Goal: Communication & Community: Answer question/provide support

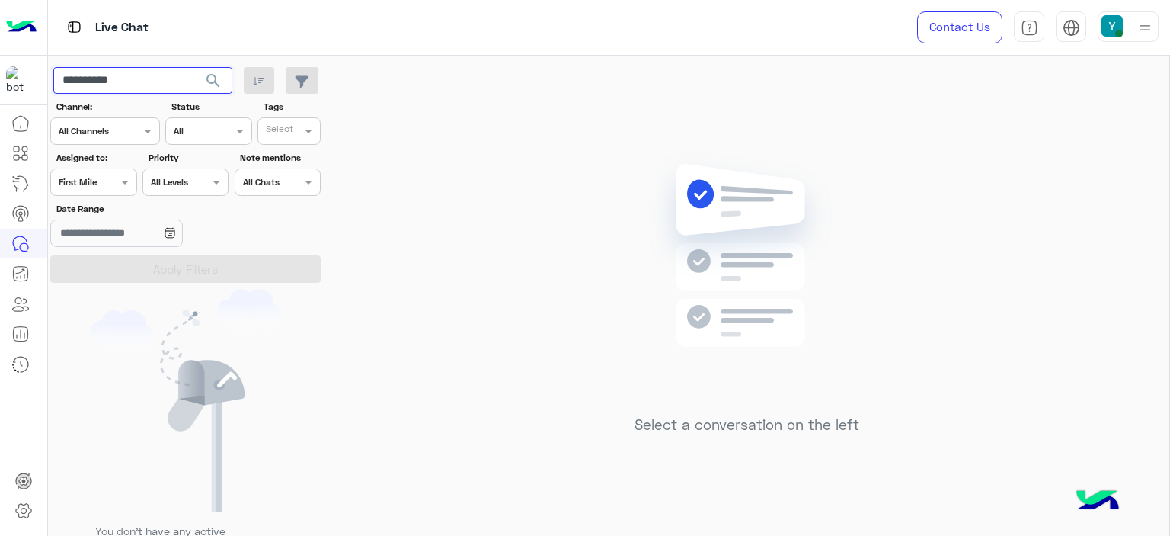
click at [91, 75] on input "**********" at bounding box center [142, 80] width 179 height 27
click at [215, 80] on span "search" at bounding box center [213, 81] width 18 height 18
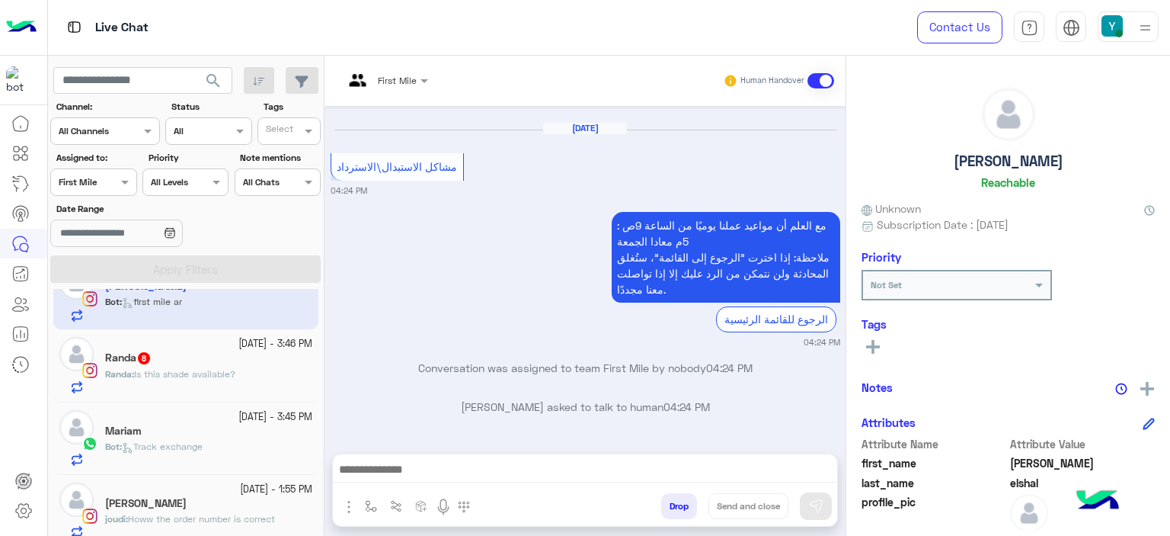
scroll to position [47, 0]
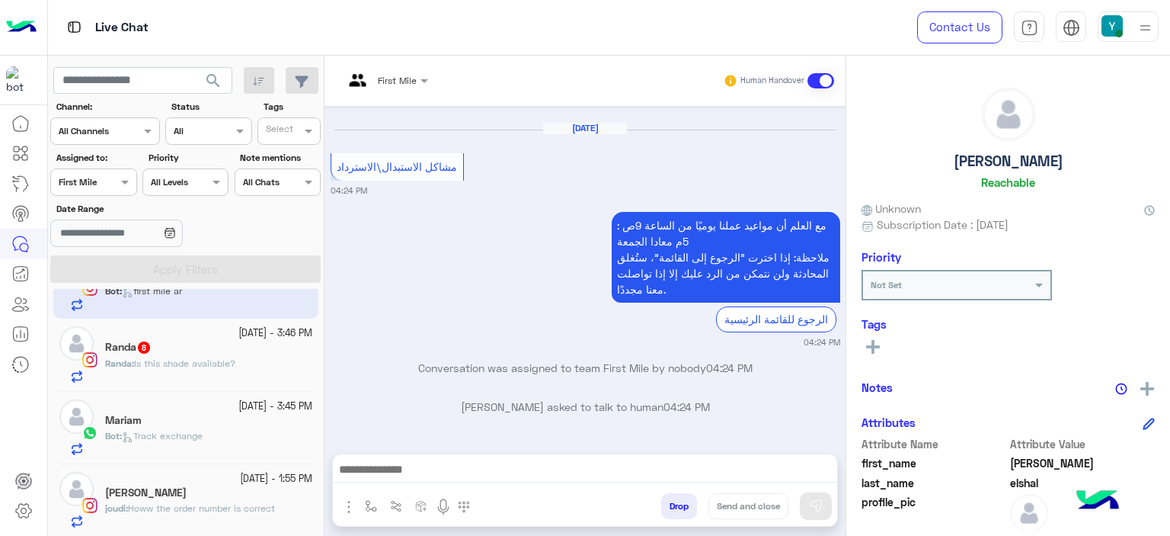
click at [145, 505] on span "Howw the order number is correct" at bounding box center [201, 507] width 147 height 11
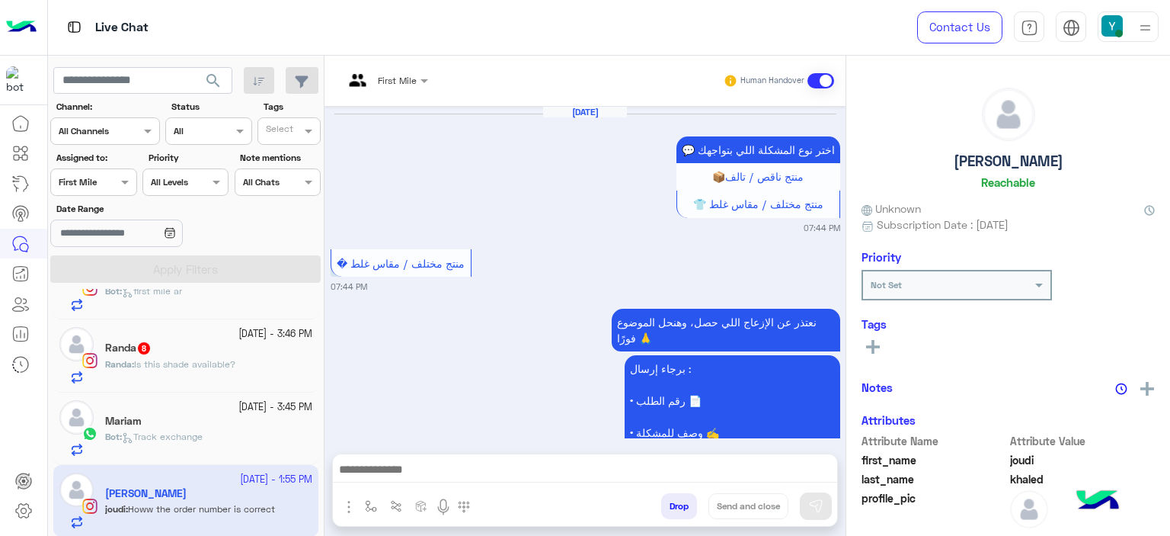
scroll to position [1840, 0]
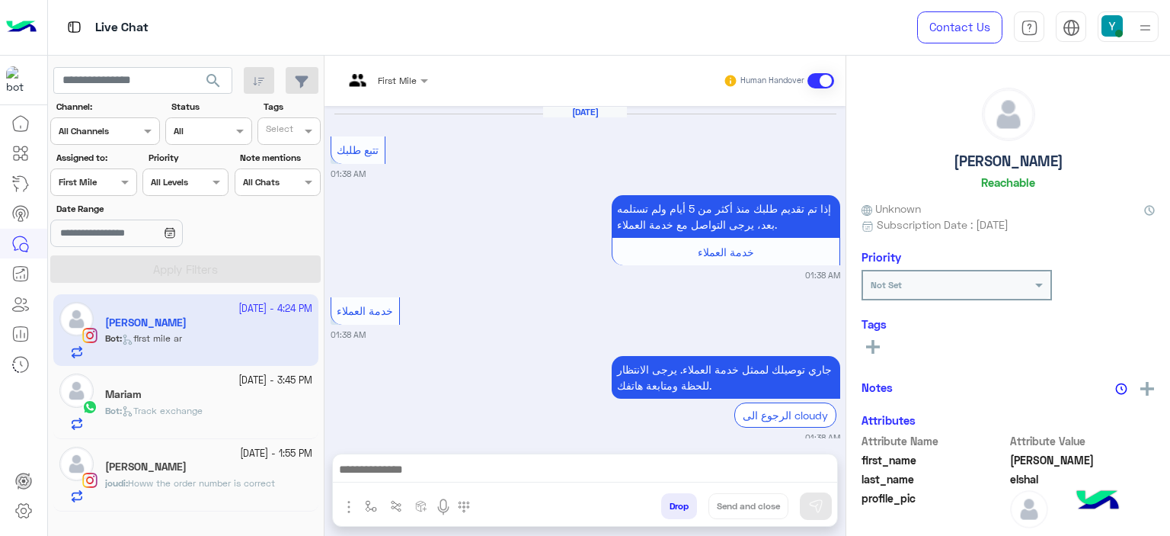
scroll to position [1235, 0]
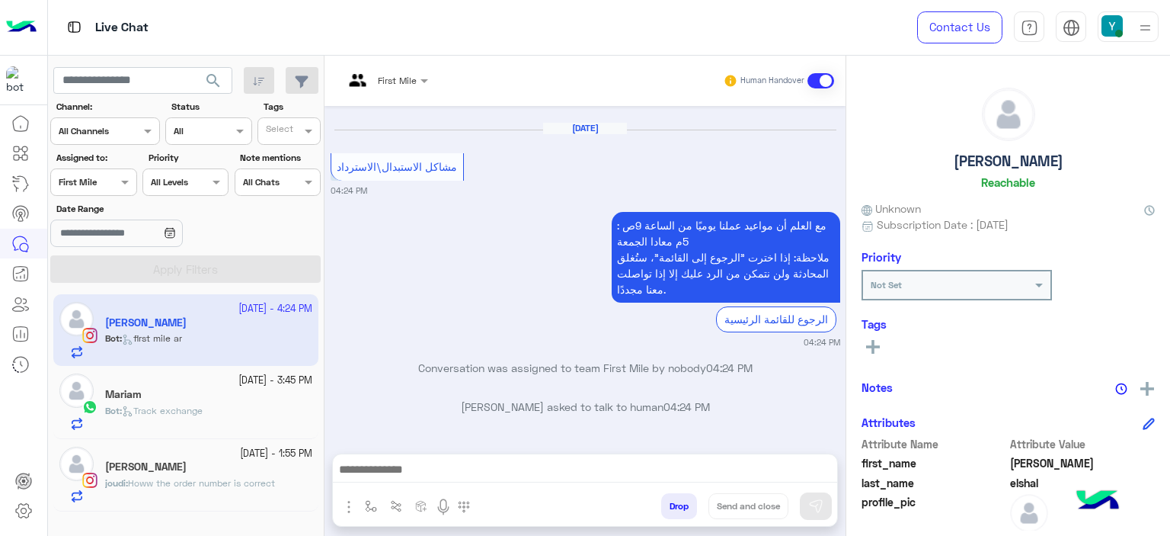
click at [198, 462] on div "joudi khaled" at bounding box center [208, 468] width 207 height 16
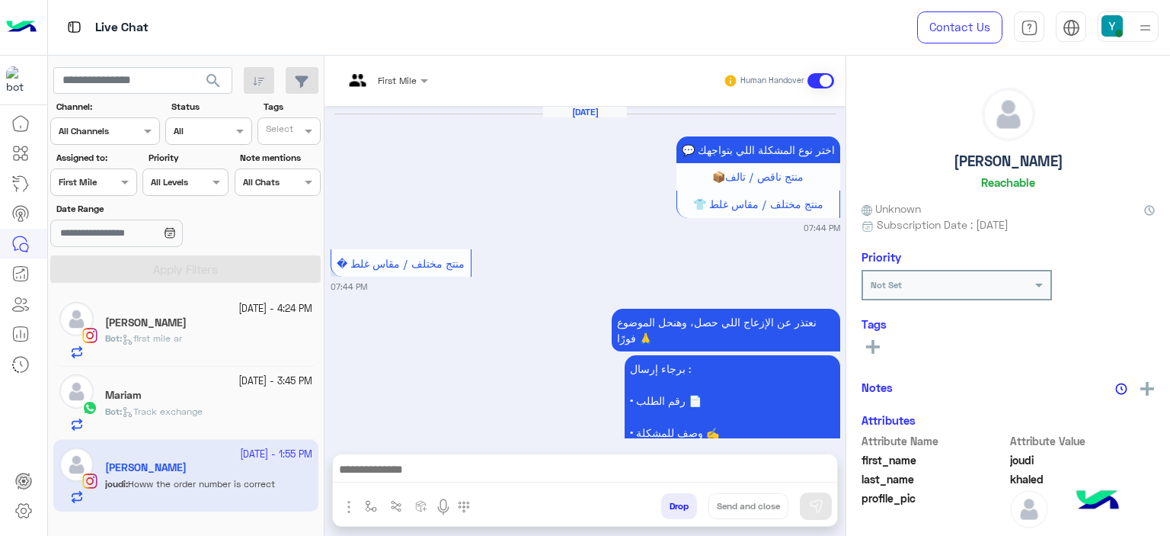
scroll to position [1840, 0]
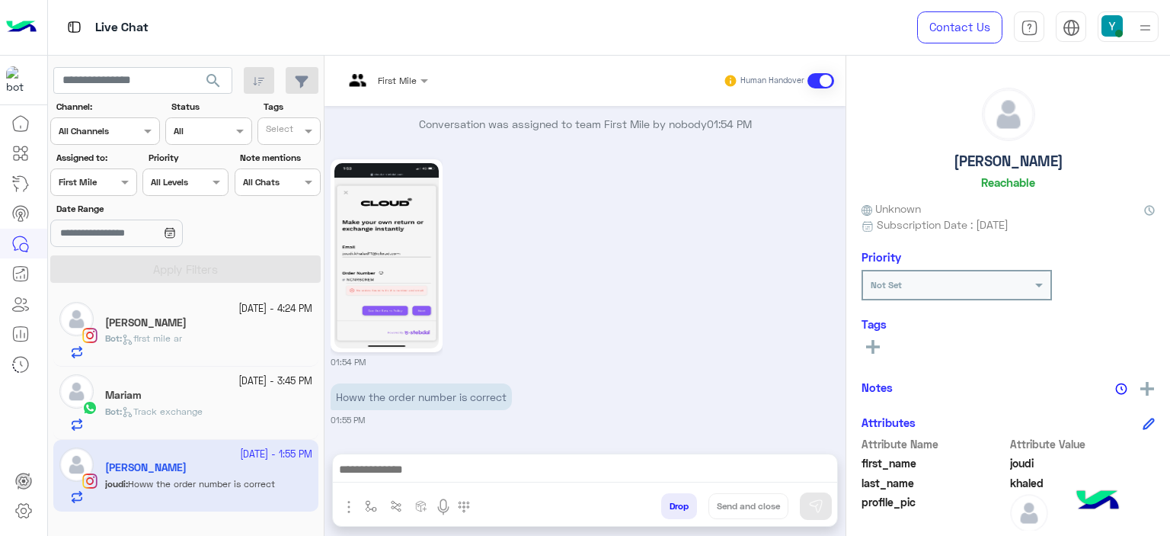
click at [405, 73] on div at bounding box center [386, 78] width 100 height 14
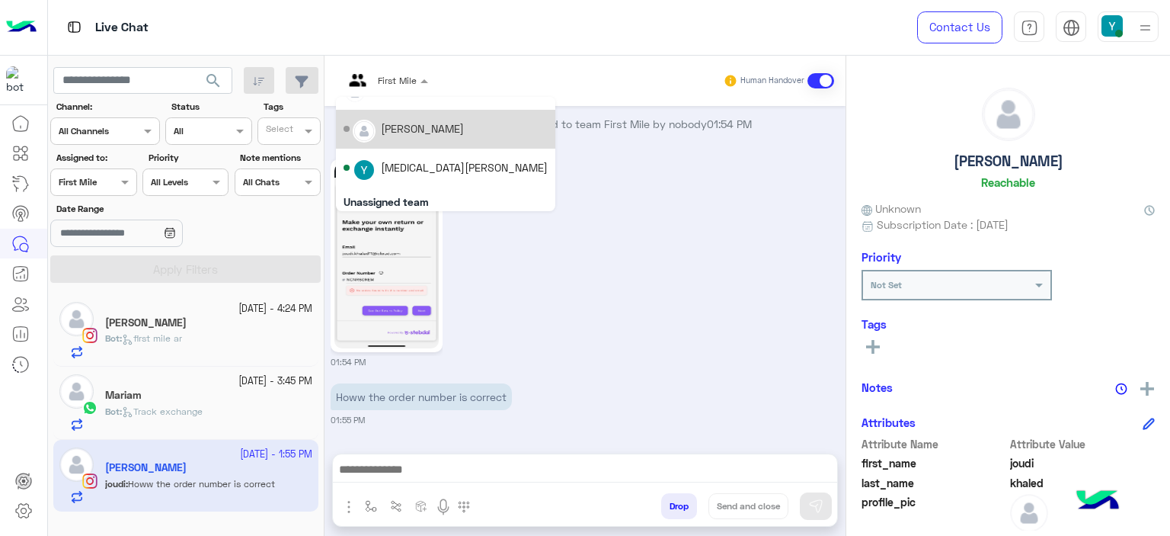
scroll to position [29, 0]
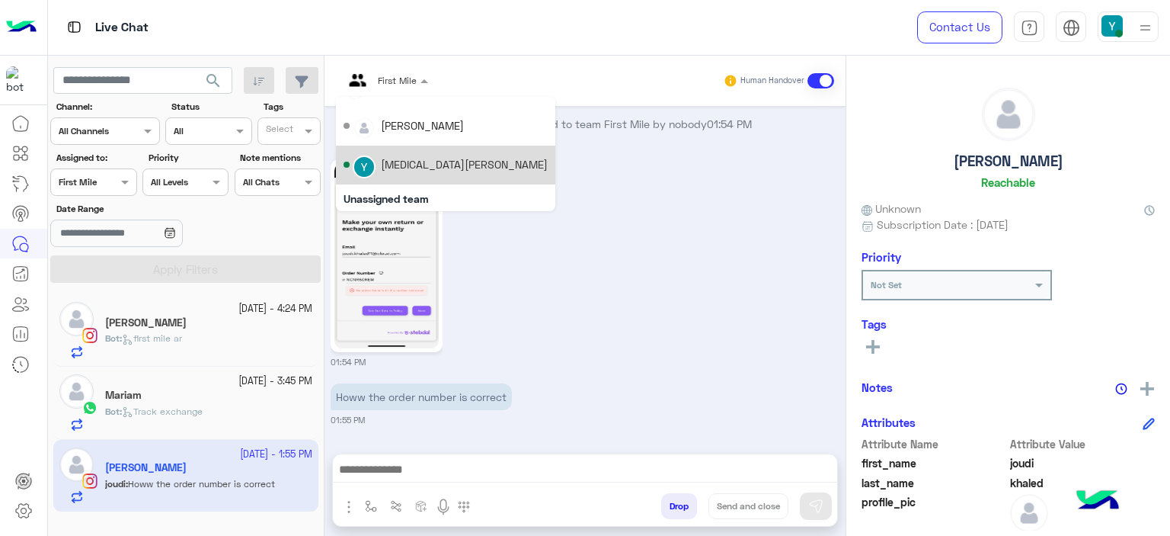
click at [398, 162] on div "[MEDICAL_DATA][PERSON_NAME]" at bounding box center [464, 164] width 167 height 16
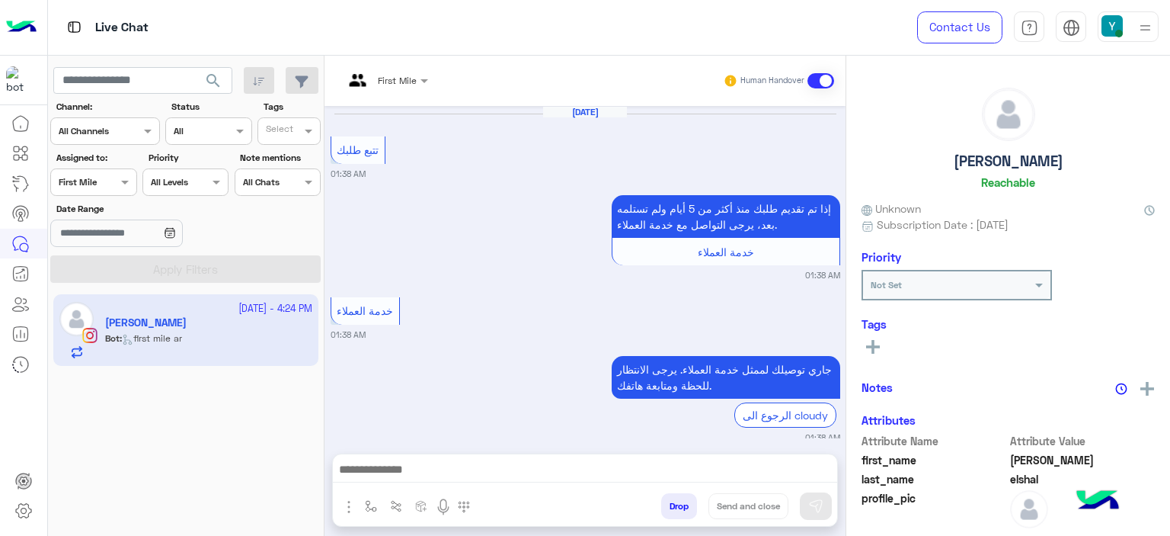
scroll to position [1235, 0]
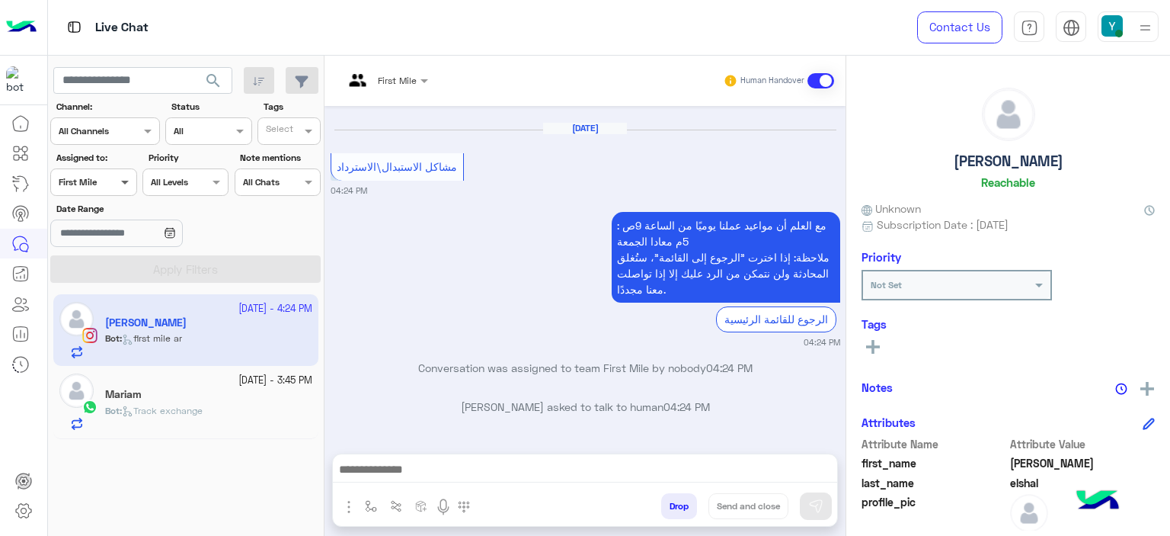
click at [120, 178] on span at bounding box center [126, 182] width 19 height 16
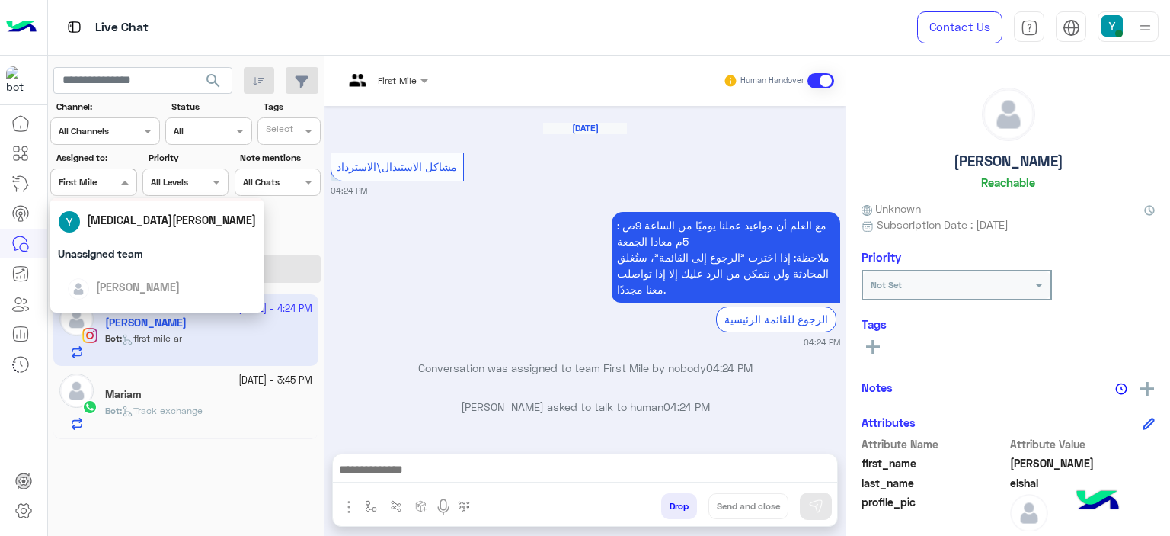
scroll to position [104, 0]
click at [120, 219] on span "[MEDICAL_DATA][PERSON_NAME]" at bounding box center [171, 219] width 169 height 13
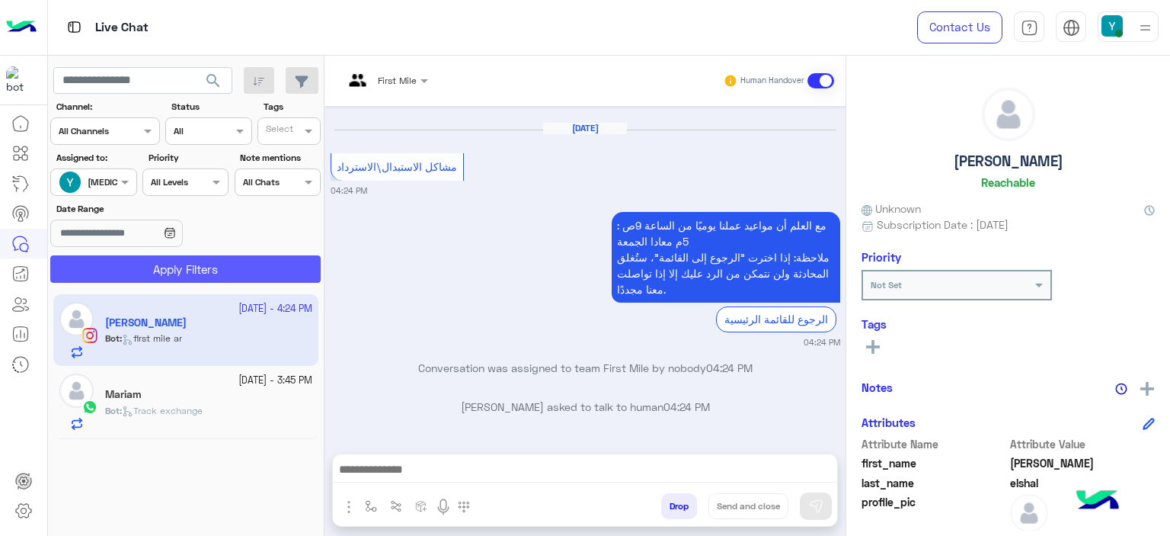
click at [193, 264] on button "Apply Filters" at bounding box center [185, 268] width 270 height 27
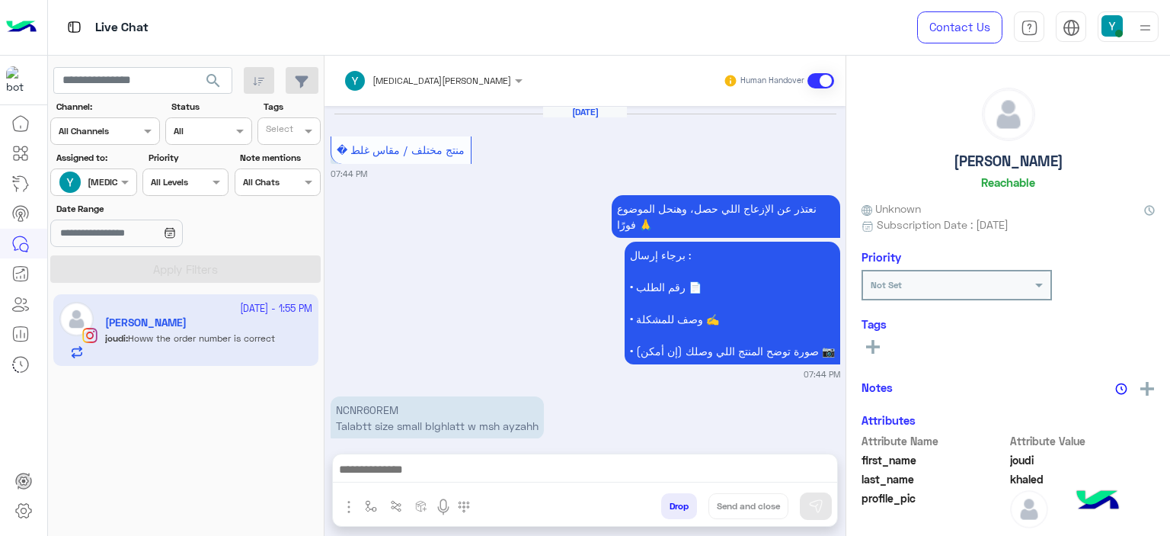
scroll to position [1765, 0]
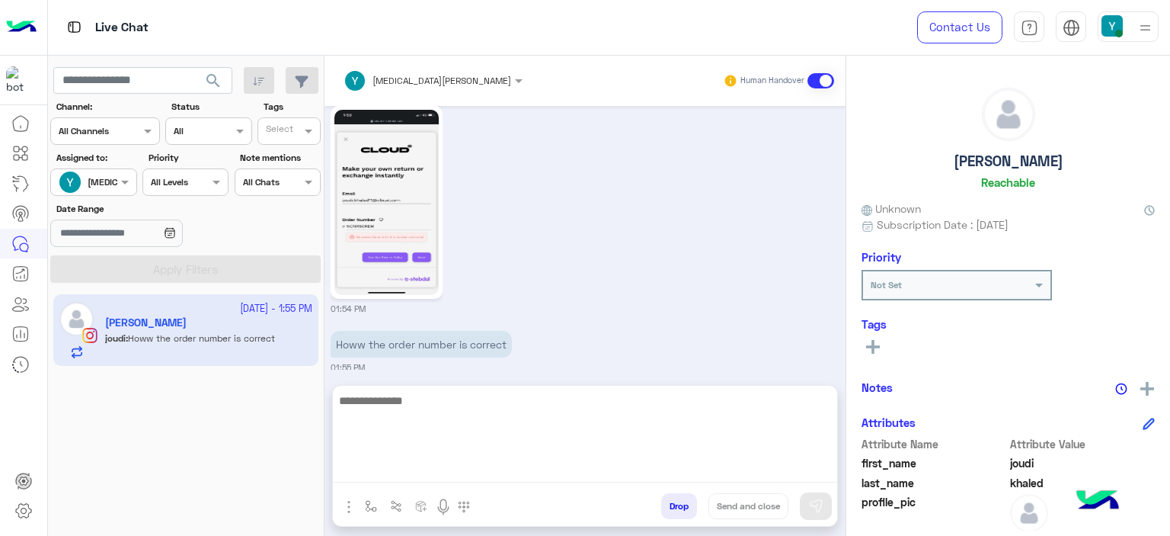
click at [421, 466] on textarea at bounding box center [585, 436] width 504 height 91
type textarea "********"
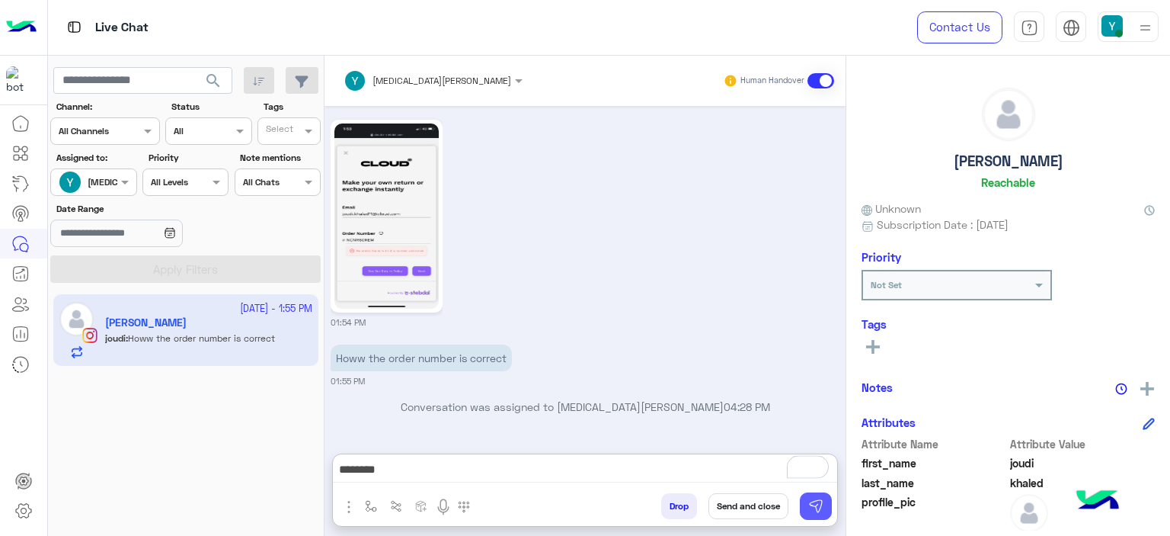
click at [820, 493] on button at bounding box center [816, 505] width 32 height 27
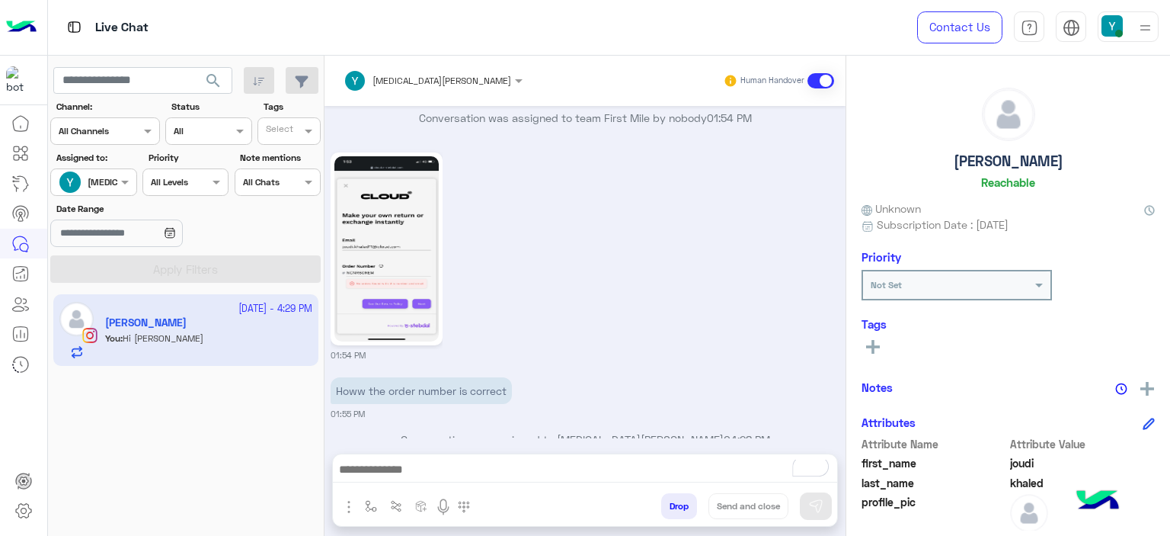
scroll to position [1863, 0]
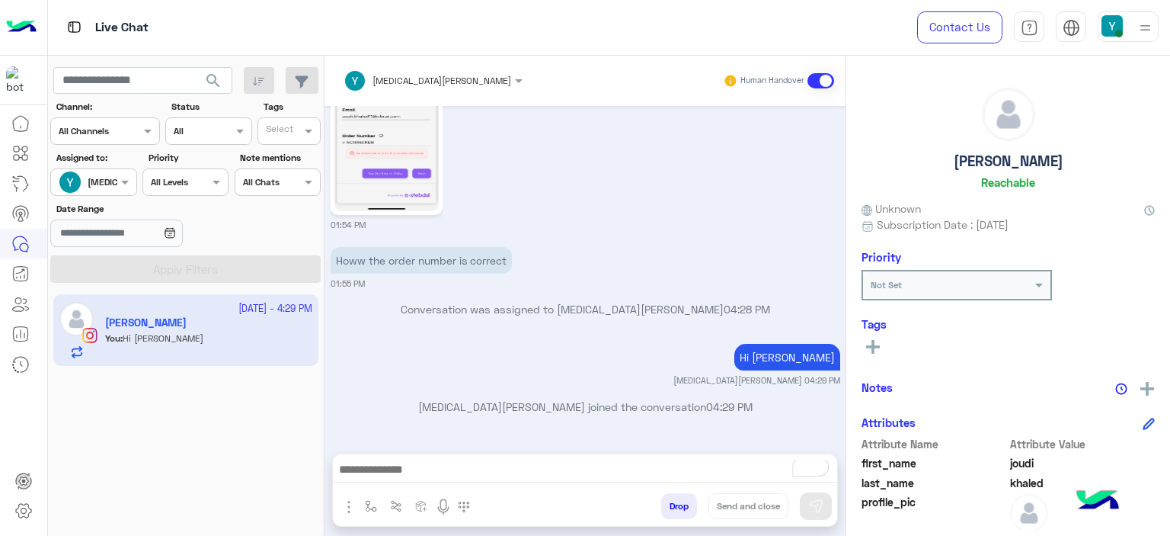
click at [383, 155] on img at bounding box center [386, 118] width 104 height 185
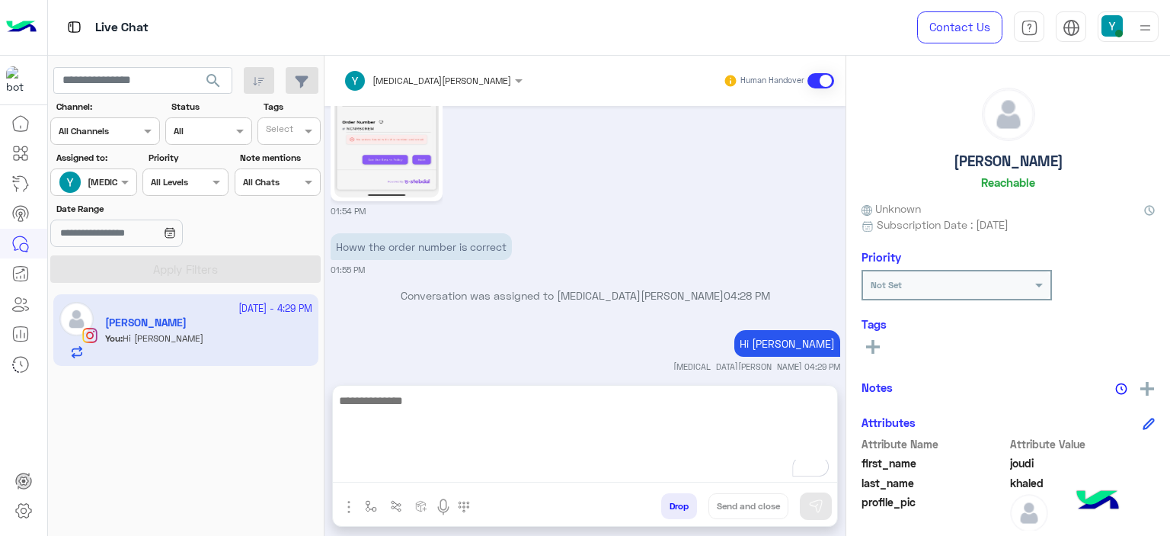
click at [408, 472] on textarea "To enrich screen reader interactions, please activate Accessibility in Grammarl…" at bounding box center [585, 436] width 504 height 91
click at [429, 472] on textarea "**********" at bounding box center [585, 436] width 504 height 91
paste textarea "********"
click at [575, 397] on textarea "**********" at bounding box center [585, 436] width 504 height 91
click at [579, 402] on textarea "**********" at bounding box center [585, 436] width 504 height 91
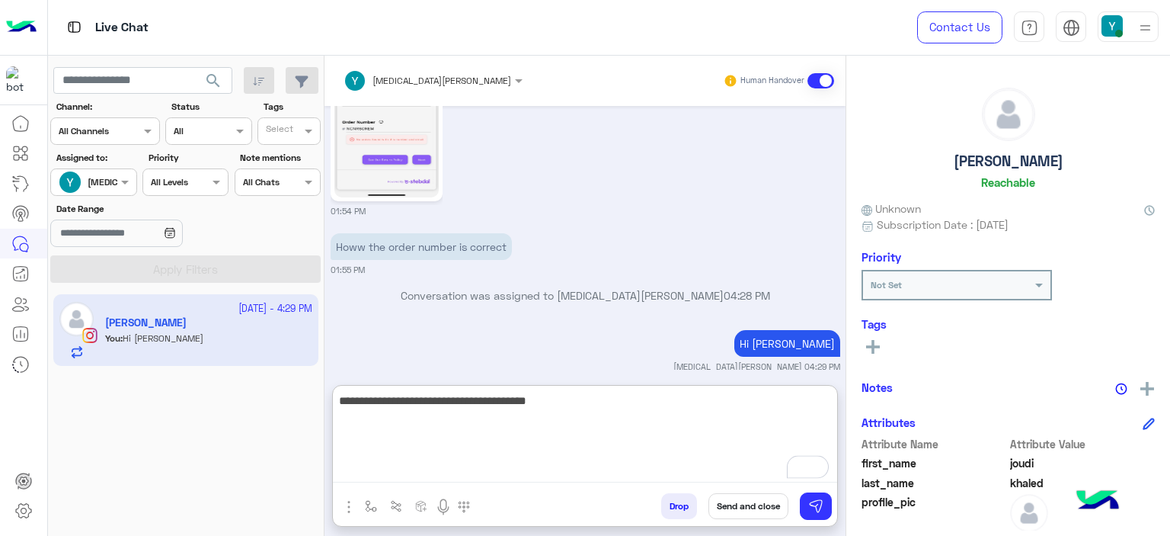
type textarea "**********"
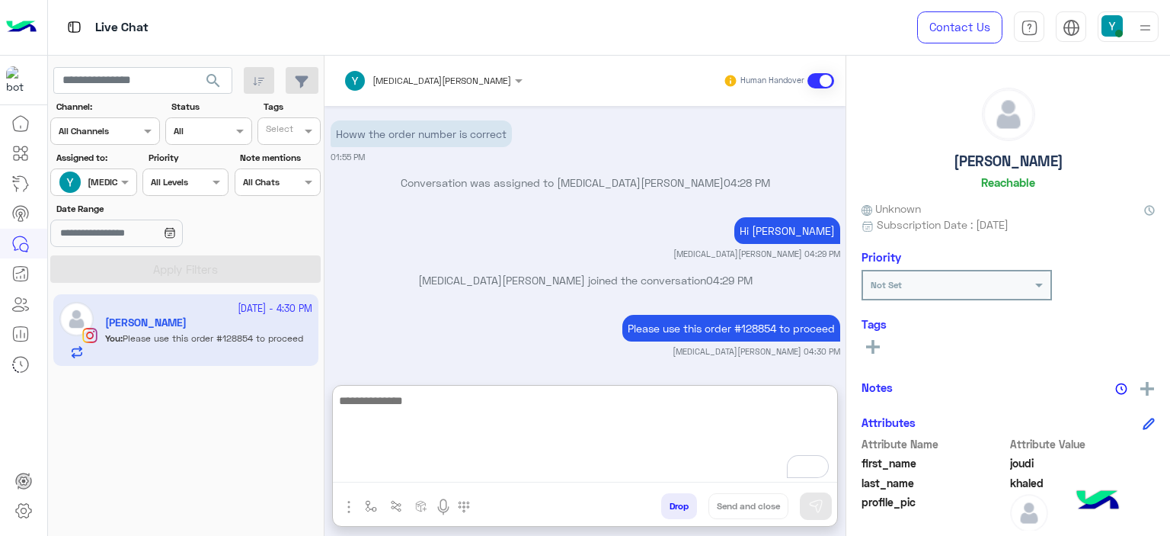
click at [396, 402] on textarea "To enrich screen reader interactions, please activate Accessibility in Grammarl…" at bounding box center [585, 436] width 504 height 91
paste textarea "**********"
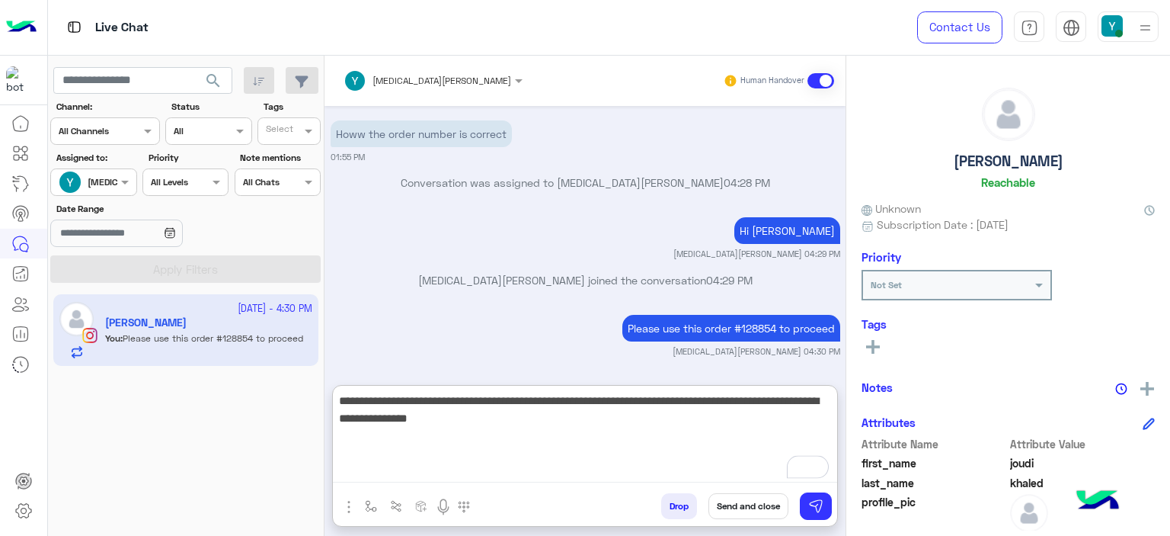
click at [344, 400] on textarea "**********" at bounding box center [585, 436] width 504 height 91
type textarea "**********"
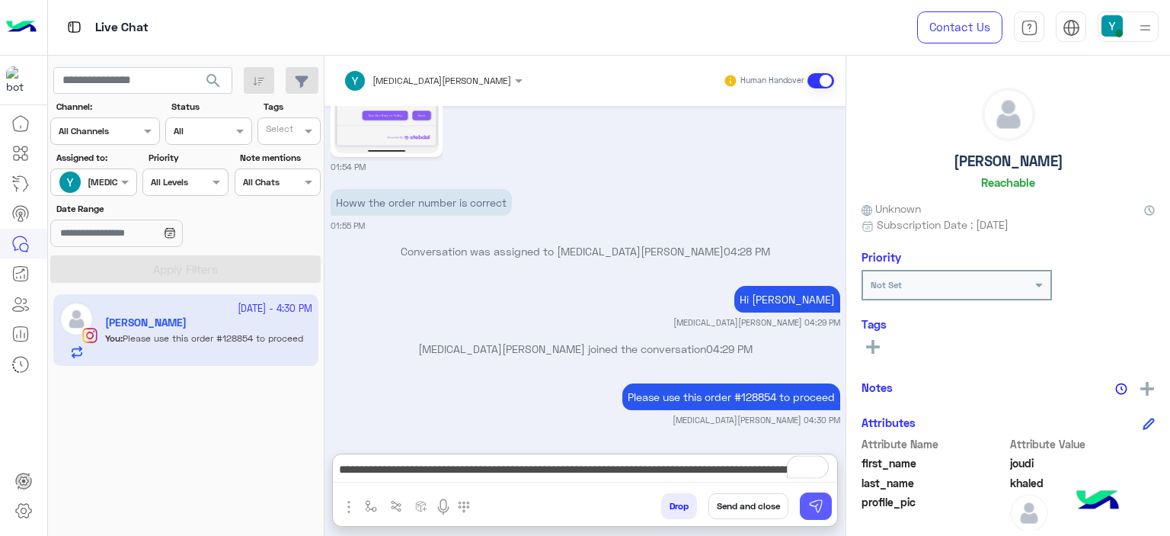
click at [821, 510] on img at bounding box center [815, 505] width 15 height 15
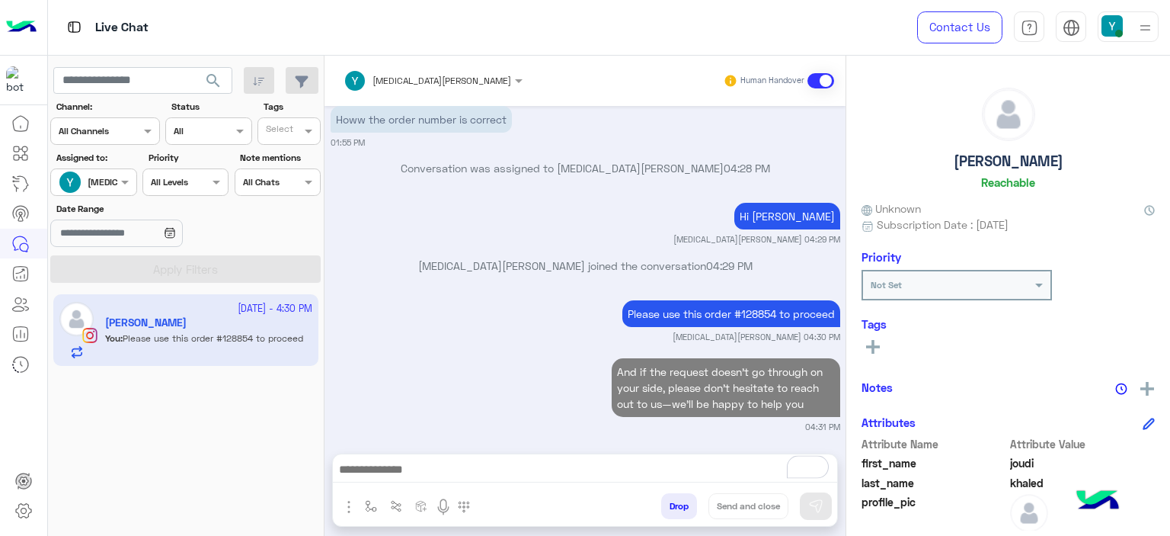
scroll to position [2012, 0]
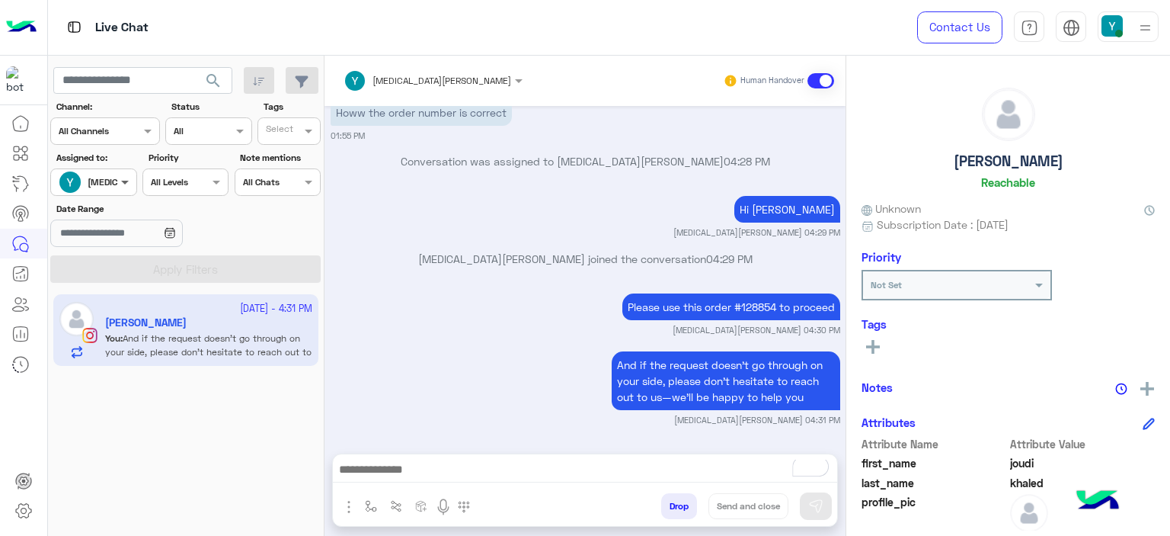
click at [117, 177] on span at bounding box center [126, 182] width 19 height 16
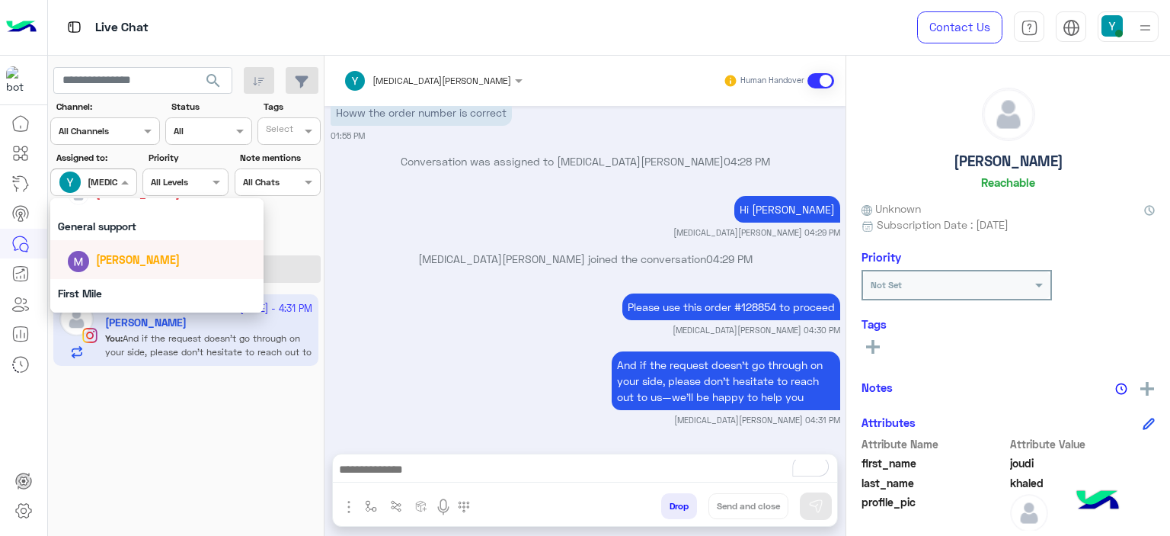
scroll to position [299, 0]
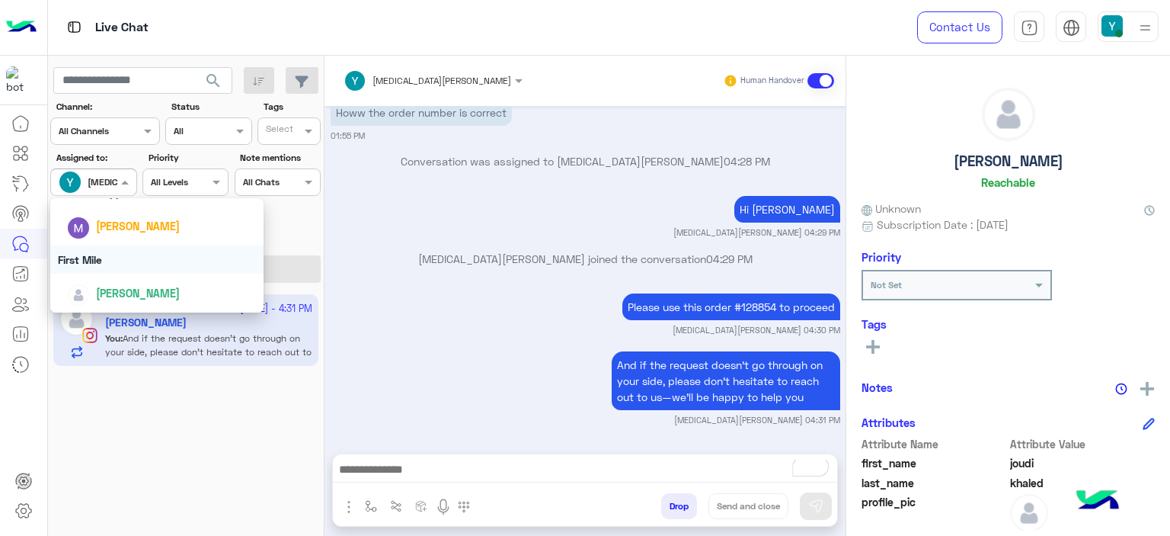
click at [104, 258] on div "First Mile" at bounding box center [156, 259] width 213 height 28
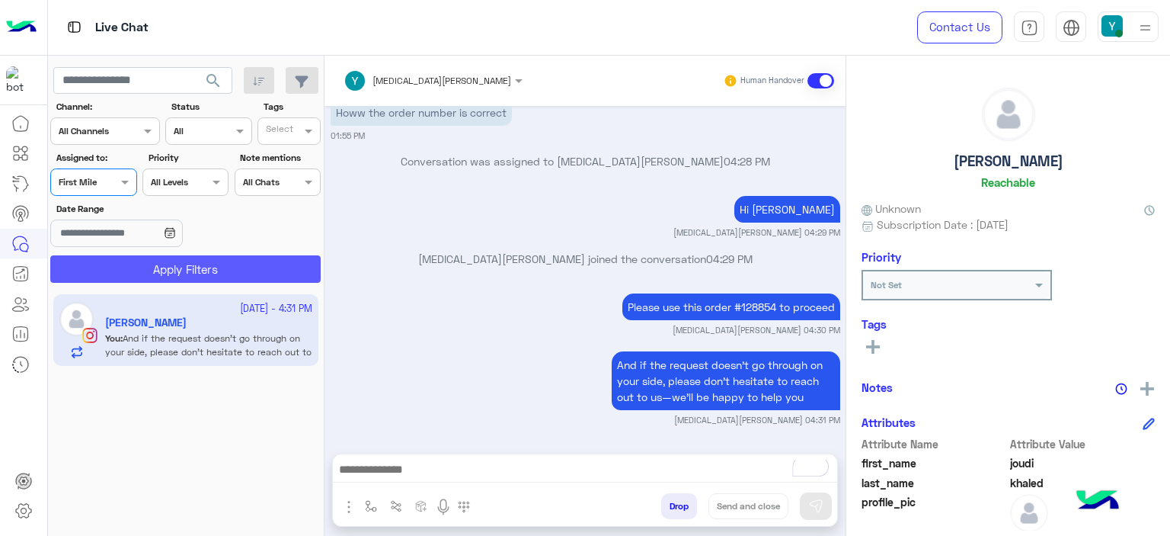
click at [150, 268] on button "Apply Filters" at bounding box center [185, 268] width 270 height 27
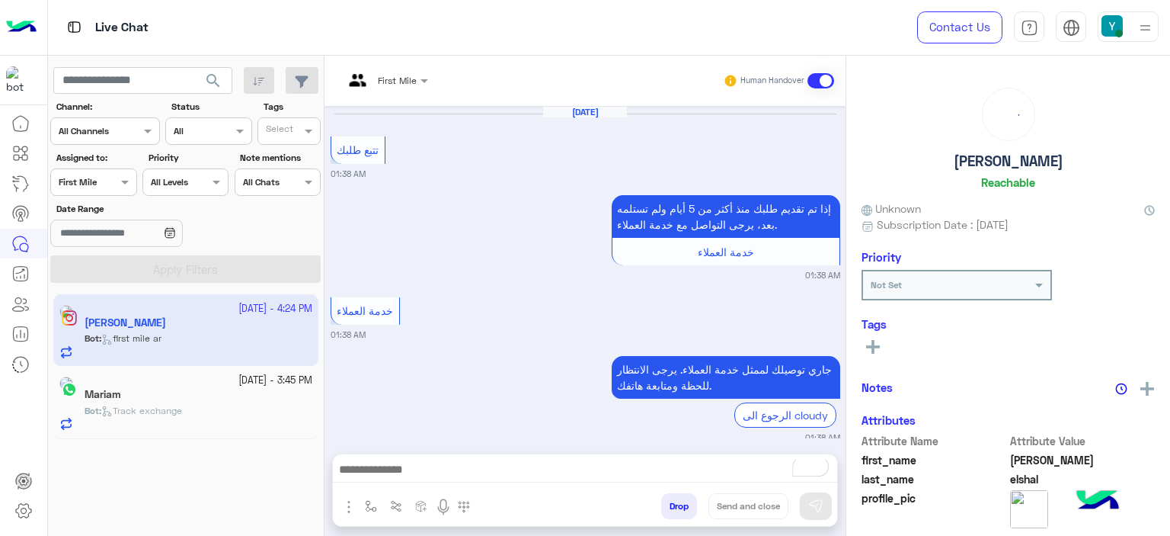
scroll to position [1235, 0]
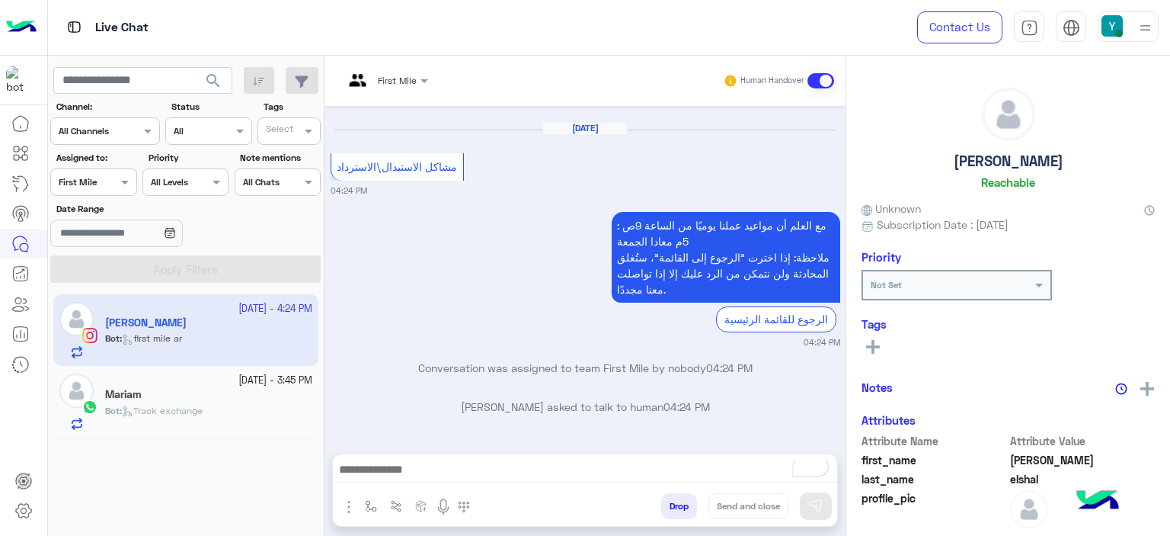
click at [187, 399] on div "Mariam" at bounding box center [208, 396] width 207 height 16
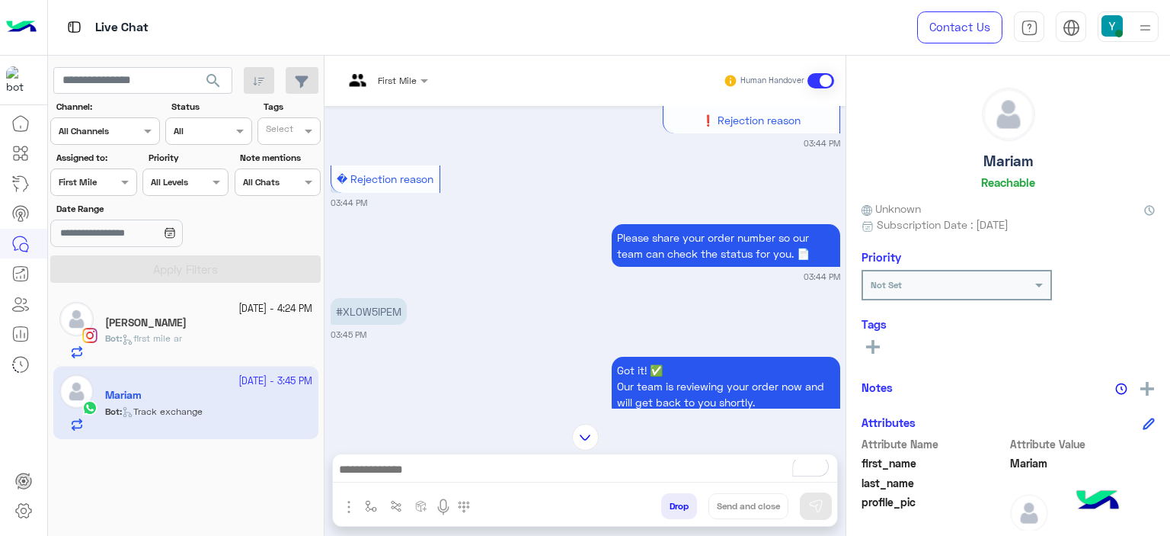
scroll to position [1676, 0]
click at [386, 298] on p "#XL0W5IPEM" at bounding box center [369, 311] width 76 height 27
copy app-msgs-text
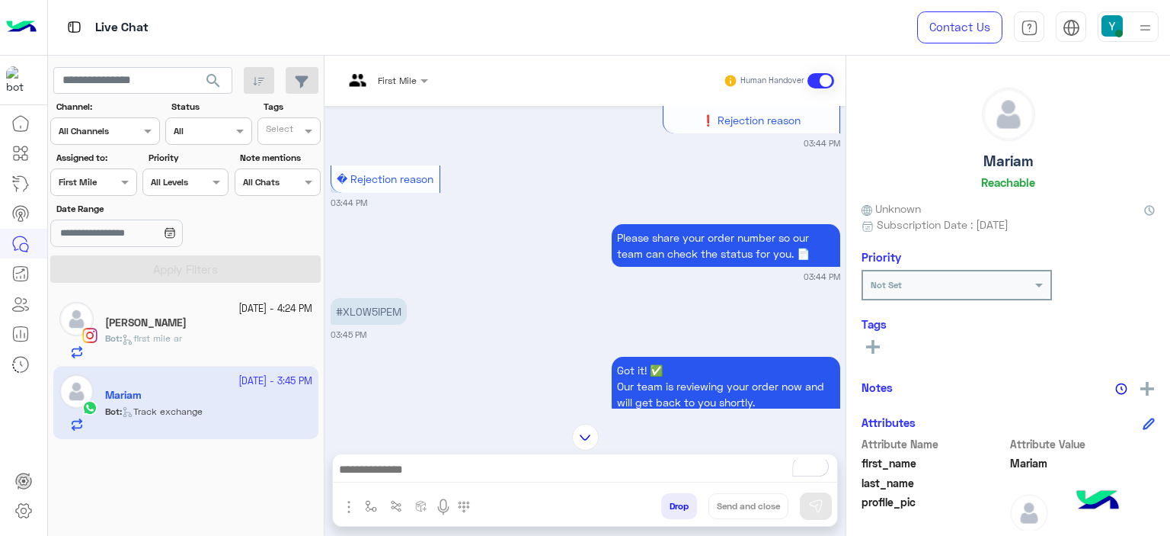
click at [402, 73] on div at bounding box center [386, 78] width 100 height 14
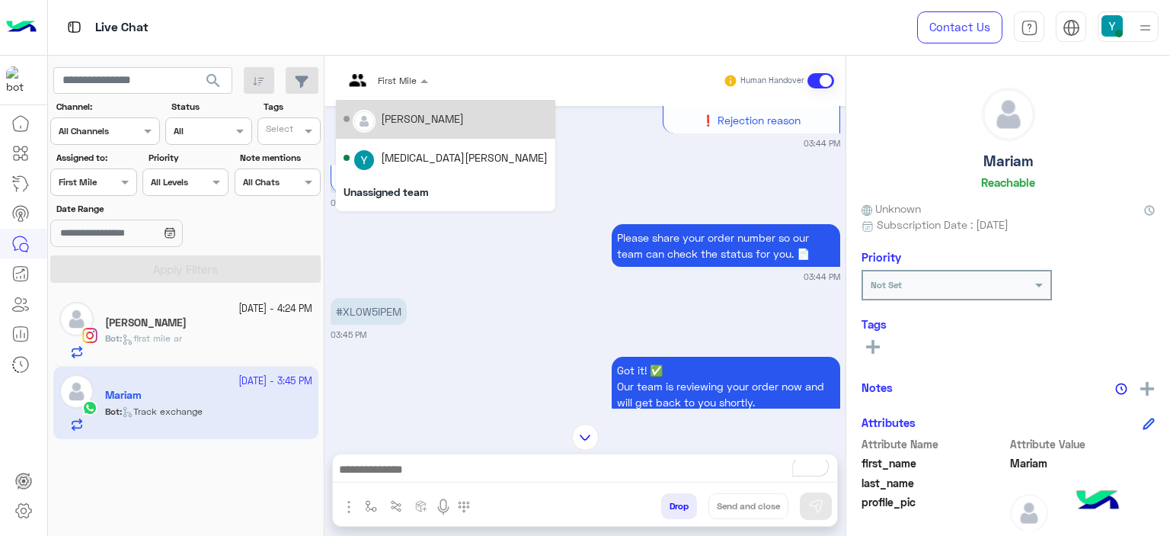
scroll to position [38, 0]
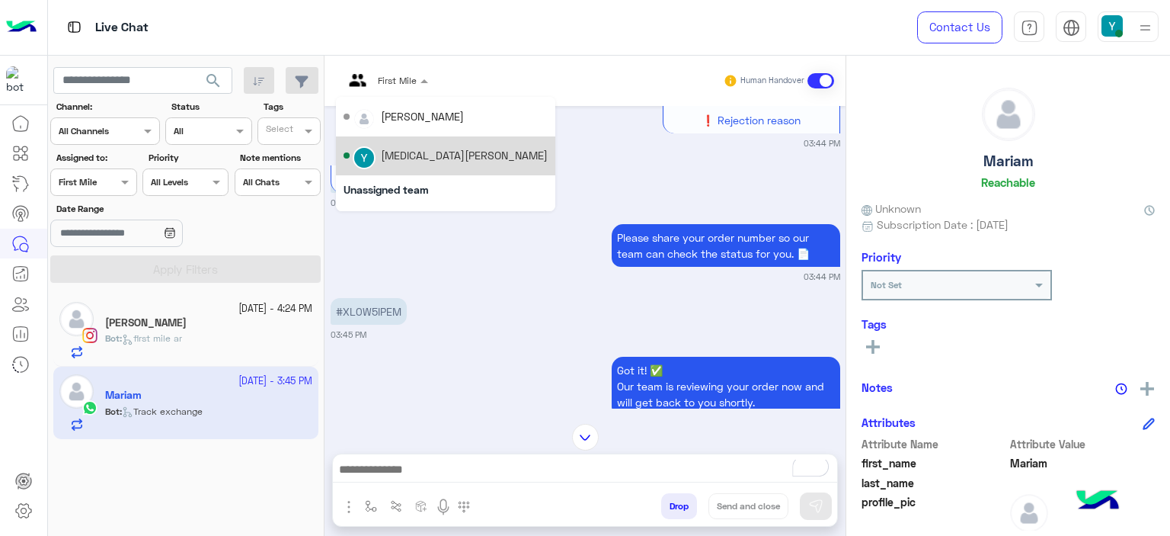
click at [408, 155] on div "[MEDICAL_DATA][PERSON_NAME]" at bounding box center [464, 155] width 167 height 16
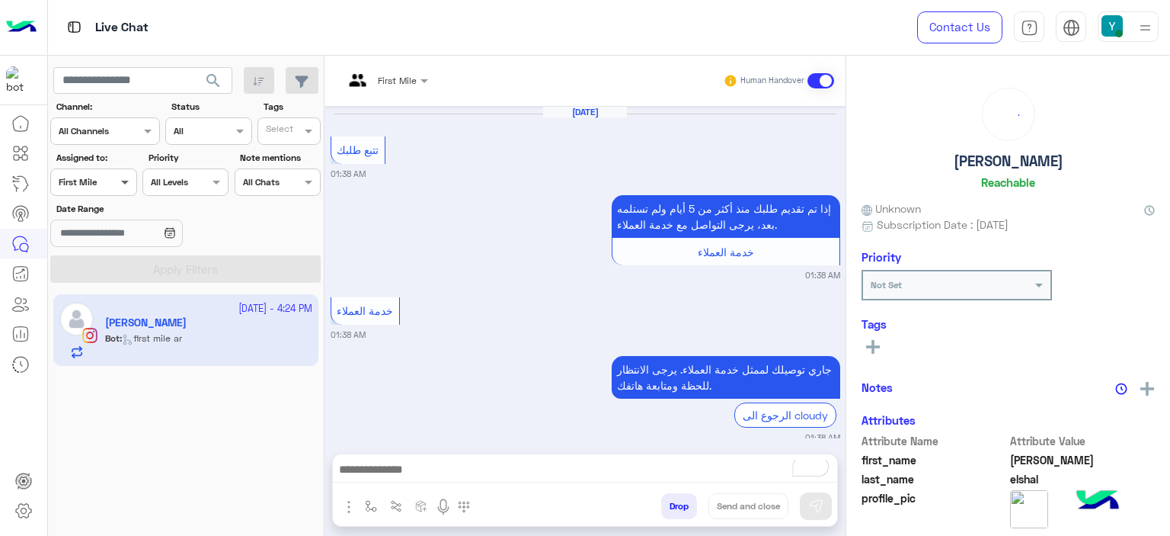
scroll to position [1235, 0]
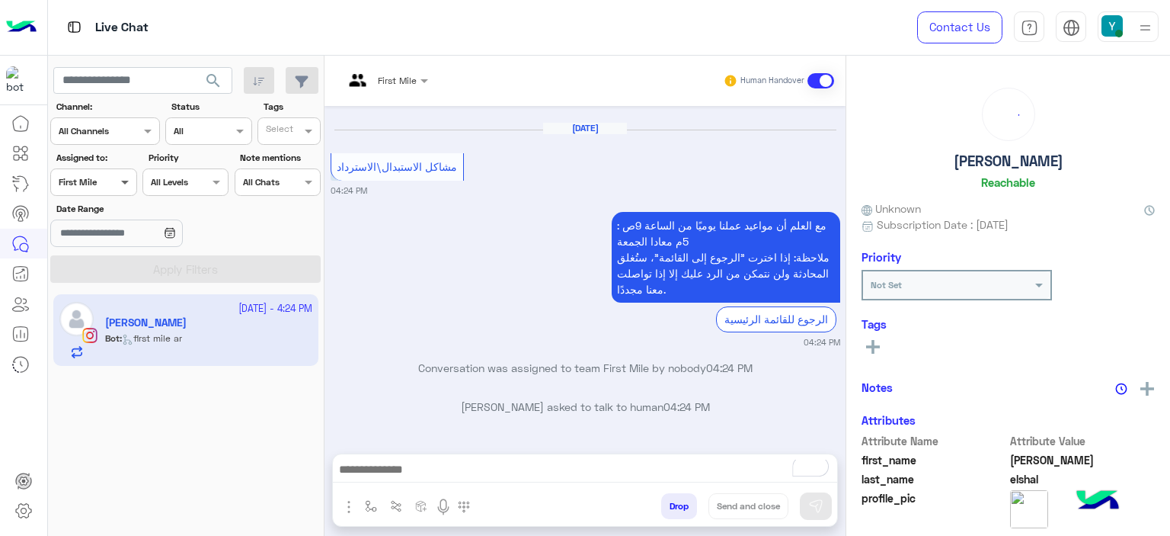
click at [117, 181] on span at bounding box center [126, 182] width 19 height 16
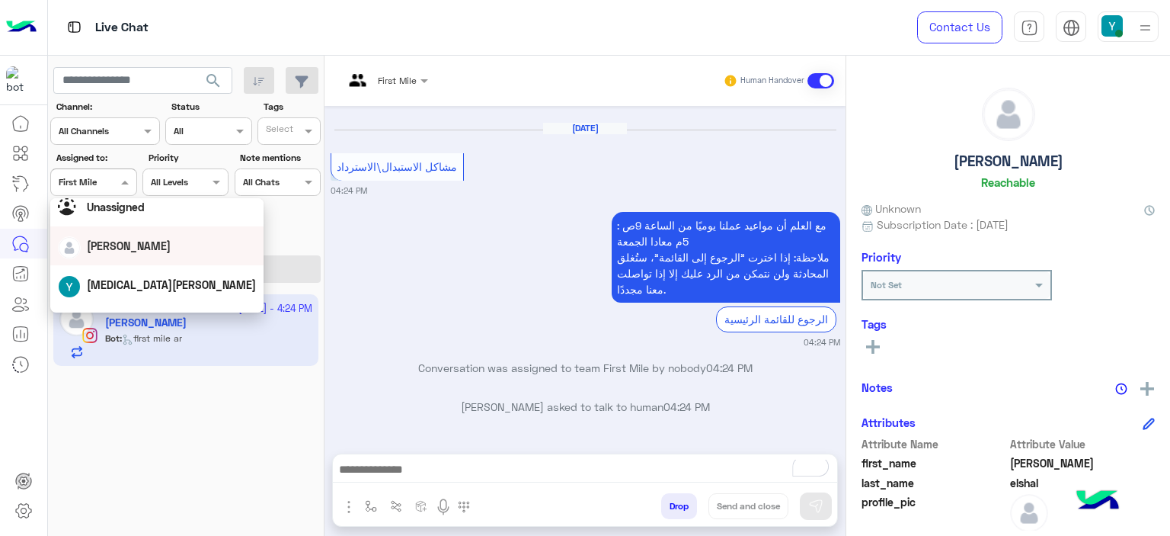
scroll to position [40, 0]
click at [131, 282] on span "[MEDICAL_DATA][PERSON_NAME]" at bounding box center [171, 283] width 169 height 13
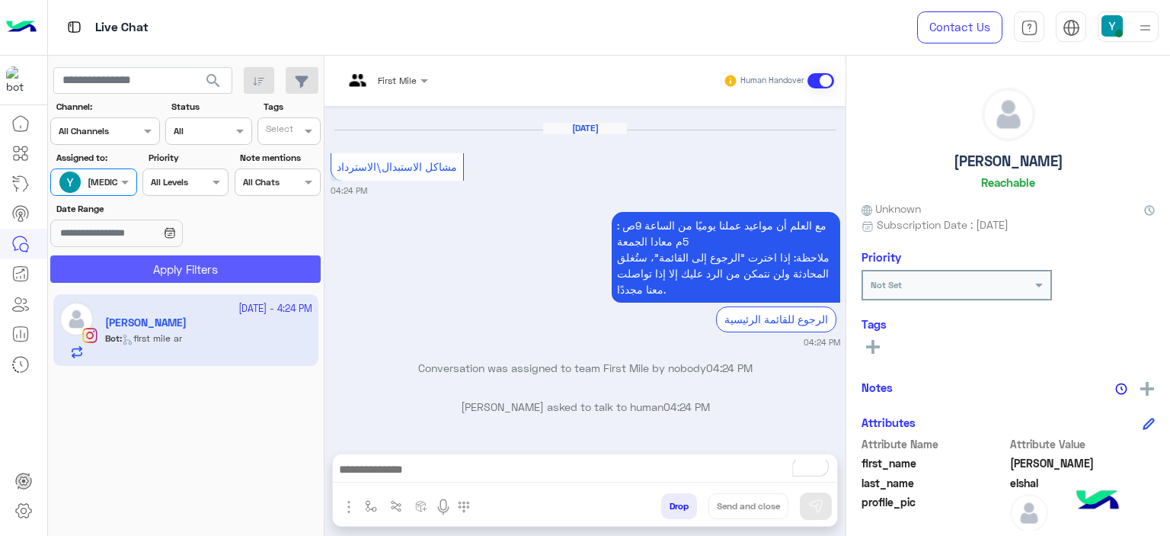
click at [165, 278] on button "Apply Filters" at bounding box center [185, 268] width 270 height 27
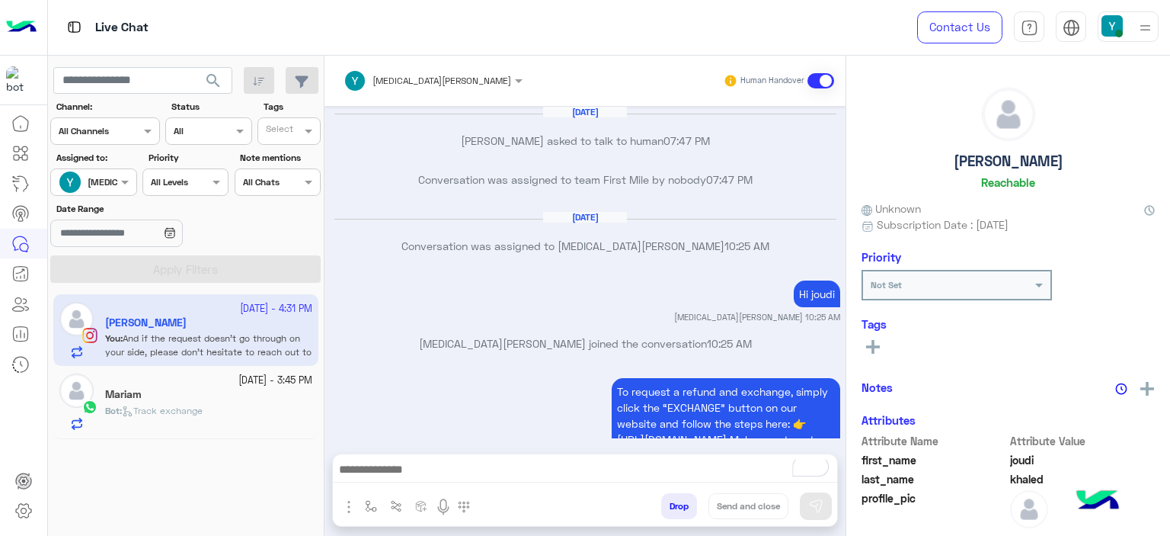
scroll to position [1464, 0]
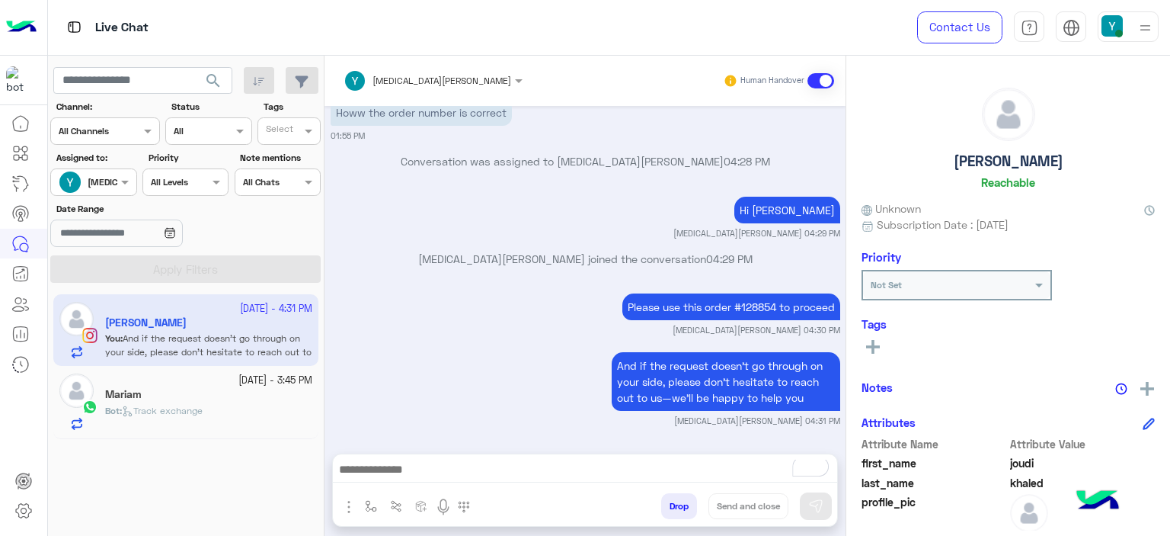
click at [134, 404] on p "Bot : Track exchange" at bounding box center [154, 411] width 98 height 14
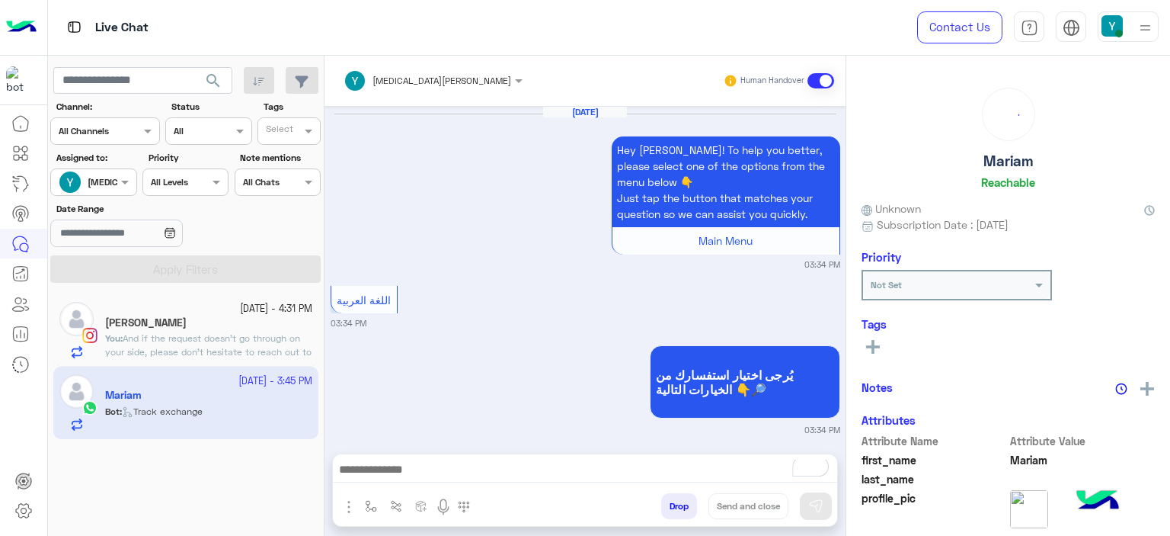
scroll to position [1643, 0]
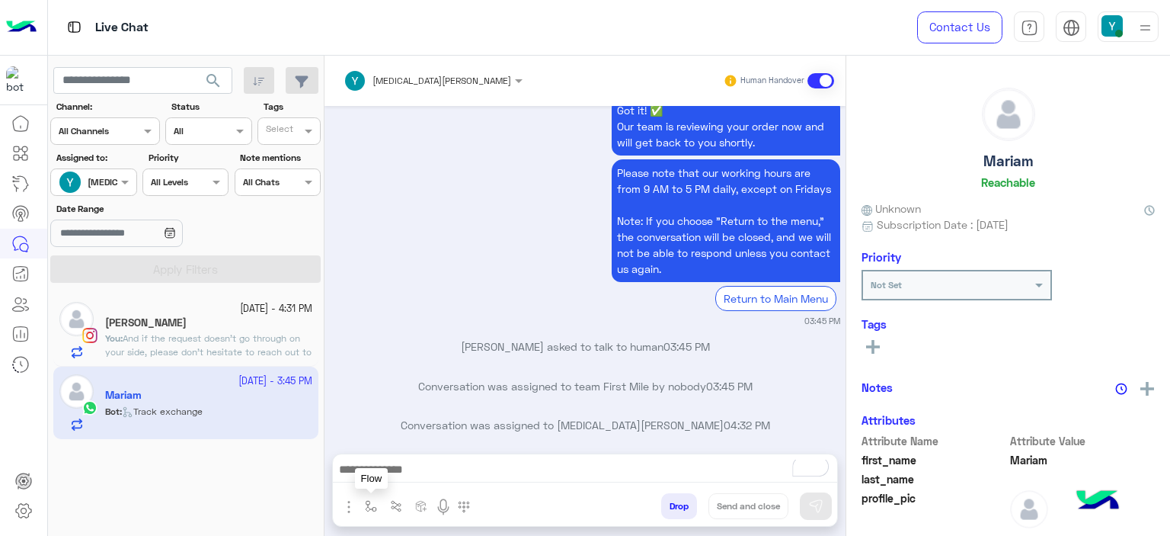
click at [371, 511] on img "button" at bounding box center [371, 506] width 12 height 12
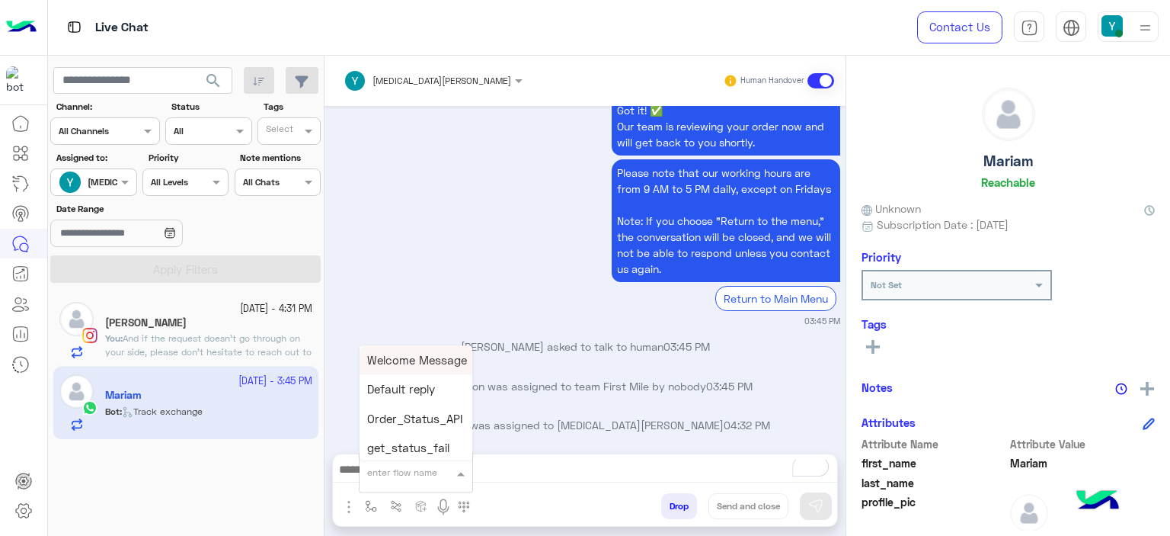
click at [393, 474] on input "text" at bounding box center [397, 470] width 60 height 14
type input "***"
click at [417, 413] on span "Mariam E Greeting" at bounding box center [416, 416] width 99 height 14
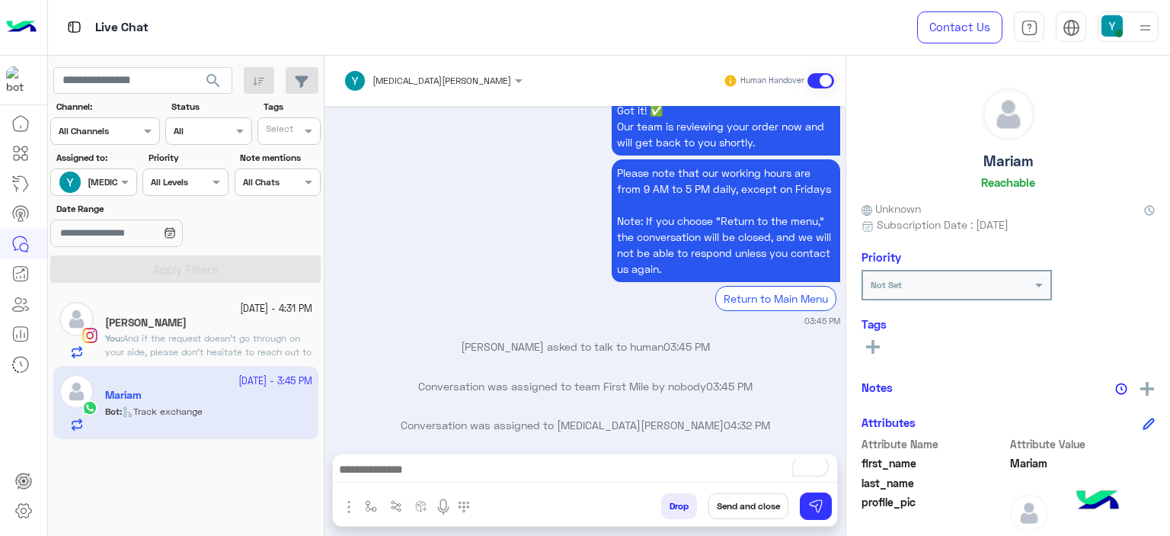
type textarea "**********"
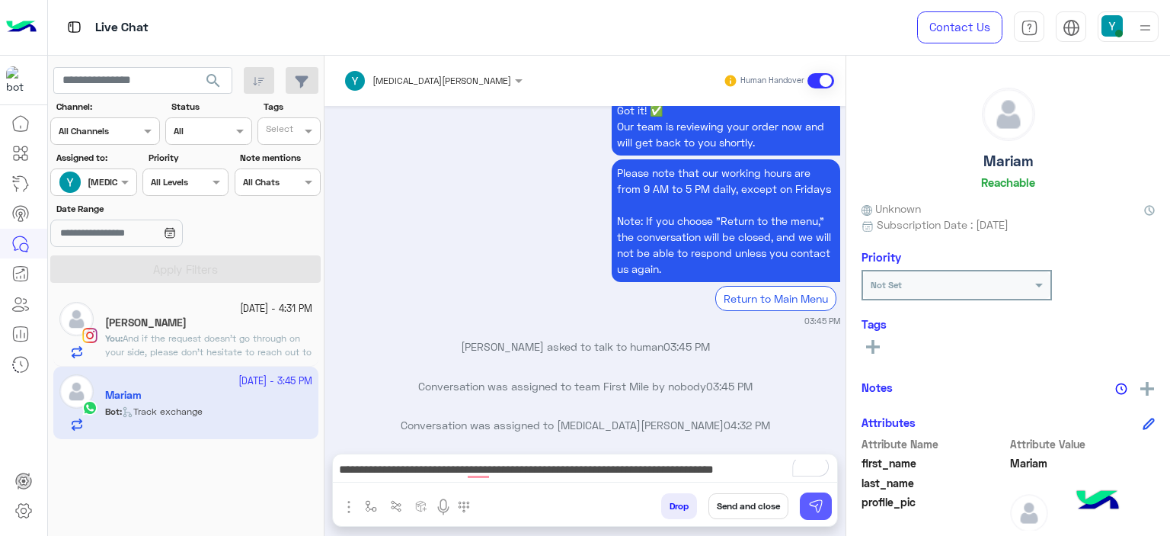
click at [814, 498] on button at bounding box center [816, 505] width 32 height 27
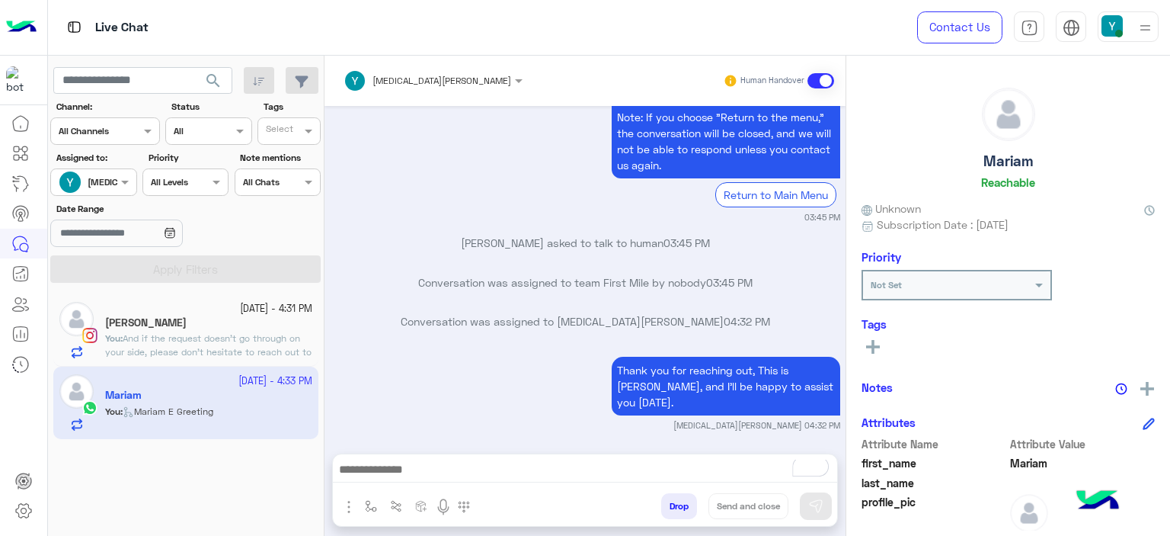
scroll to position [1772, 0]
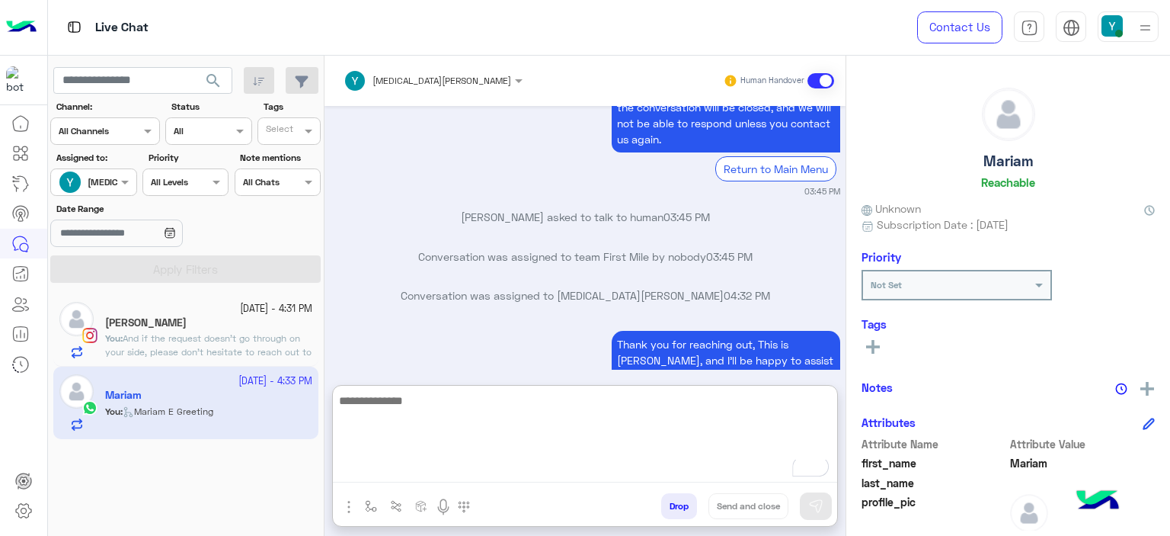
click at [433, 462] on textarea "To enrich screen reader interactions, please activate Accessibility in Grammarl…" at bounding box center [585, 436] width 504 height 91
paste textarea "********"
type textarea "**********"
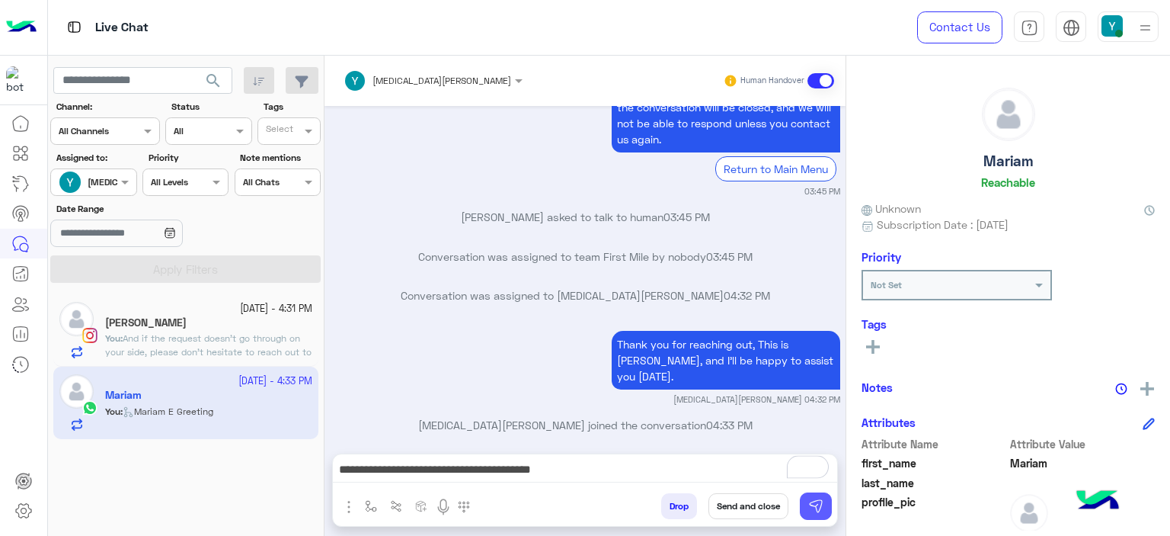
click at [816, 501] on img at bounding box center [815, 505] width 15 height 15
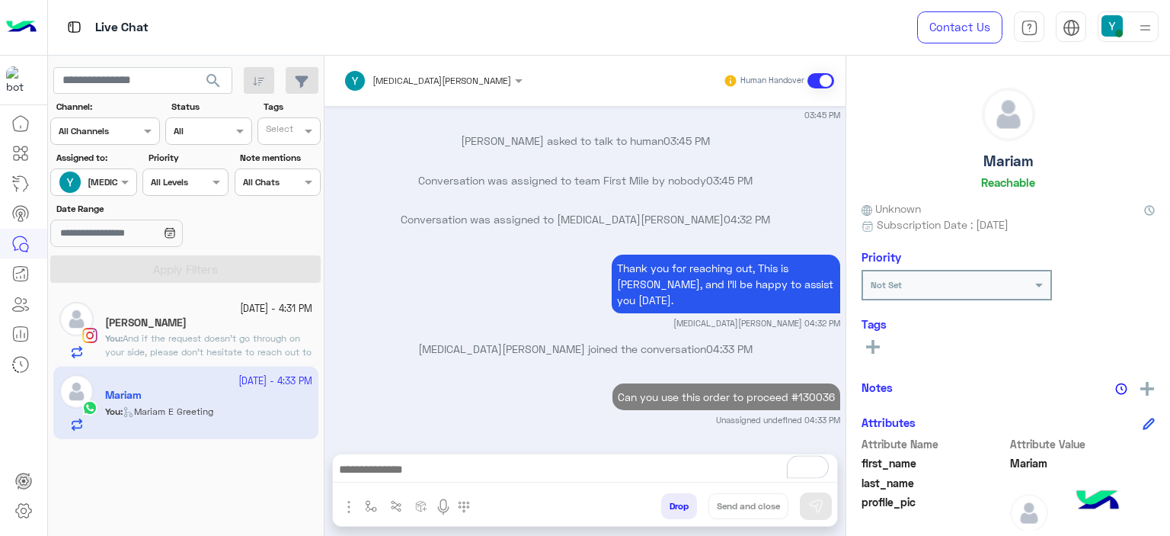
scroll to position [1846, 0]
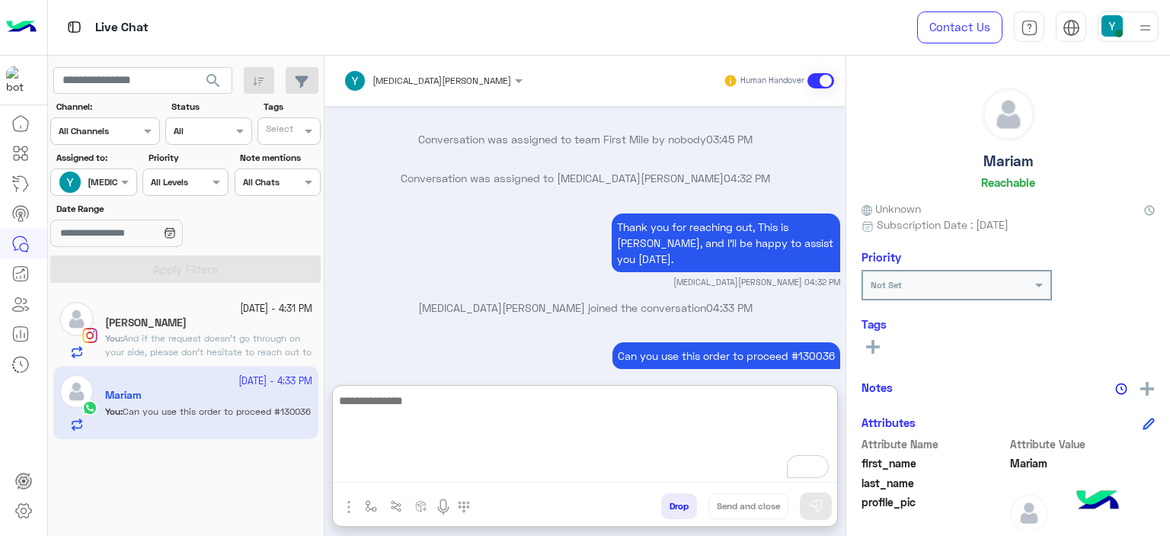
click at [429, 466] on textarea "To enrich screen reader interactions, please activate Accessibility in Grammarl…" at bounding box center [585, 436] width 504 height 91
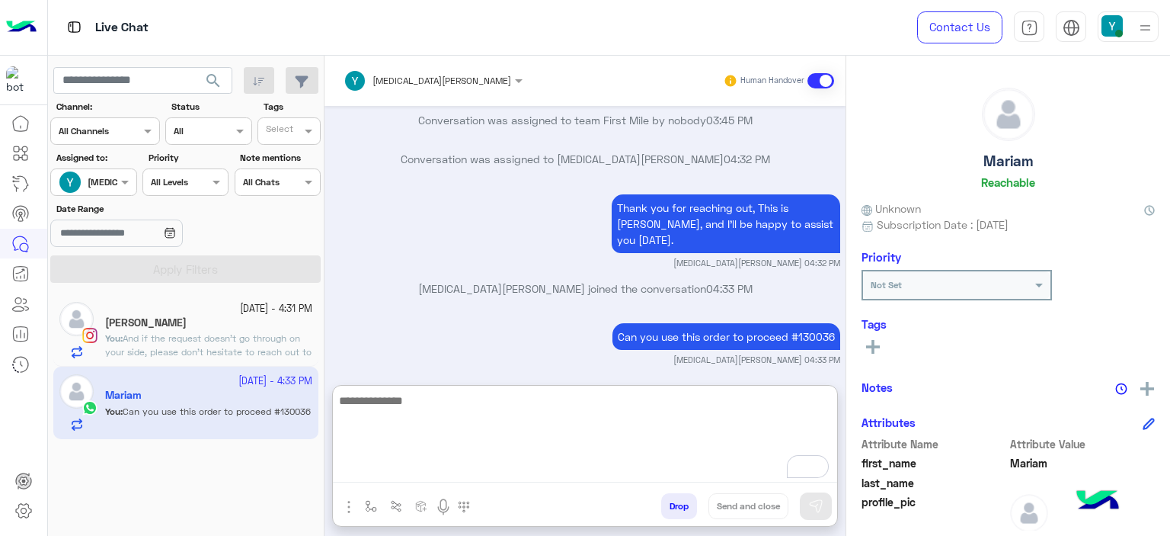
paste textarea "**********"
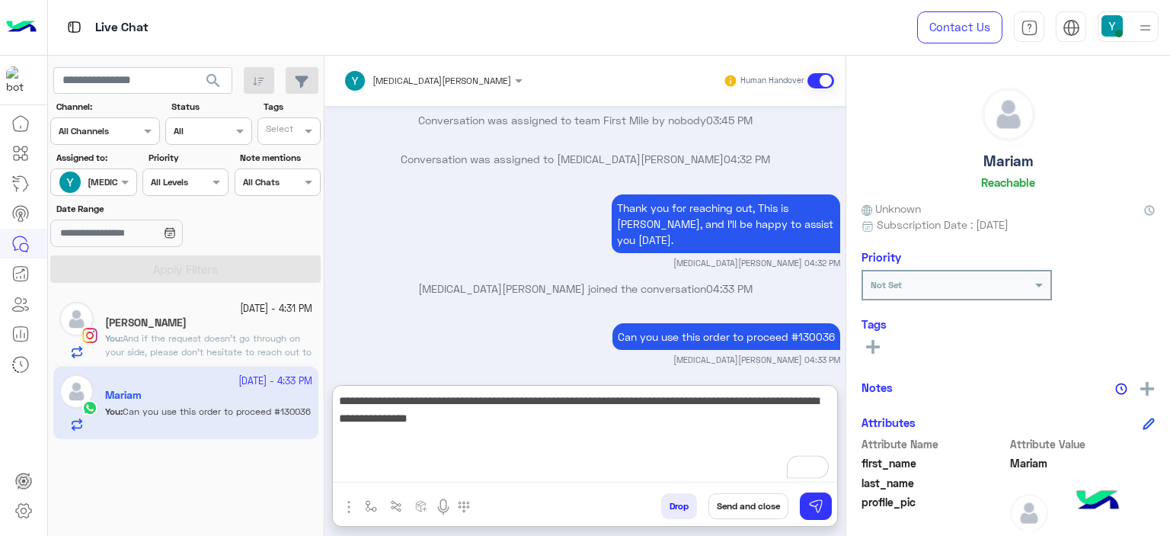
click at [344, 396] on textarea "**********" at bounding box center [585, 436] width 504 height 91
type textarea "**********"
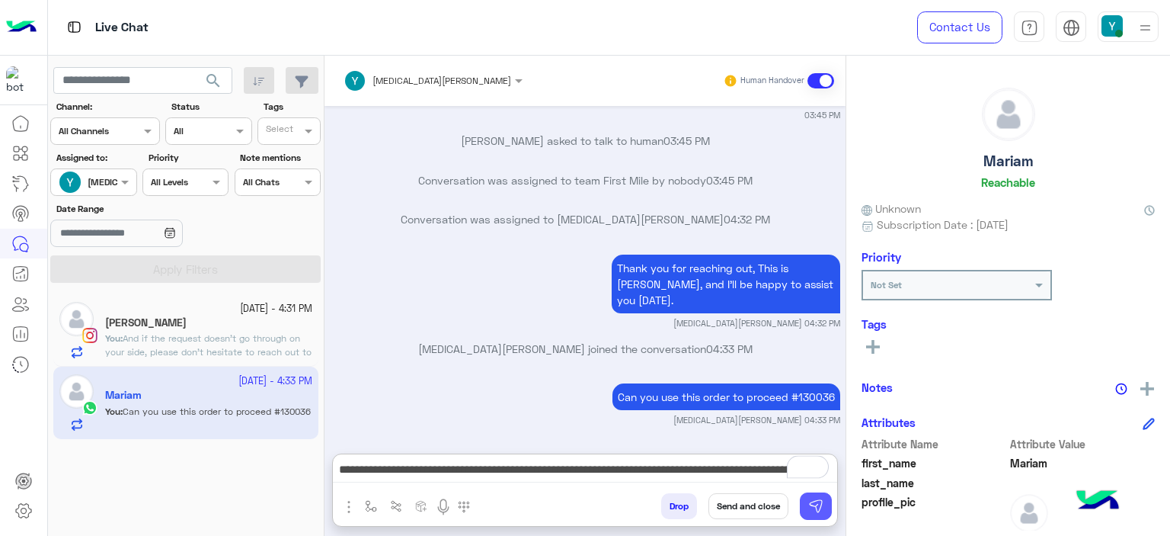
click at [814, 501] on img at bounding box center [815, 505] width 15 height 15
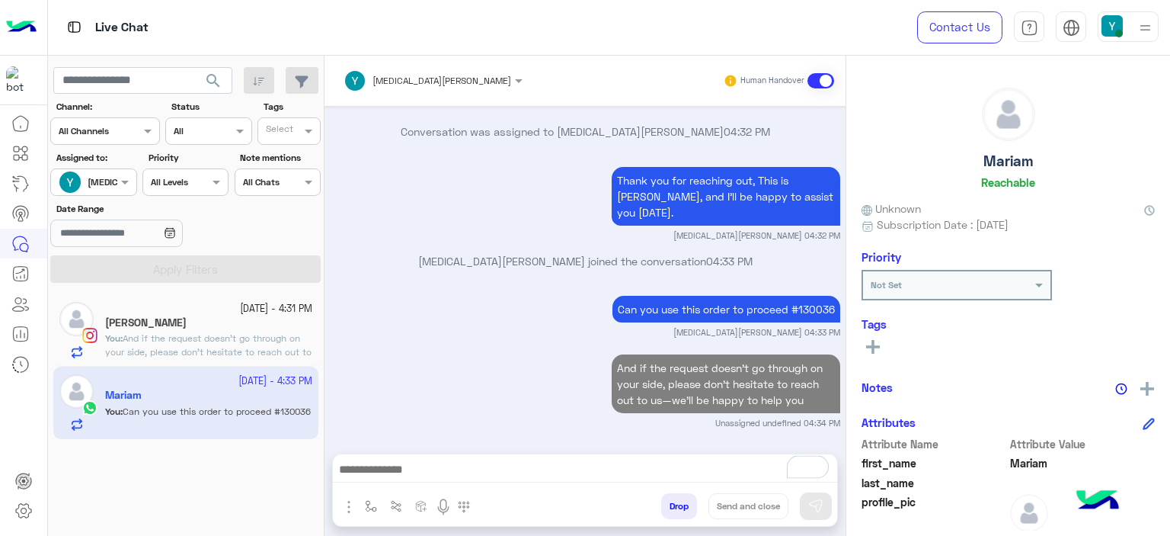
scroll to position [1936, 0]
click at [187, 325] on div "joudi khaled" at bounding box center [208, 324] width 207 height 16
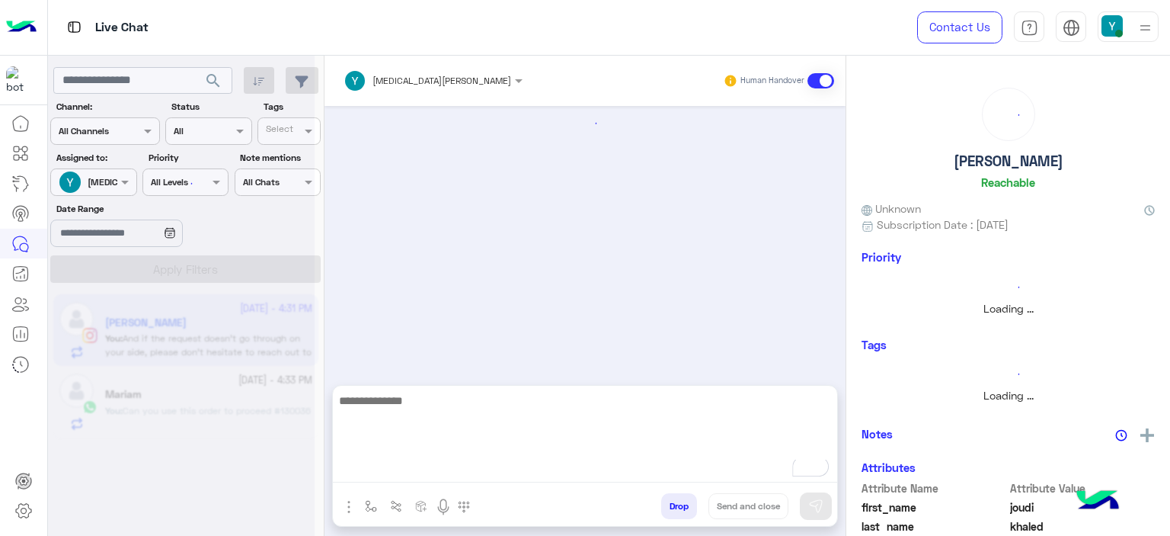
click at [425, 469] on textarea "To enrich screen reader interactions, please activate Accessibility in Grammarl…" at bounding box center [585, 436] width 504 height 91
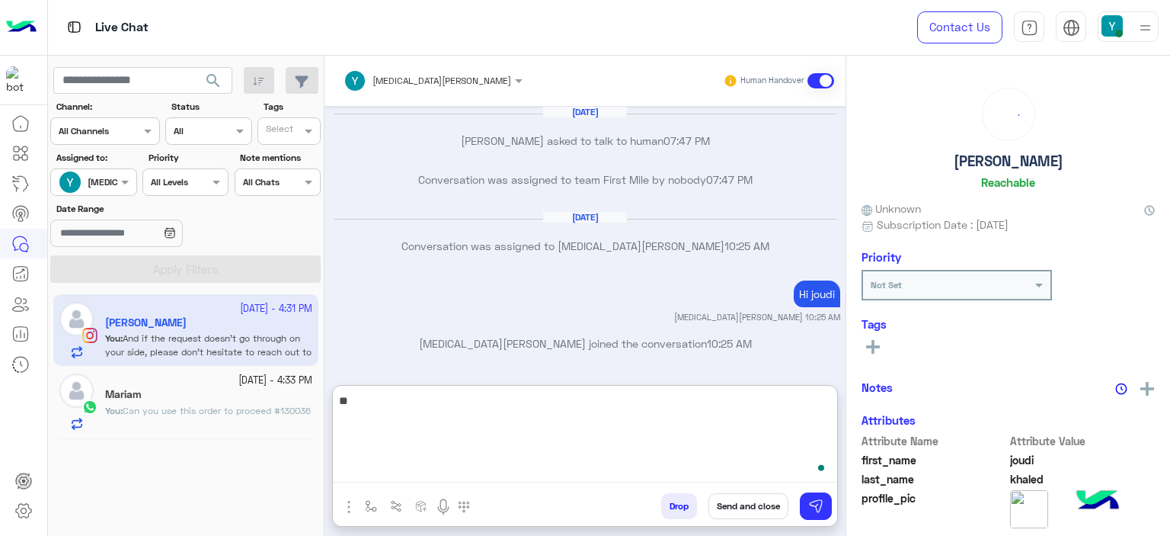
scroll to position [1533, 0]
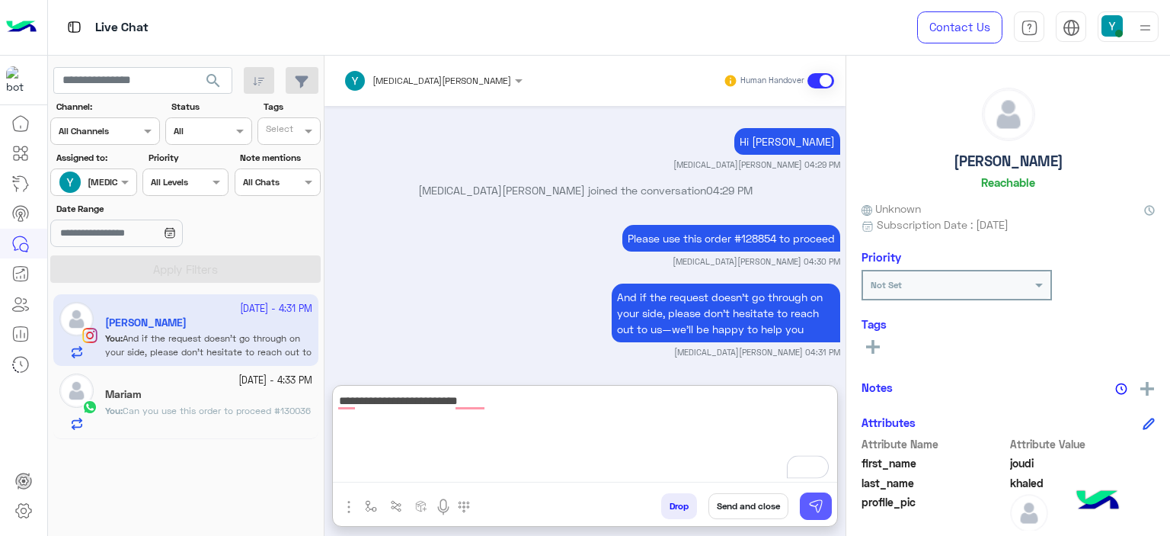
type textarea "**********"
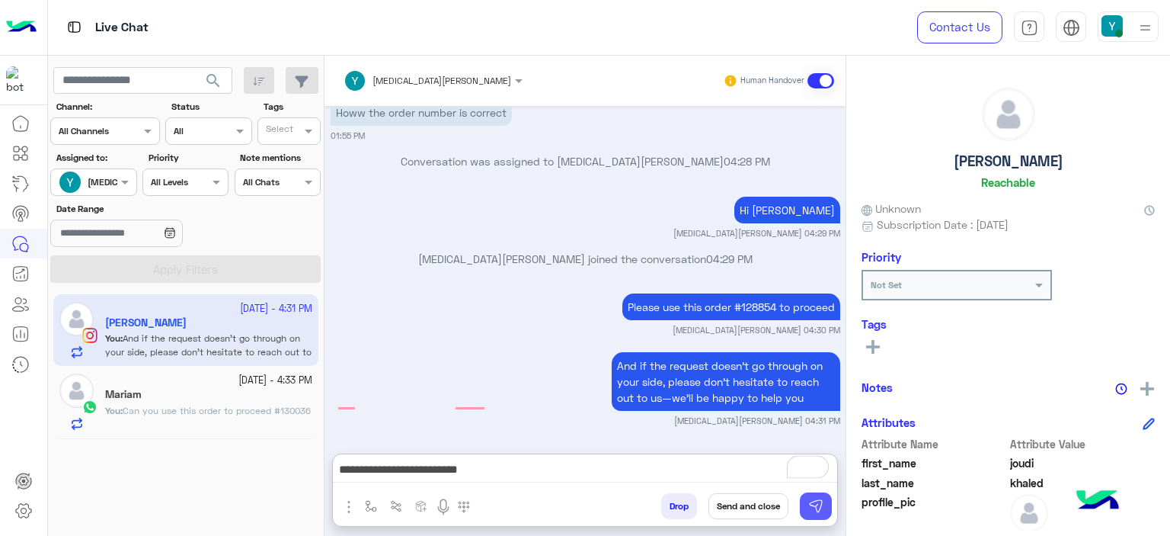
click at [813, 505] on img at bounding box center [815, 505] width 15 height 15
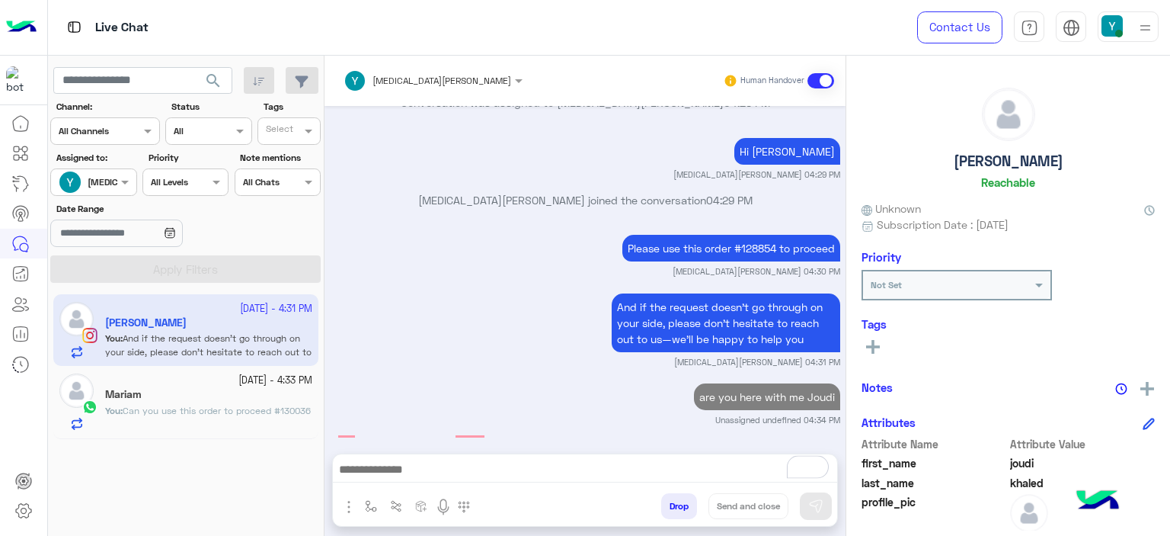
scroll to position [1522, 0]
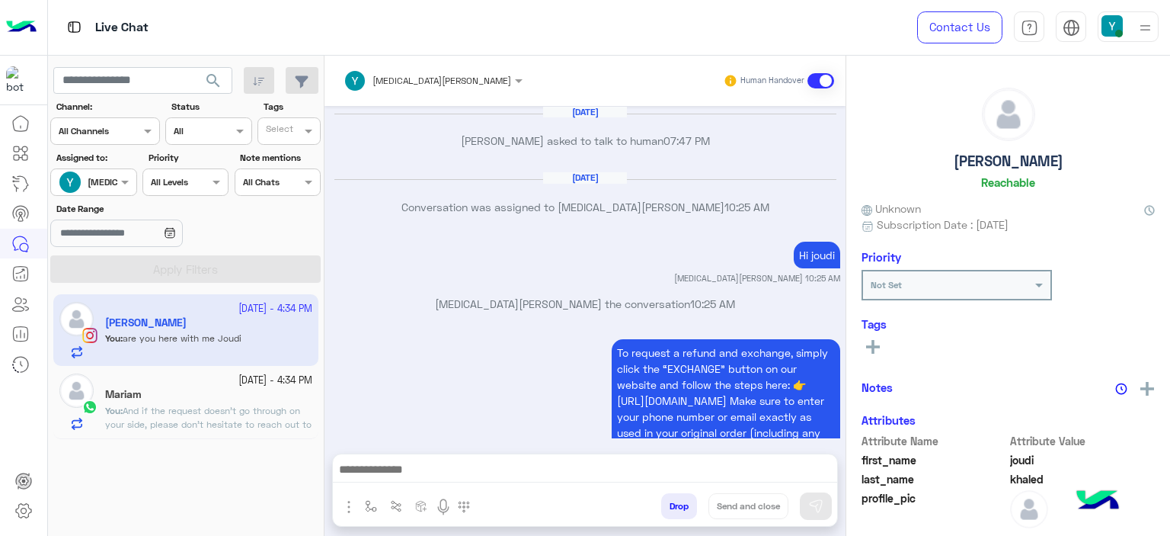
scroll to position [1483, 0]
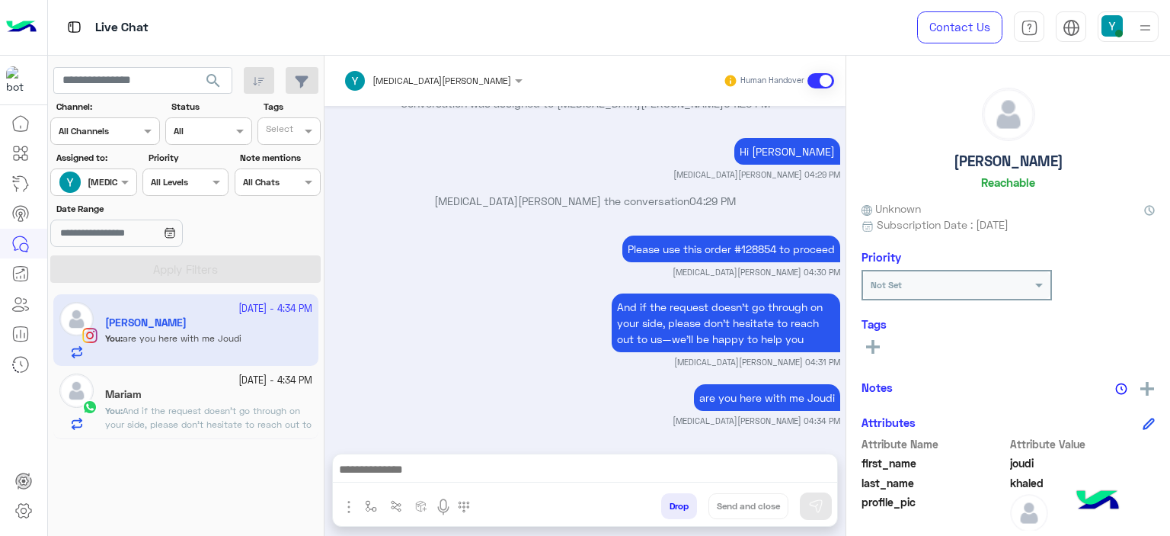
click at [207, 408] on span "And if the request doesn’t go through on your side, please don’t hesitate to re…" at bounding box center [208, 424] width 206 height 39
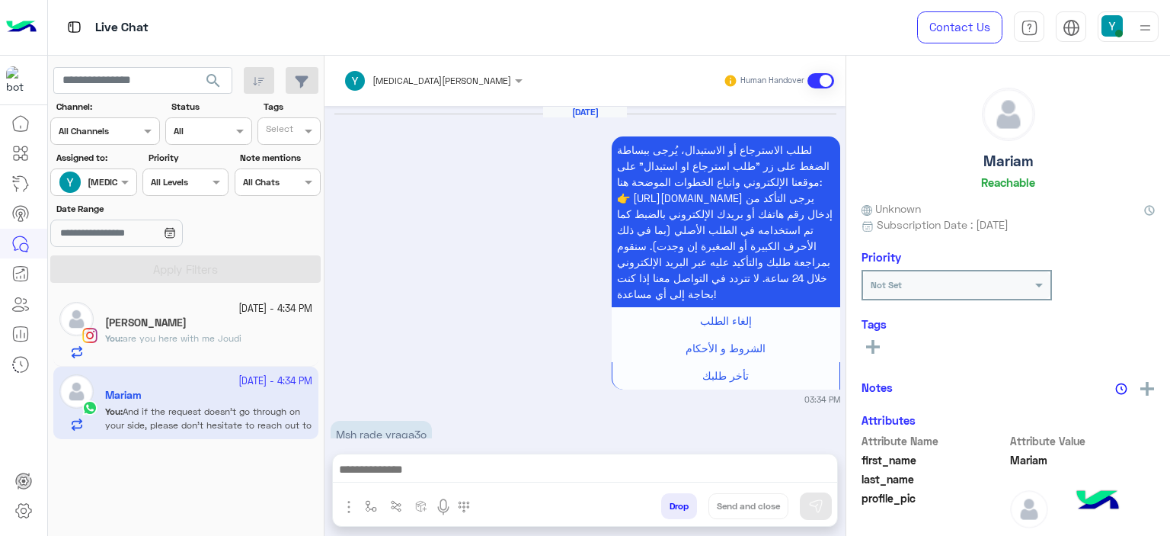
scroll to position [1564, 0]
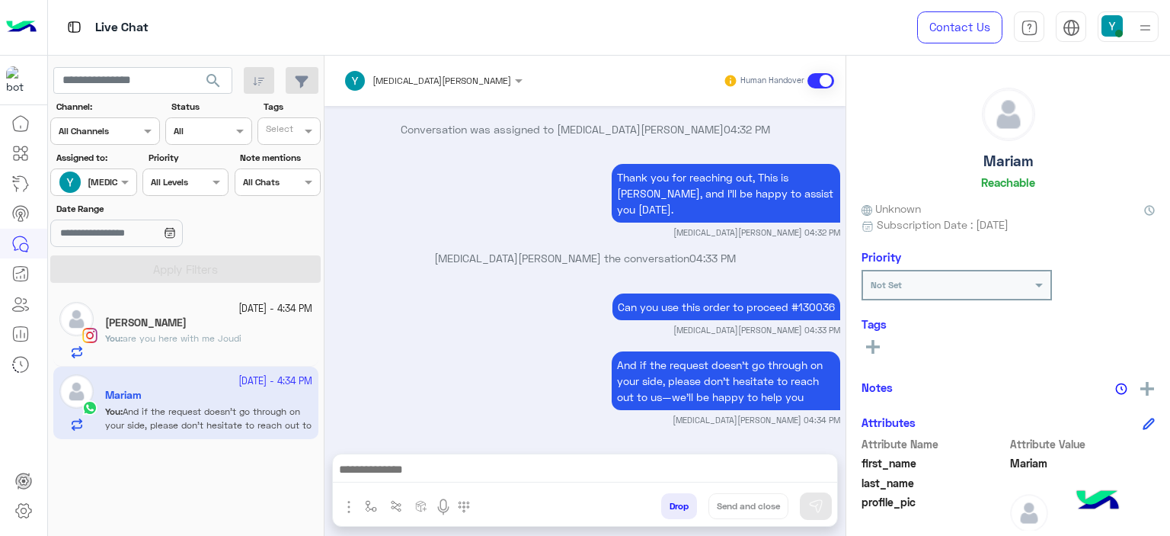
click at [104, 182] on div at bounding box center [93, 180] width 85 height 14
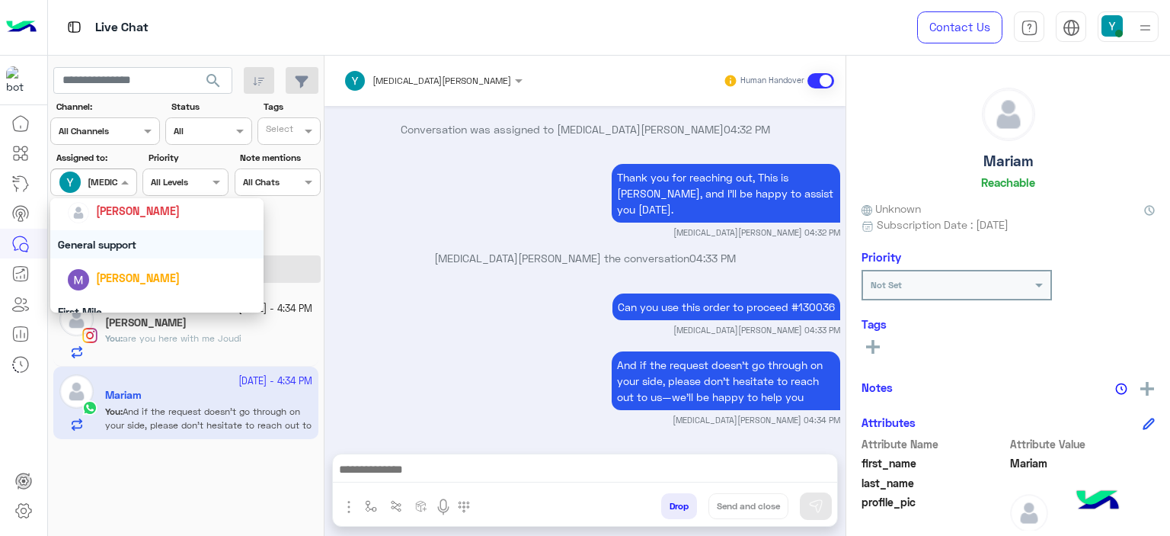
scroll to position [299, 0]
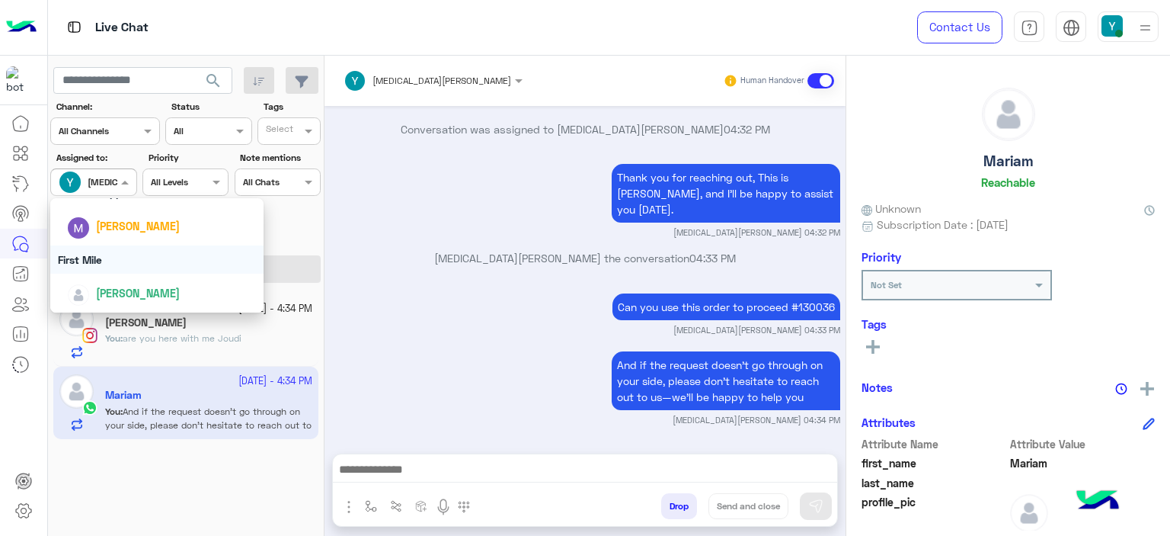
click at [82, 254] on div "First Mile" at bounding box center [156, 259] width 213 height 28
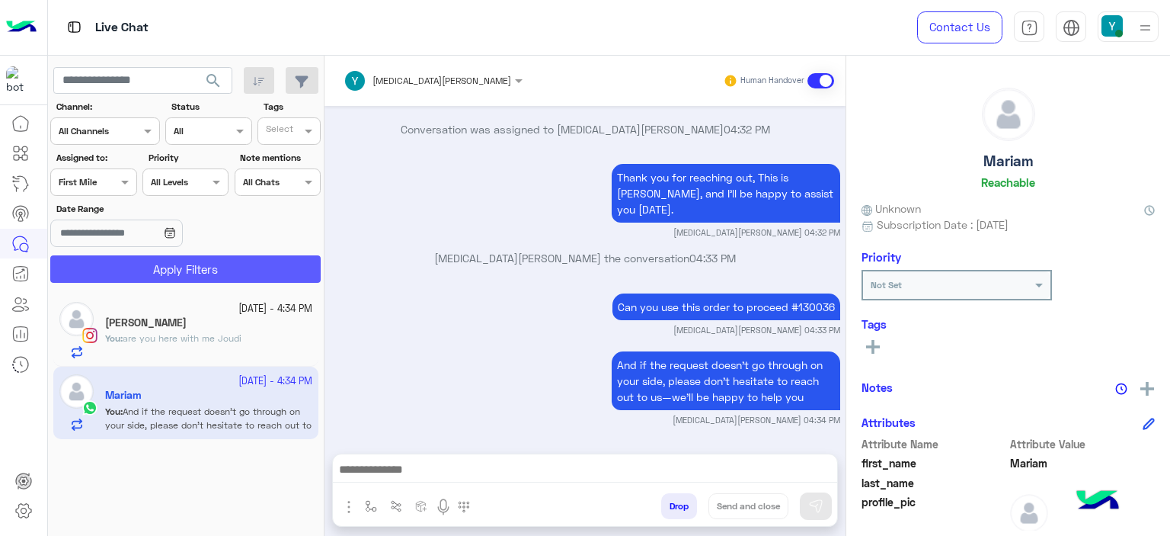
click at [120, 267] on button "Apply Filters" at bounding box center [185, 268] width 270 height 27
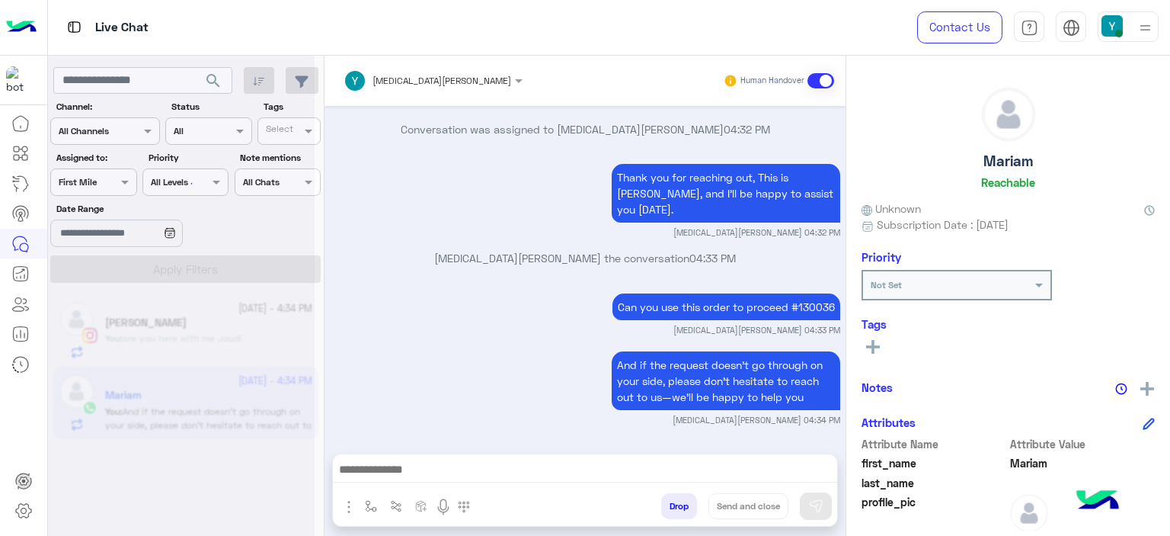
scroll to position [0, 0]
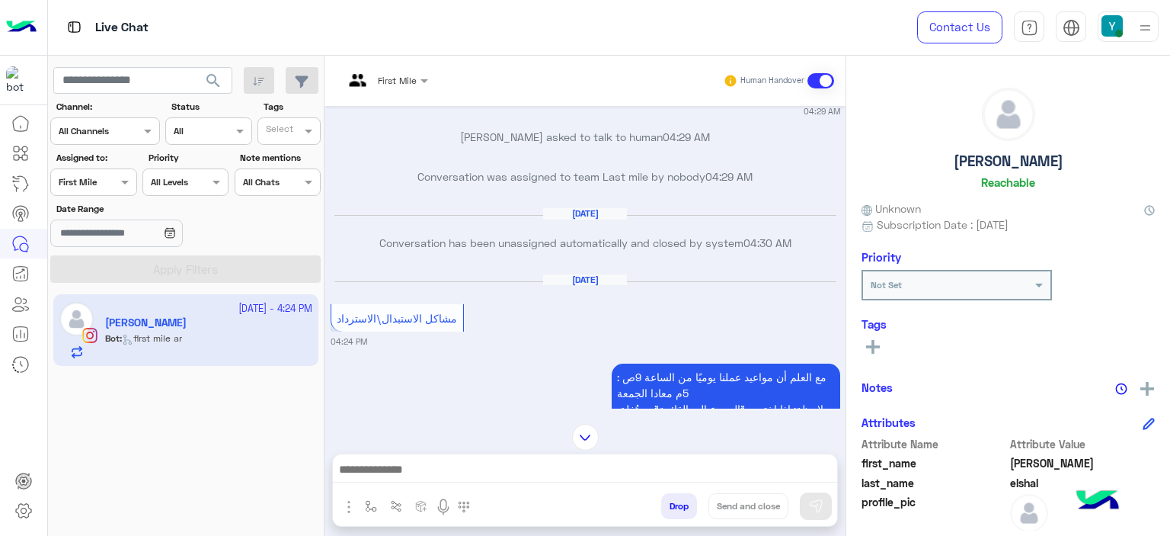
scroll to position [1620, 0]
click at [405, 73] on div at bounding box center [386, 78] width 100 height 14
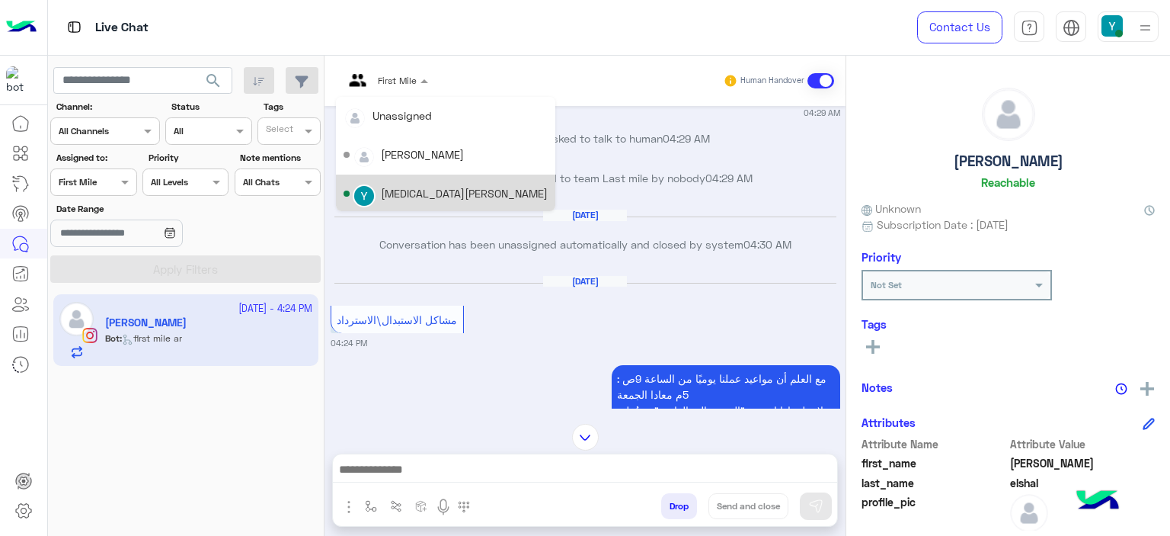
click at [375, 189] on div "[MEDICAL_DATA][PERSON_NAME]" at bounding box center [446, 194] width 204 height 27
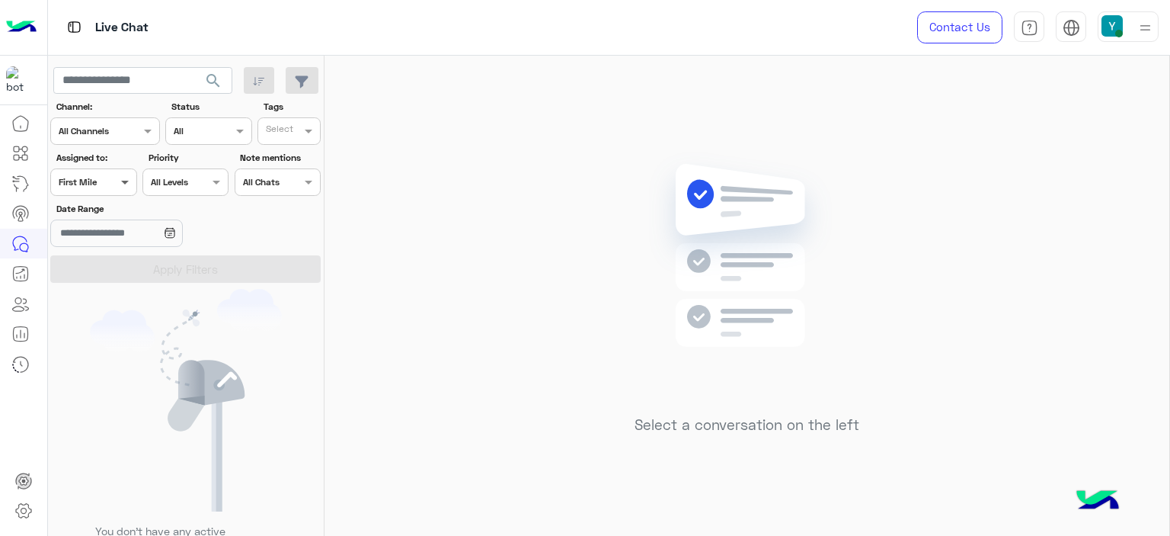
click at [117, 180] on span at bounding box center [126, 182] width 19 height 16
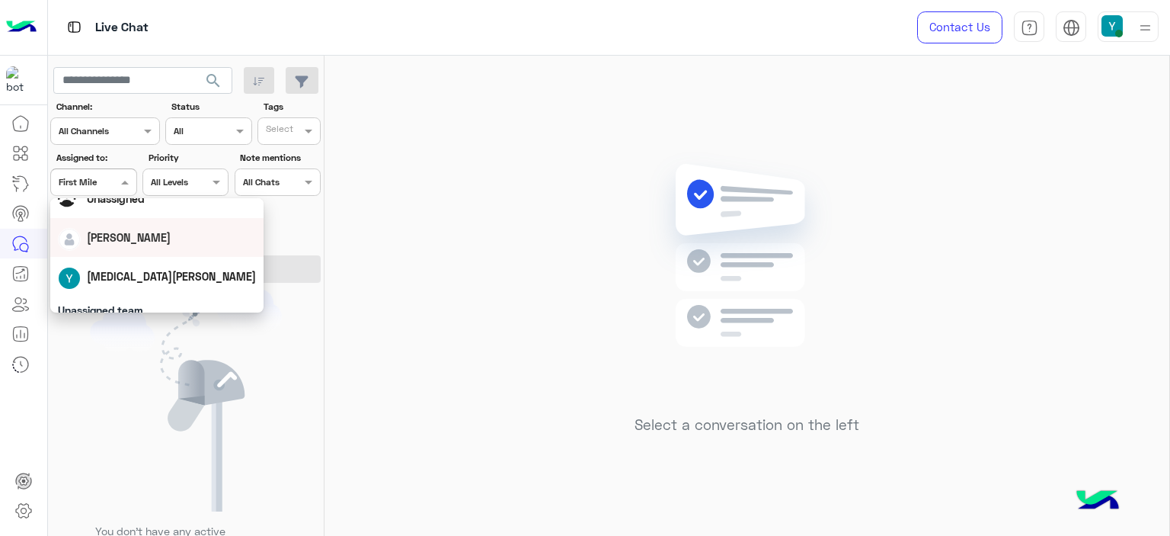
scroll to position [49, 0]
click at [123, 264] on div "[MEDICAL_DATA][PERSON_NAME]" at bounding box center [157, 274] width 198 height 27
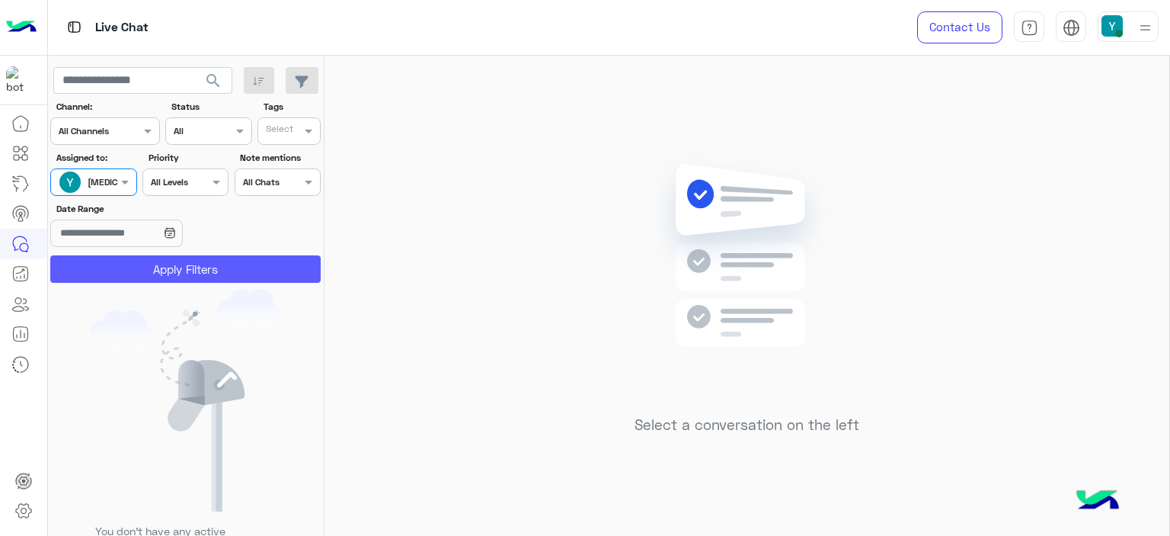
click at [151, 269] on button "Apply Filters" at bounding box center [185, 268] width 270 height 27
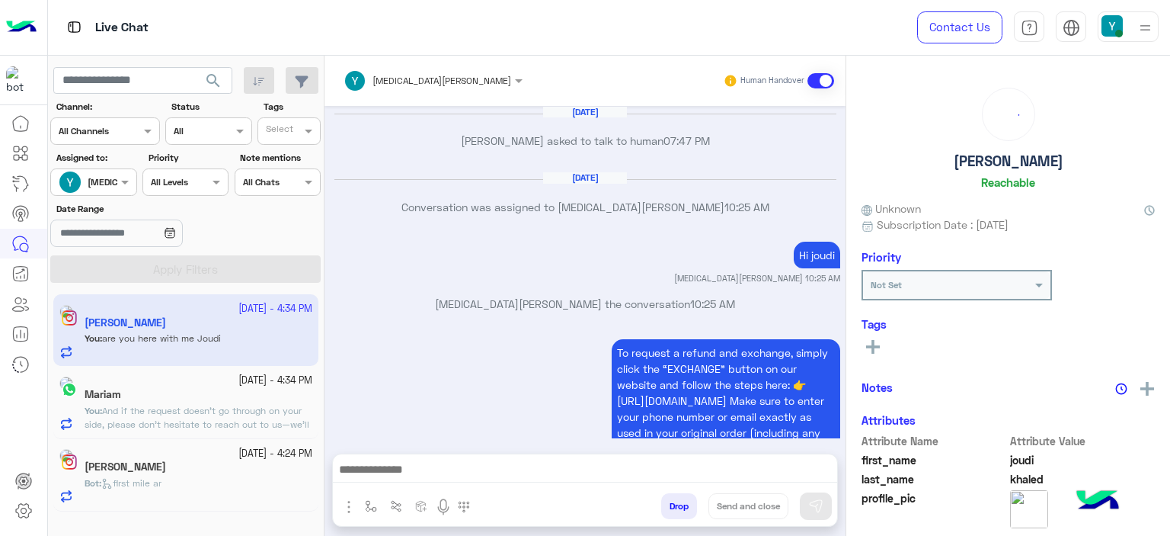
scroll to position [1483, 0]
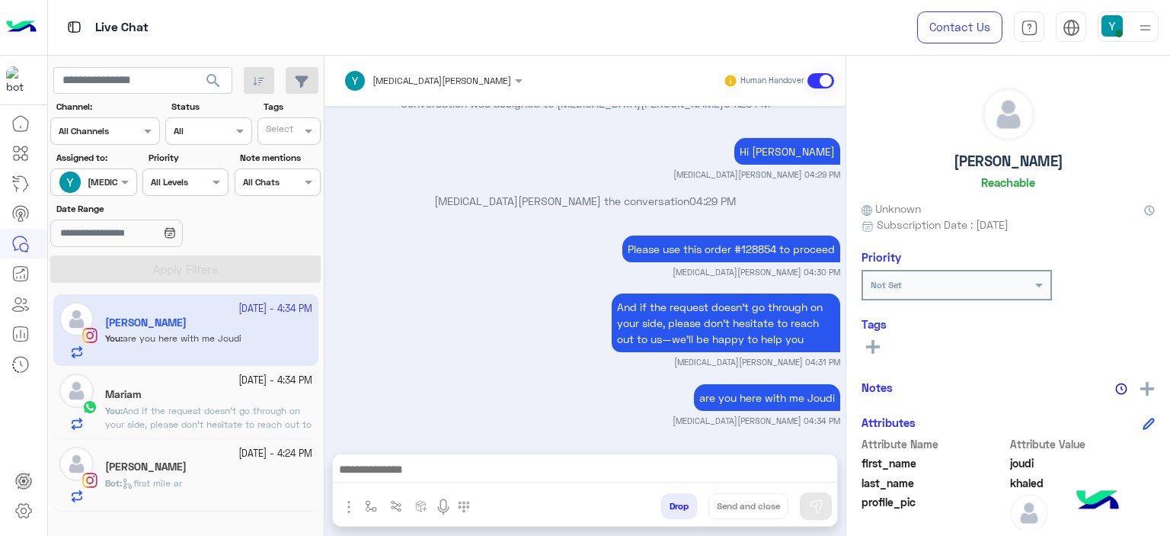
click at [187, 469] on div "hamza elshal" at bounding box center [208, 468] width 207 height 16
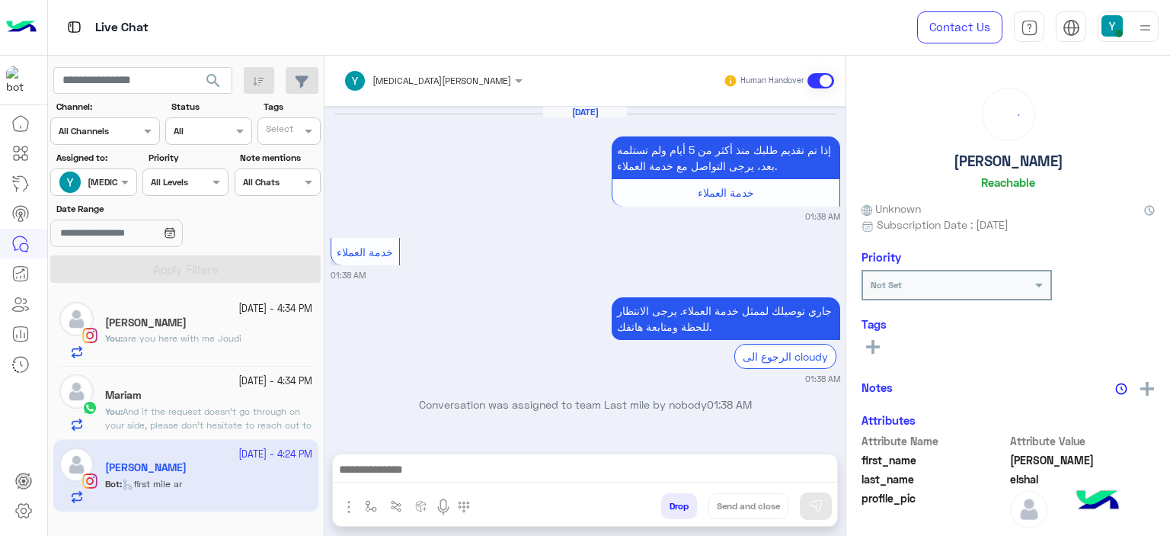
scroll to position [1216, 0]
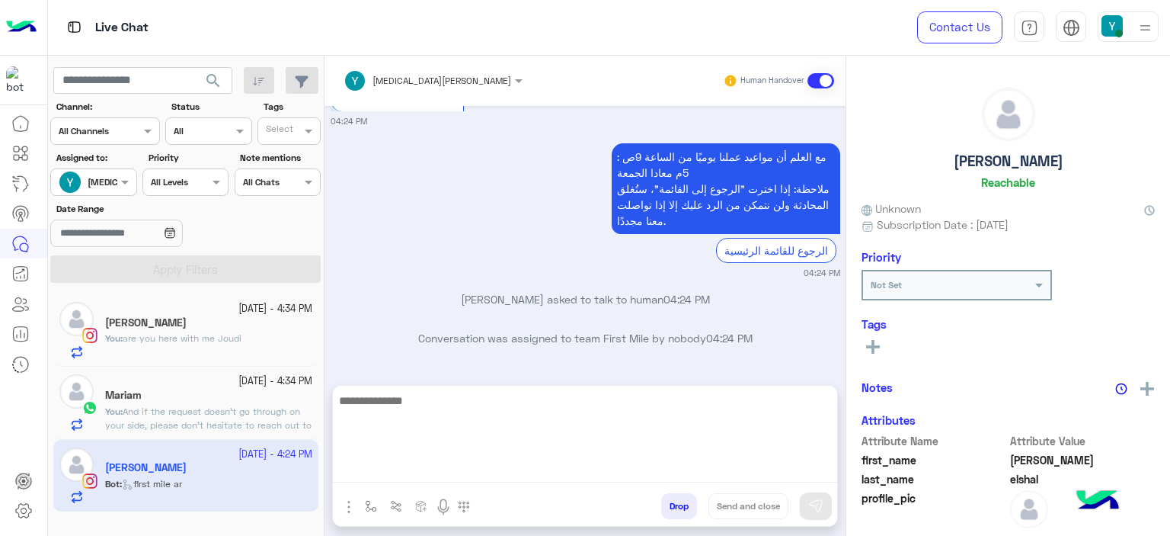
click at [395, 472] on textarea at bounding box center [585, 436] width 504 height 91
type textarea "**********"
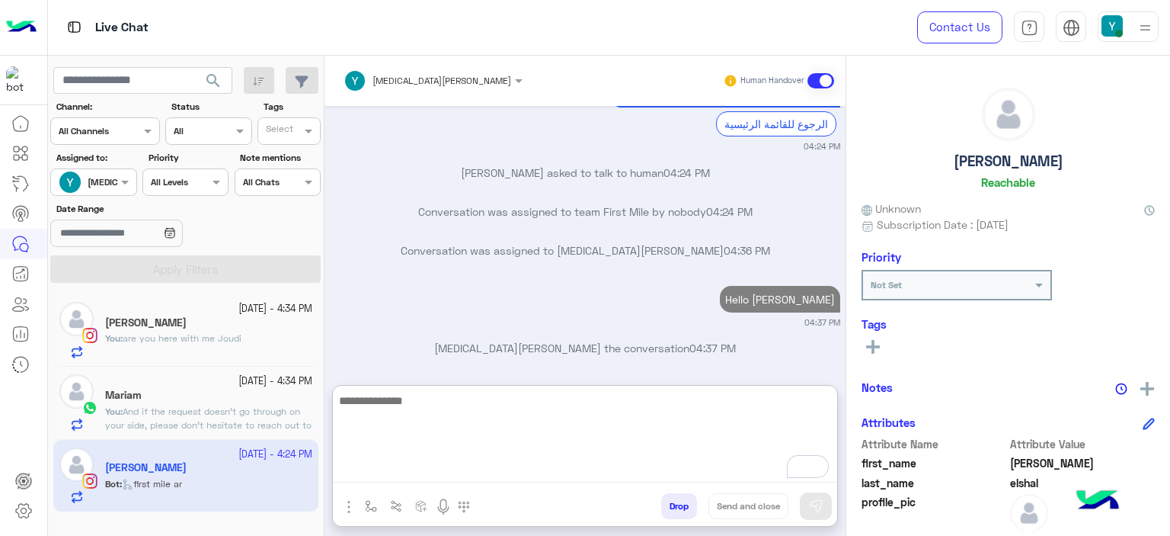
scroll to position [1381, 0]
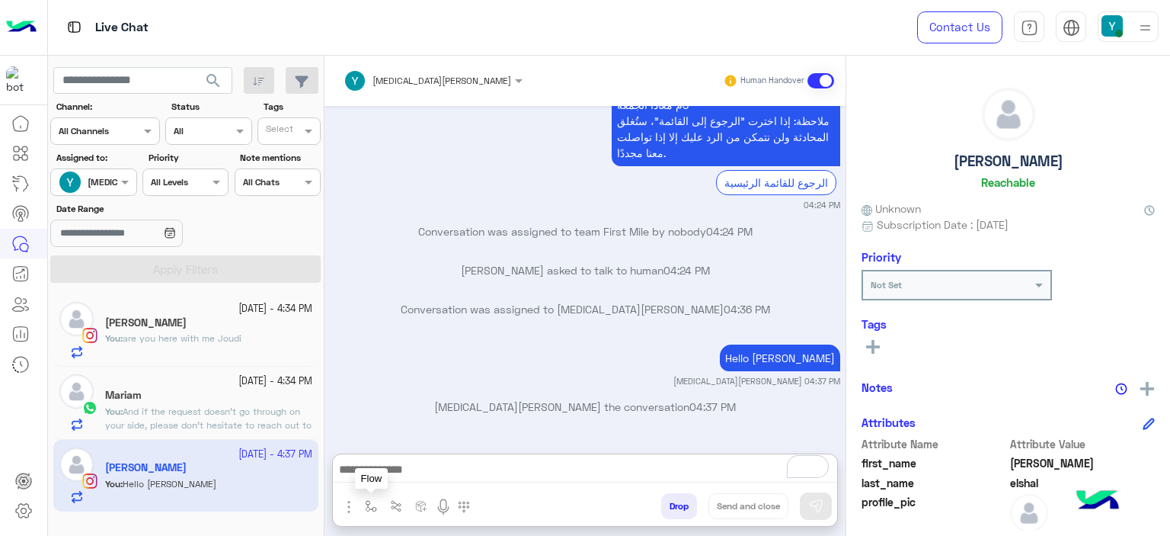
click at [369, 507] on img "button" at bounding box center [371, 506] width 12 height 12
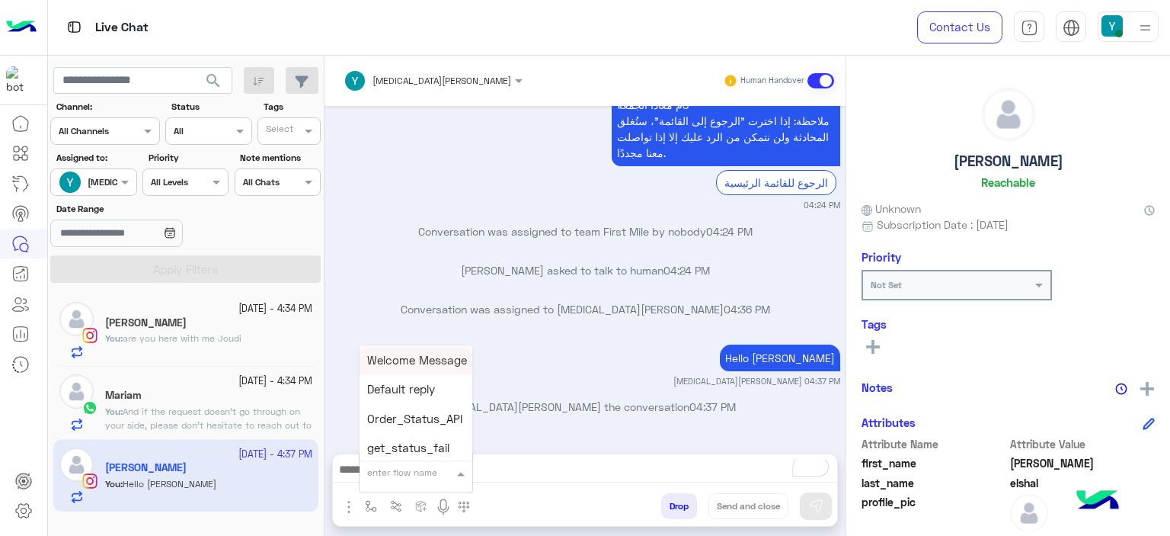
click at [381, 473] on input "text" at bounding box center [397, 470] width 60 height 14
type input "****"
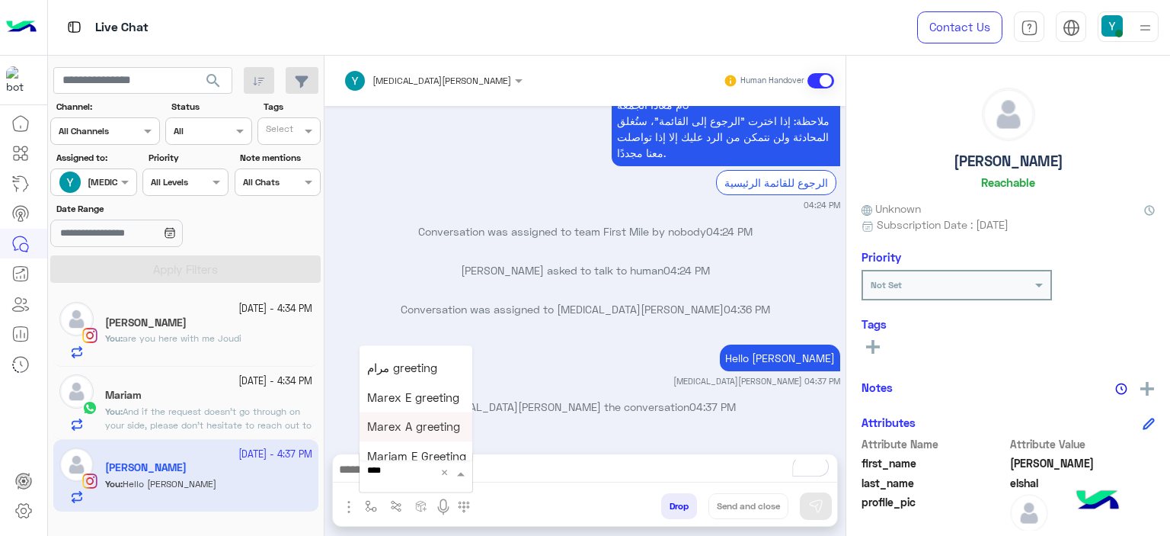
scroll to position [178, 0]
click at [405, 414] on span "Mariam E Greeting" at bounding box center [416, 416] width 99 height 14
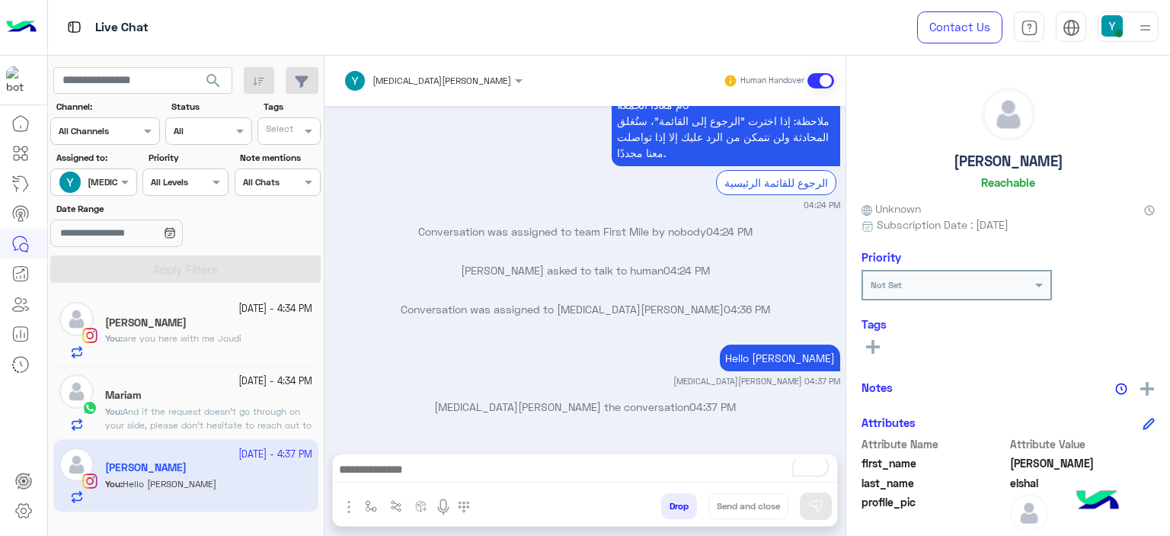
type textarea "**********"
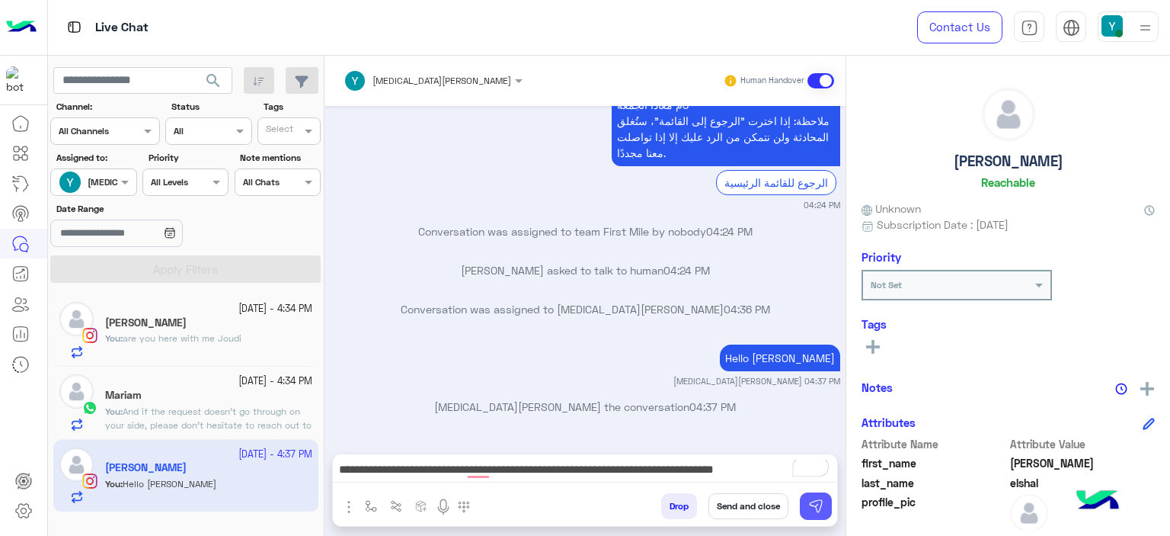
click at [817, 502] on img at bounding box center [815, 505] width 15 height 15
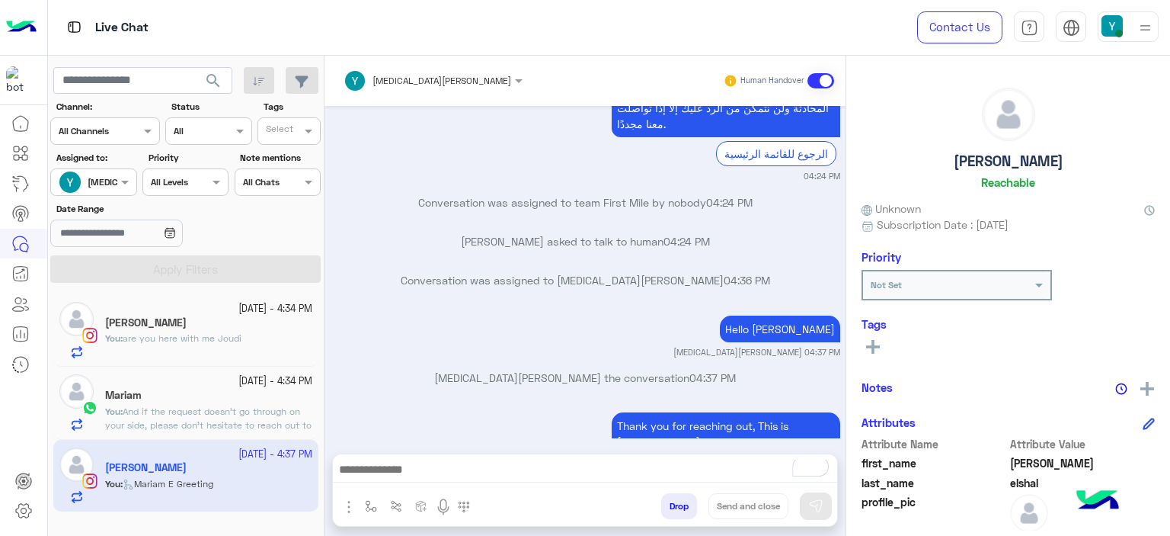
scroll to position [1403, 0]
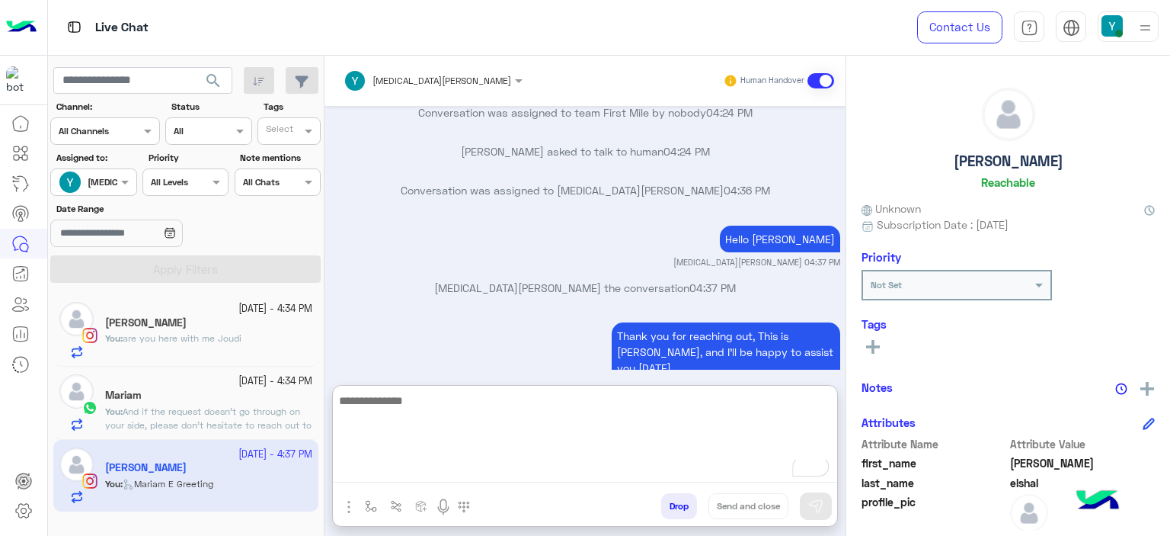
click at [454, 466] on textarea "To enrich screen reader interactions, please activate Accessibility in Grammarl…" at bounding box center [585, 436] width 504 height 91
paste textarea "**********"
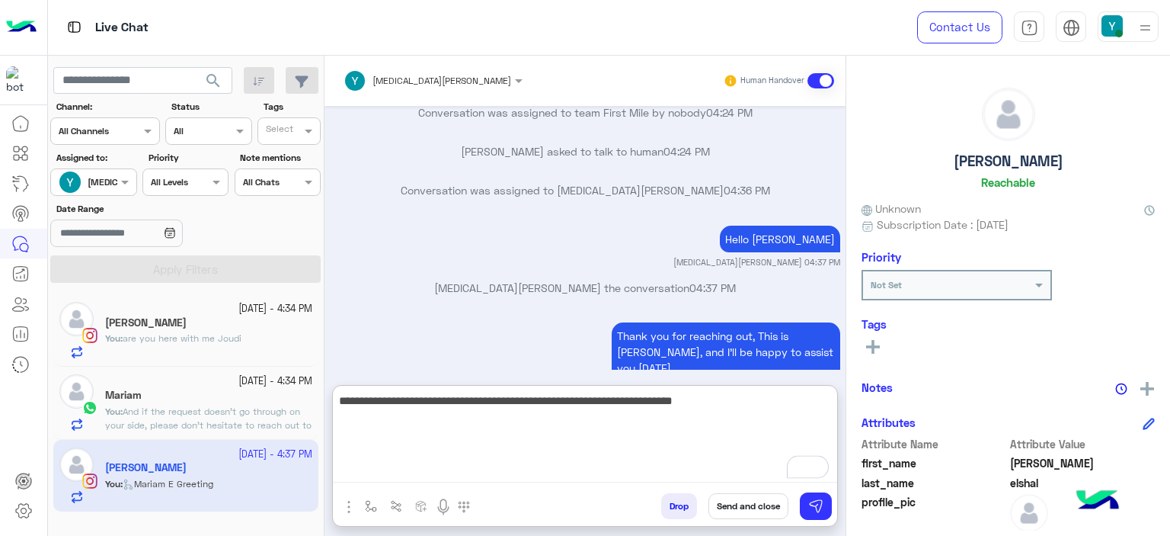
click at [343, 398] on textarea "**********" at bounding box center [585, 436] width 504 height 91
type textarea "**********"
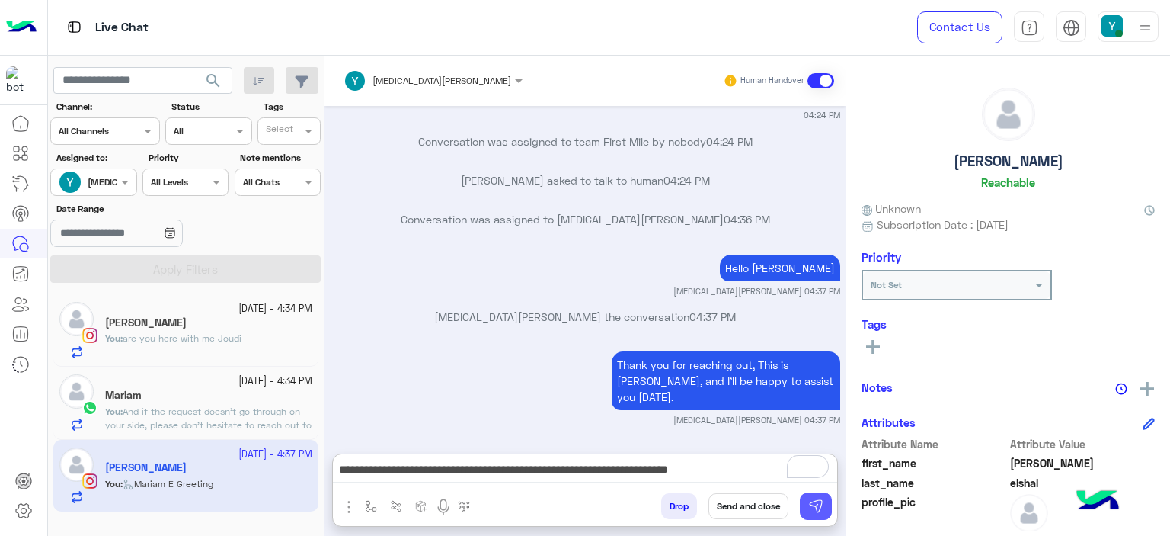
click at [818, 504] on img at bounding box center [815, 505] width 15 height 15
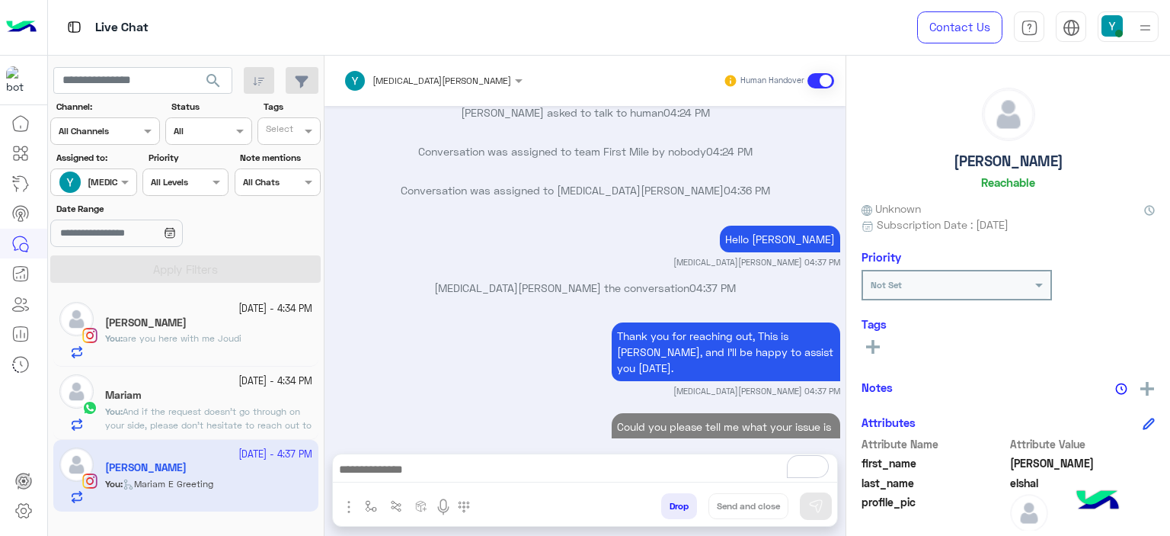
scroll to position [1477, 0]
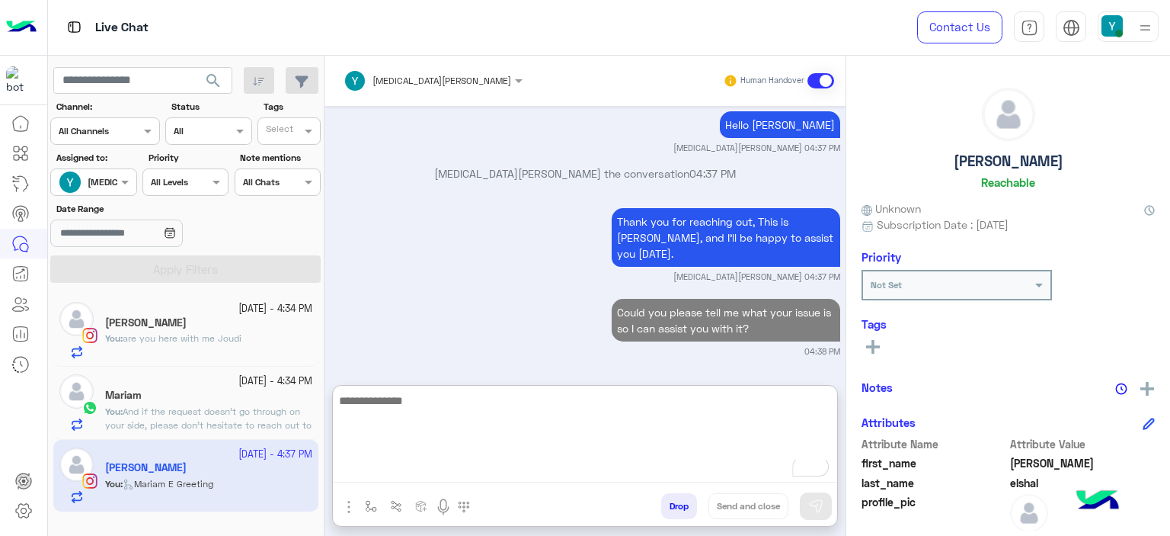
click at [509, 466] on textarea "To enrich screen reader interactions, please activate Accessibility in Grammarl…" at bounding box center [585, 436] width 504 height 91
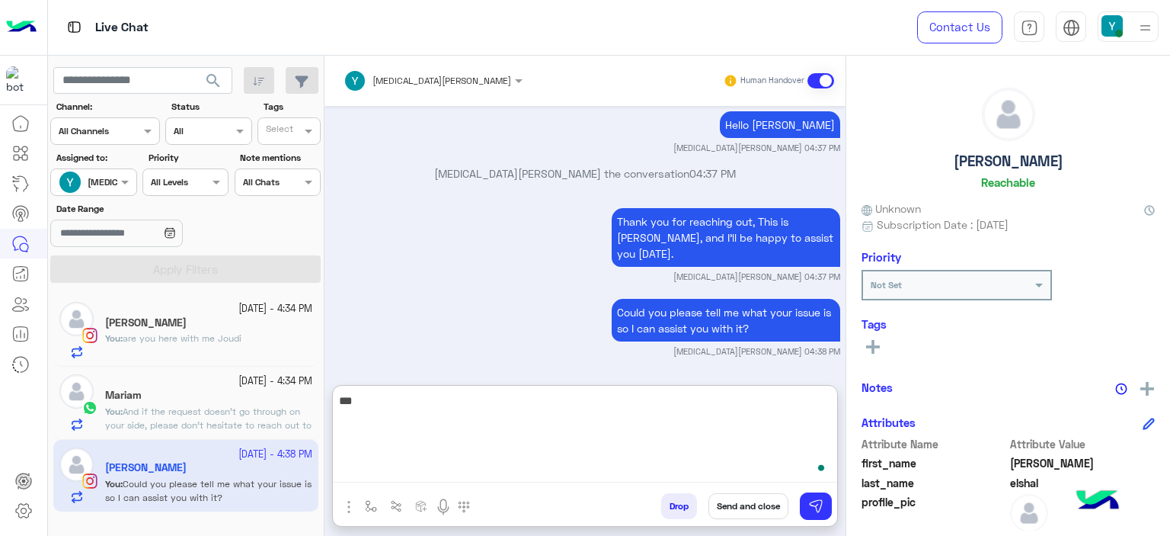
scroll to position [1546, 0]
type textarea "*"
click at [734, 401] on textarea "**********" at bounding box center [585, 436] width 504 height 91
type textarea "**********"
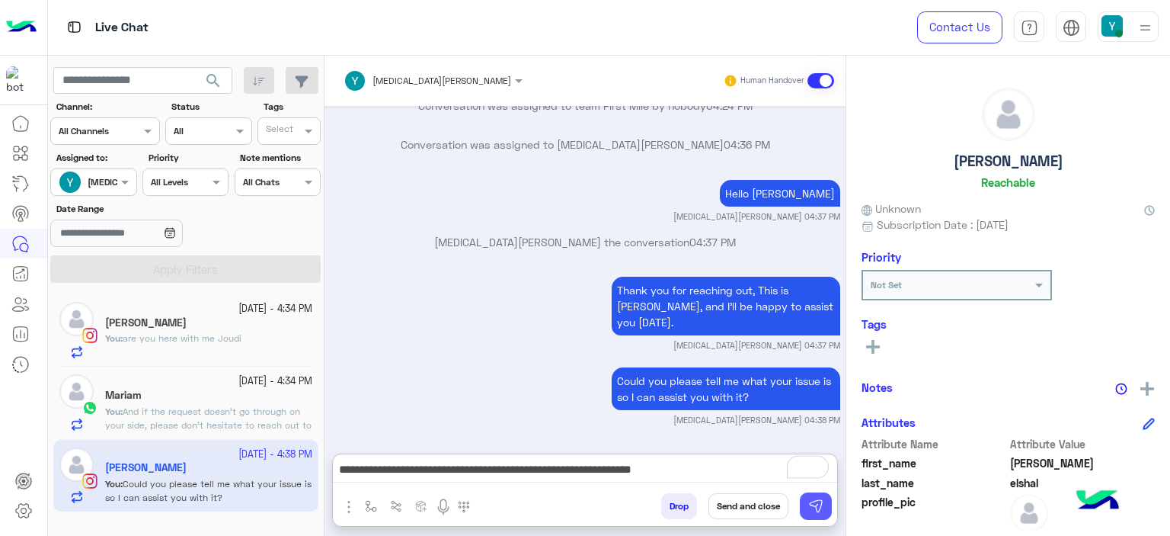
click at [816, 504] on img at bounding box center [815, 505] width 15 height 15
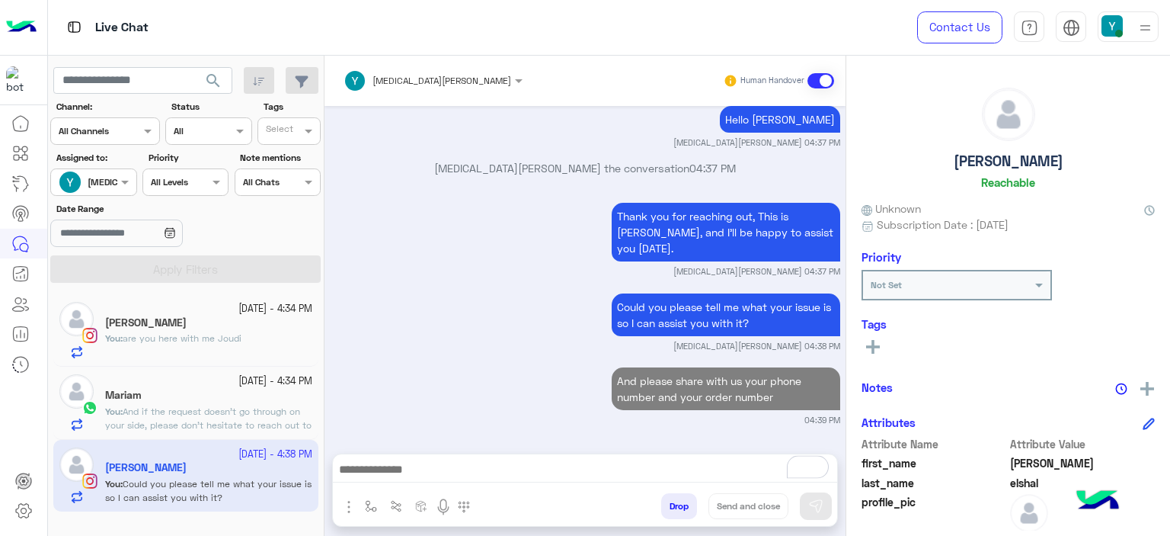
scroll to position [1551, 0]
click at [165, 329] on div "joudi khaled" at bounding box center [208, 324] width 207 height 16
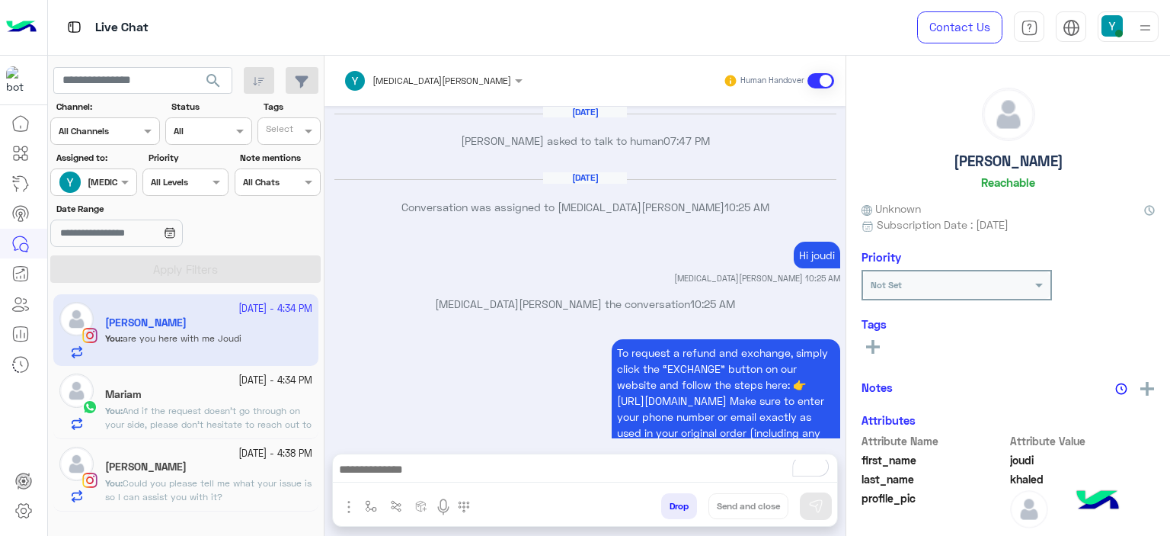
scroll to position [1483, 0]
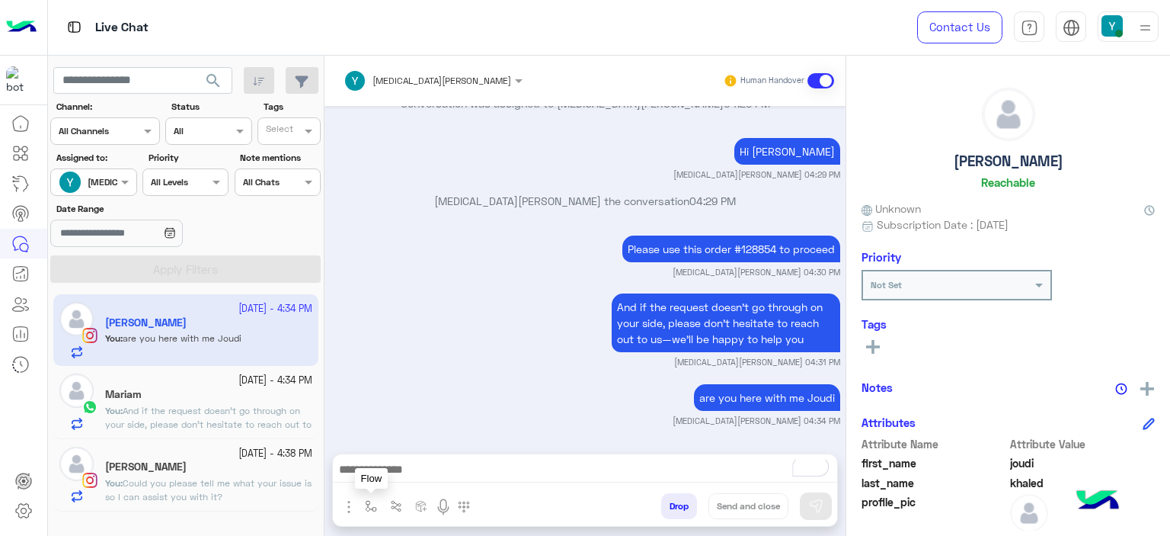
click at [371, 502] on img "button" at bounding box center [371, 506] width 12 height 12
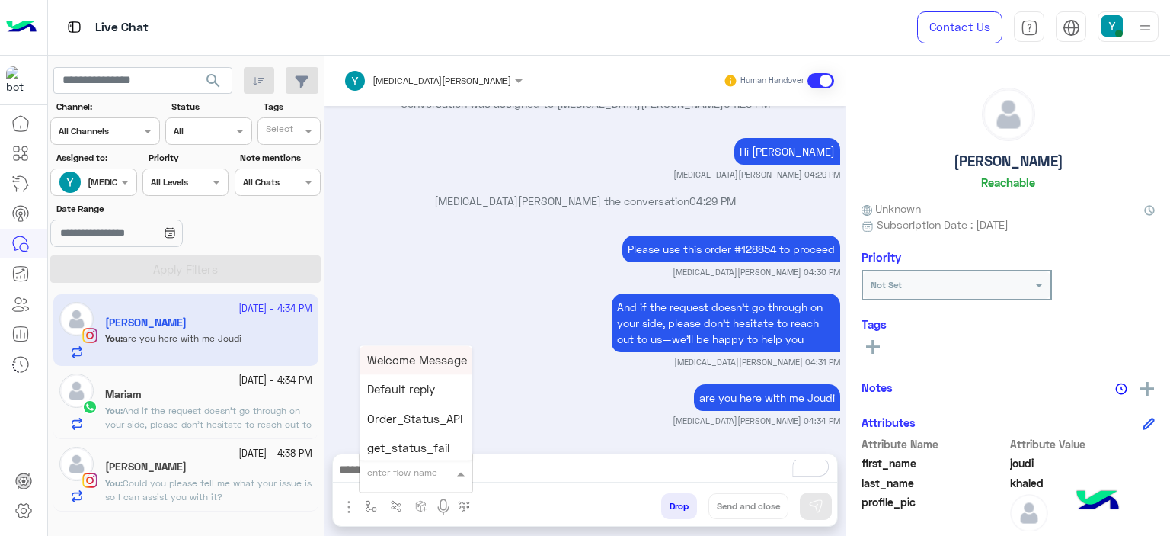
click at [411, 469] on input "text" at bounding box center [397, 470] width 60 height 14
type input "***"
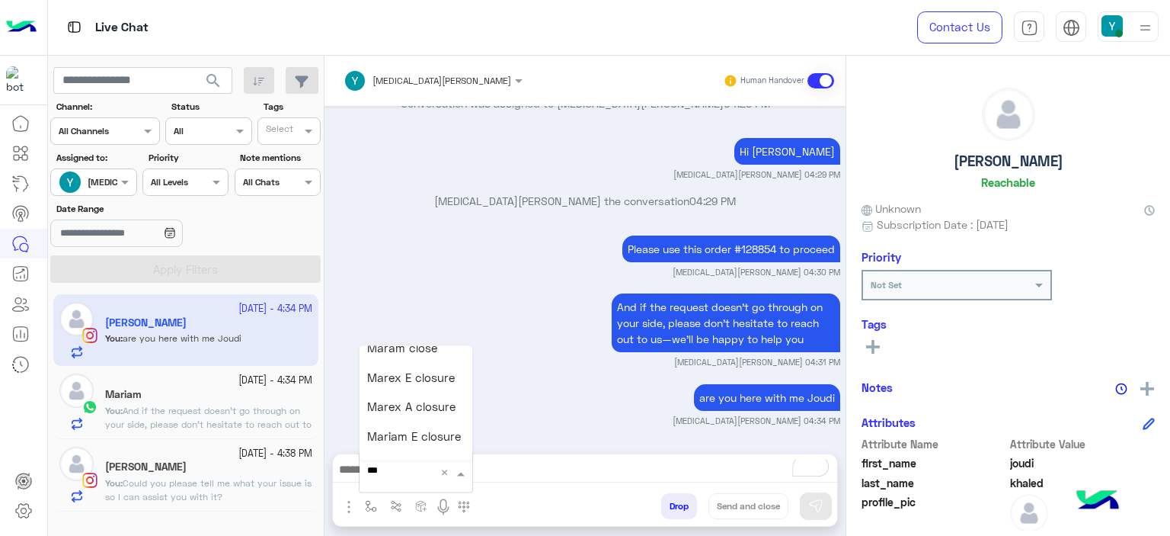
scroll to position [178, 0]
click at [404, 417] on span "Mariam E closure" at bounding box center [414, 416] width 94 height 14
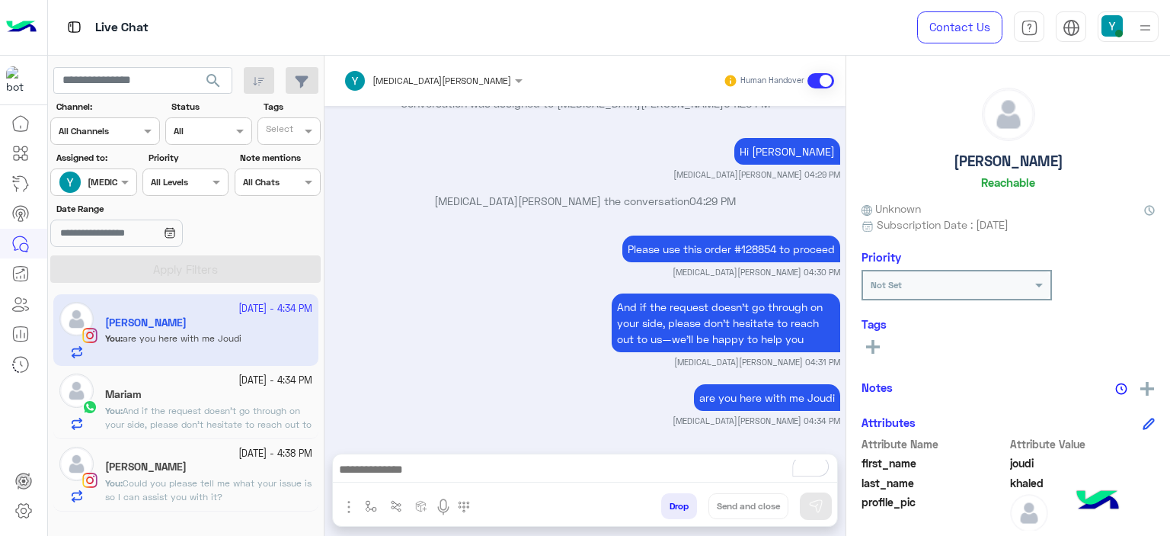
type textarea "**********"
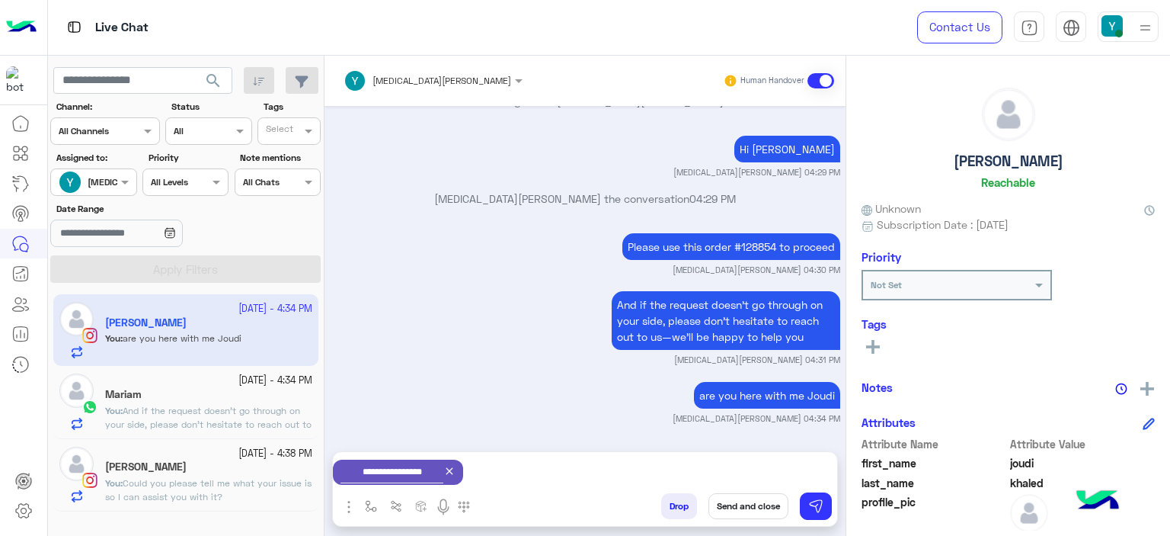
click at [760, 507] on button "Send and close" at bounding box center [749, 506] width 80 height 26
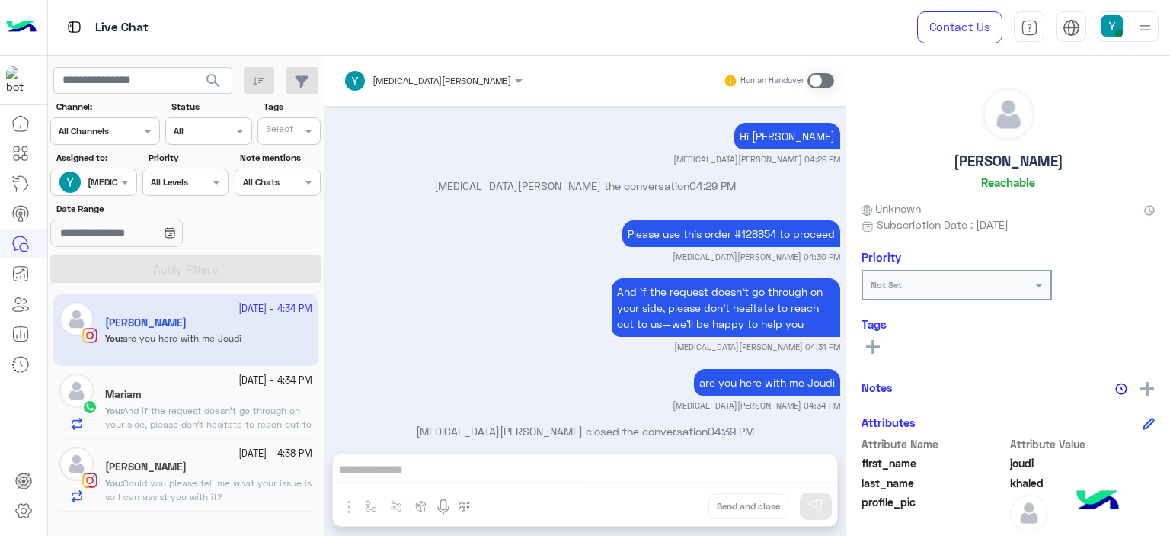
scroll to position [1522, 0]
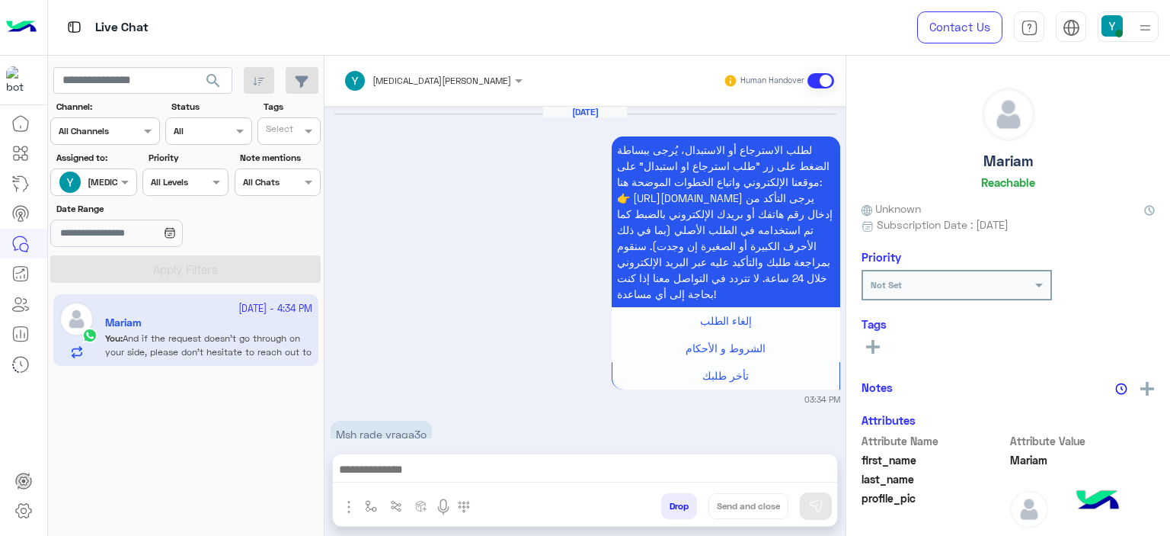
scroll to position [1564, 0]
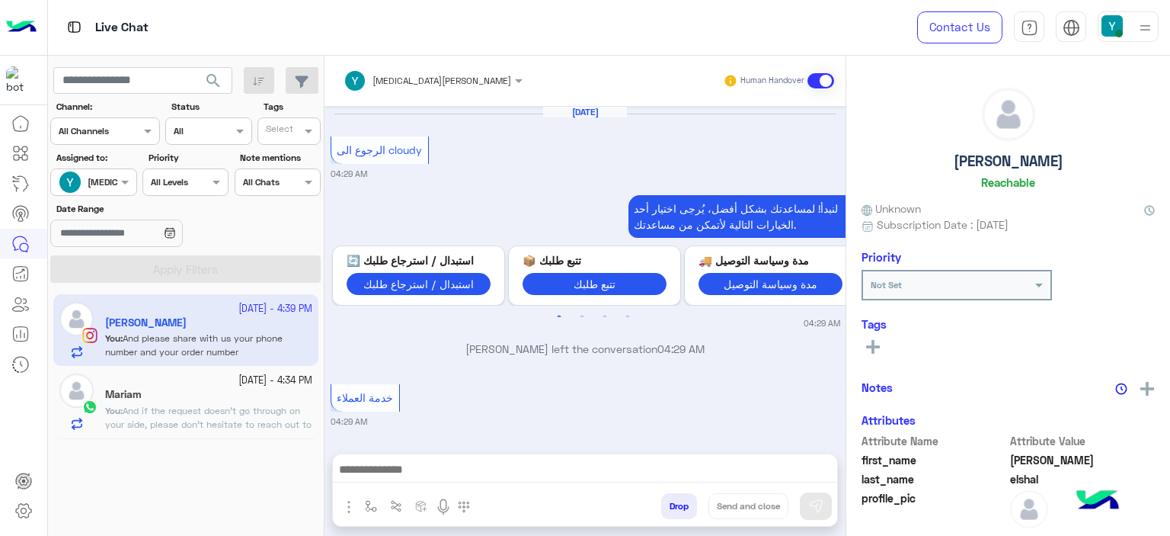
scroll to position [3079, 0]
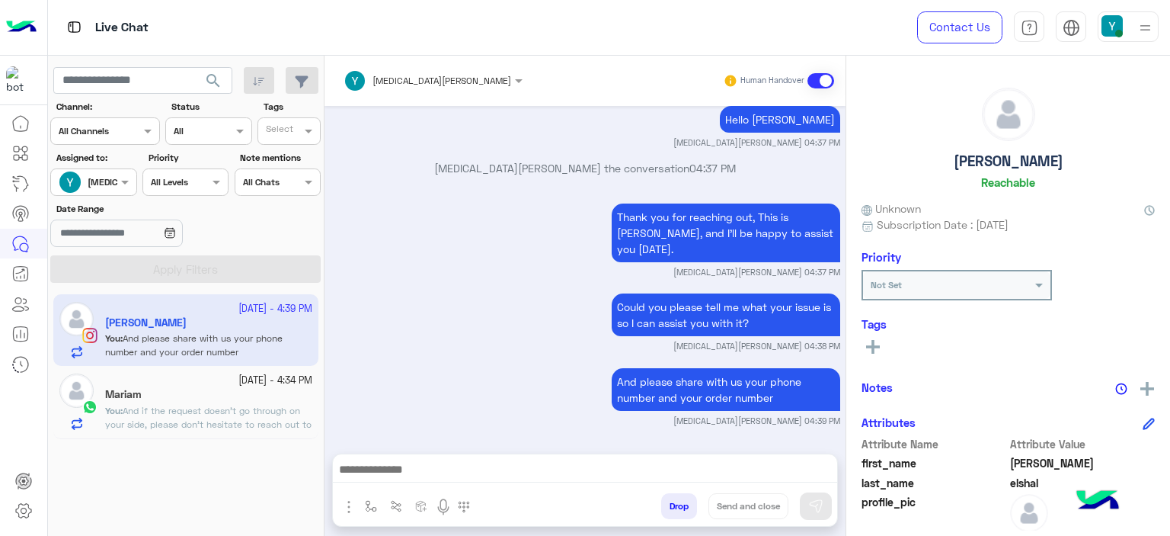
click at [204, 405] on span "And if the request doesn’t go through on your side, please don’t hesitate to re…" at bounding box center [208, 424] width 206 height 39
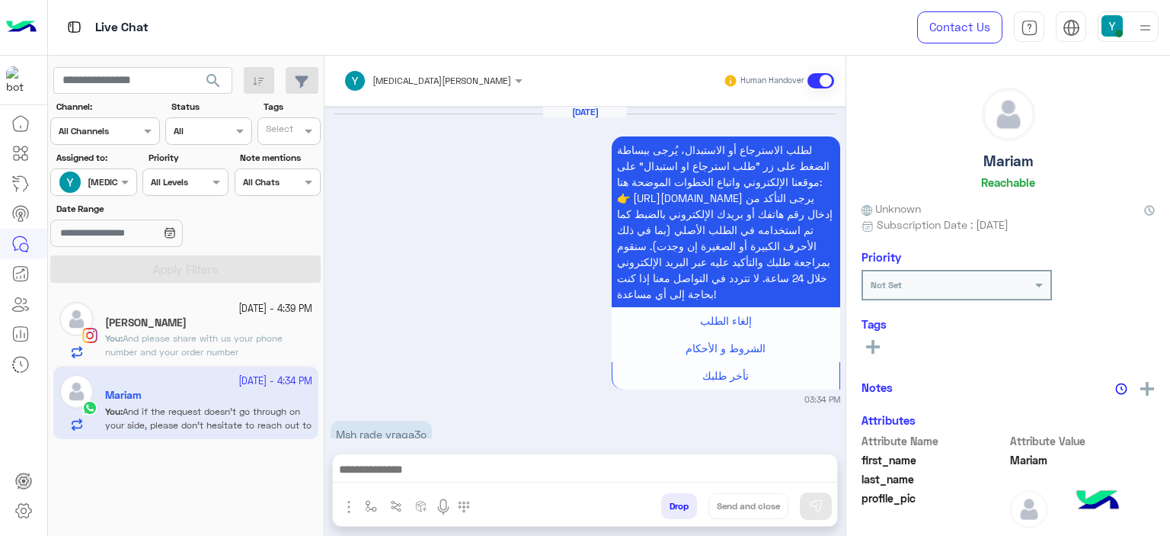
scroll to position [1564, 0]
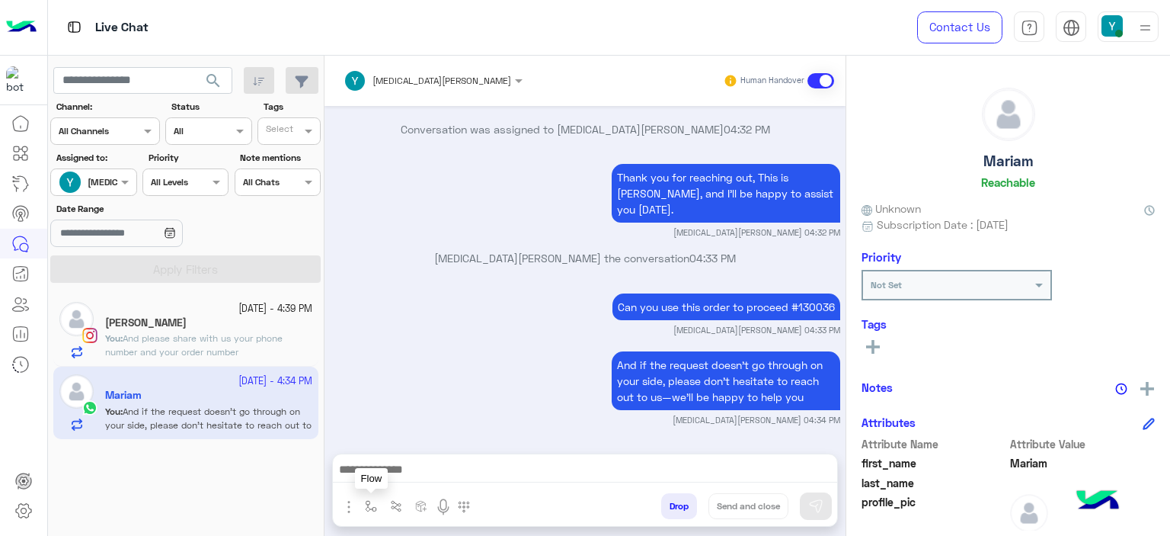
click at [369, 503] on img "button" at bounding box center [371, 506] width 12 height 12
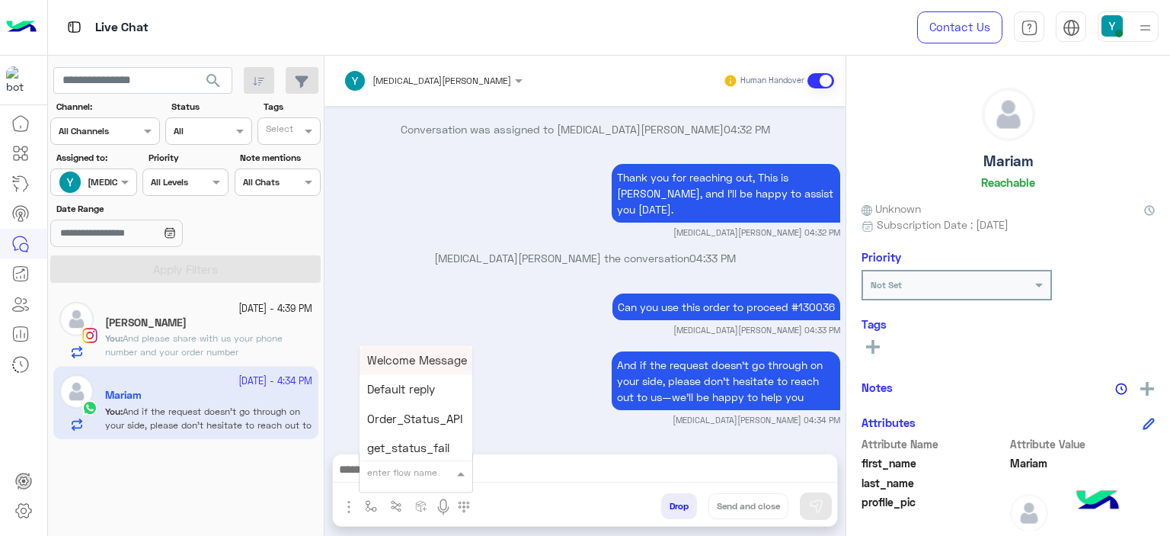
click at [396, 480] on div "enter flow name" at bounding box center [416, 472] width 113 height 27
type input "***"
click at [419, 417] on span "Mariam E closure" at bounding box center [414, 416] width 94 height 14
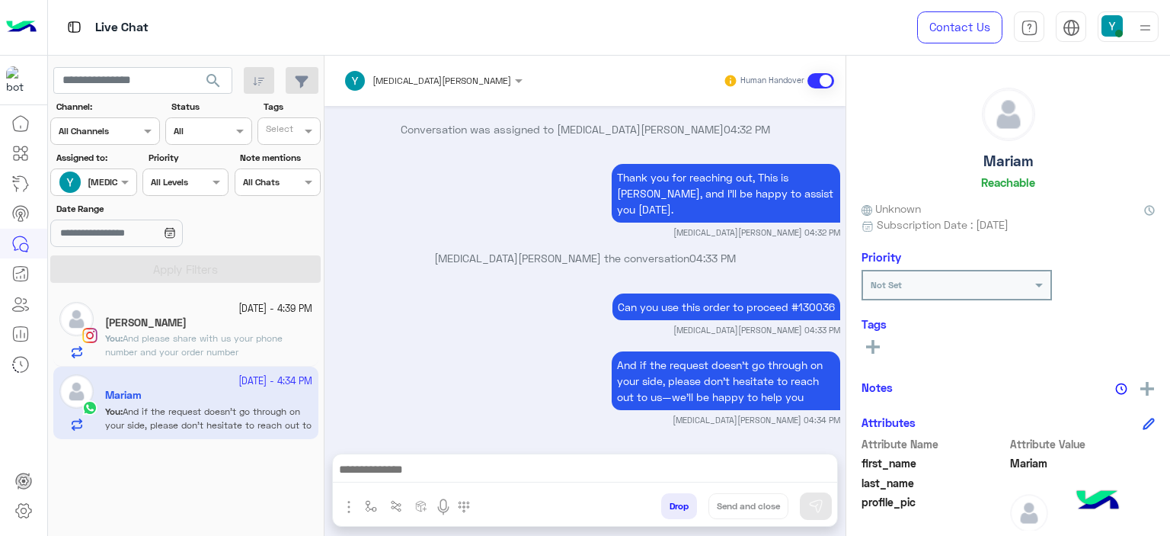
type textarea "**********"
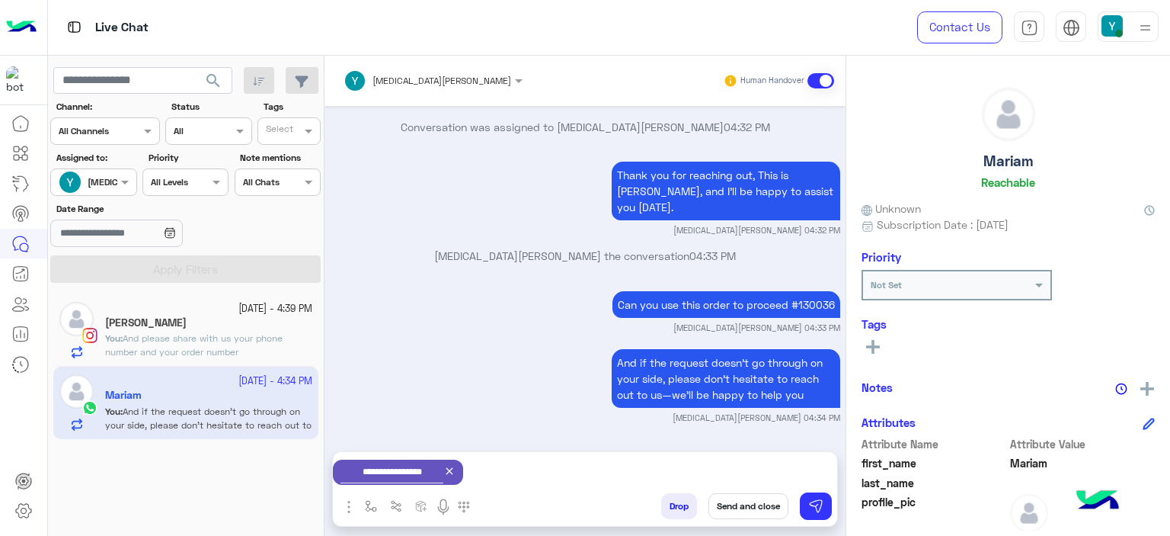
click at [756, 501] on button "Send and close" at bounding box center [749, 506] width 80 height 26
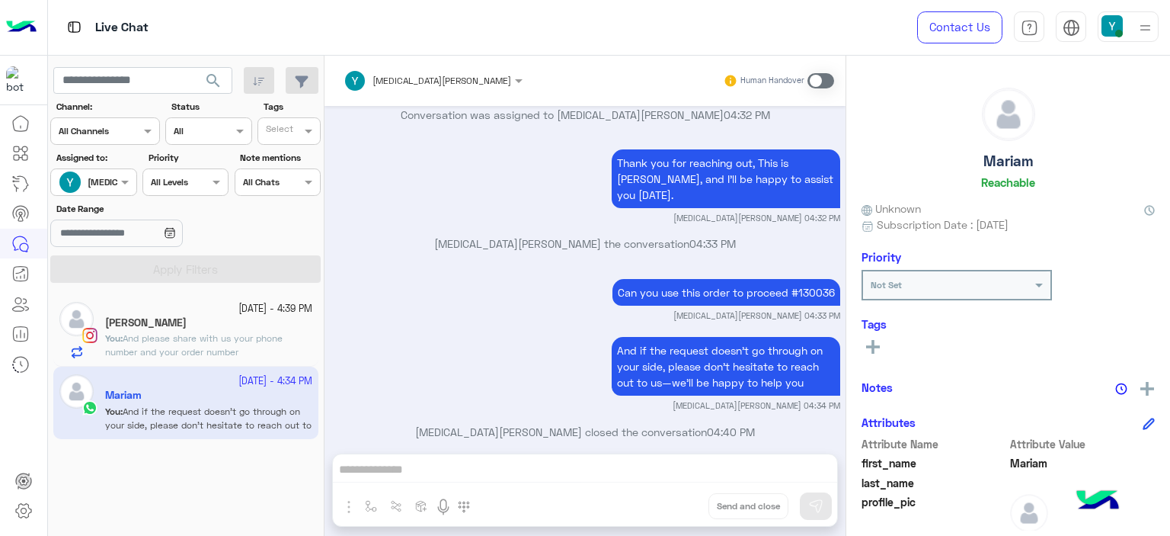
scroll to position [1602, 0]
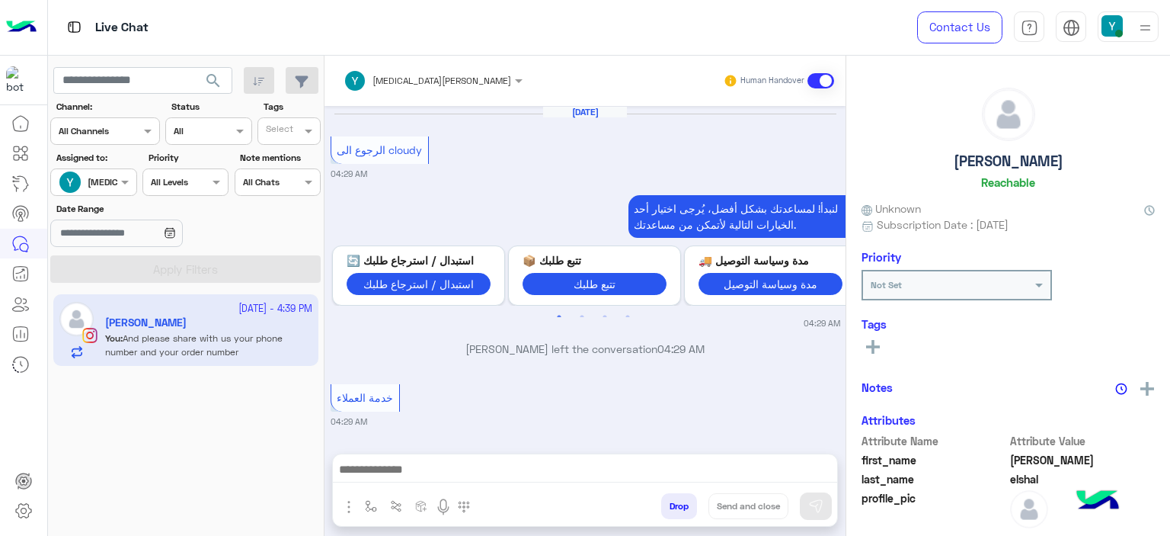
scroll to position [1210, 0]
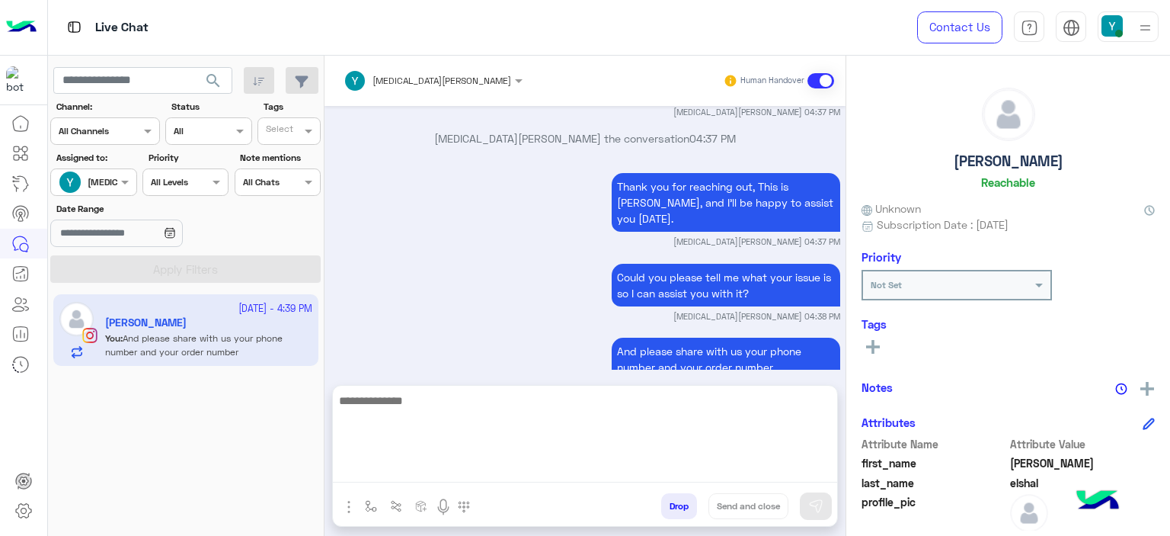
click at [448, 472] on textarea at bounding box center [585, 436] width 504 height 91
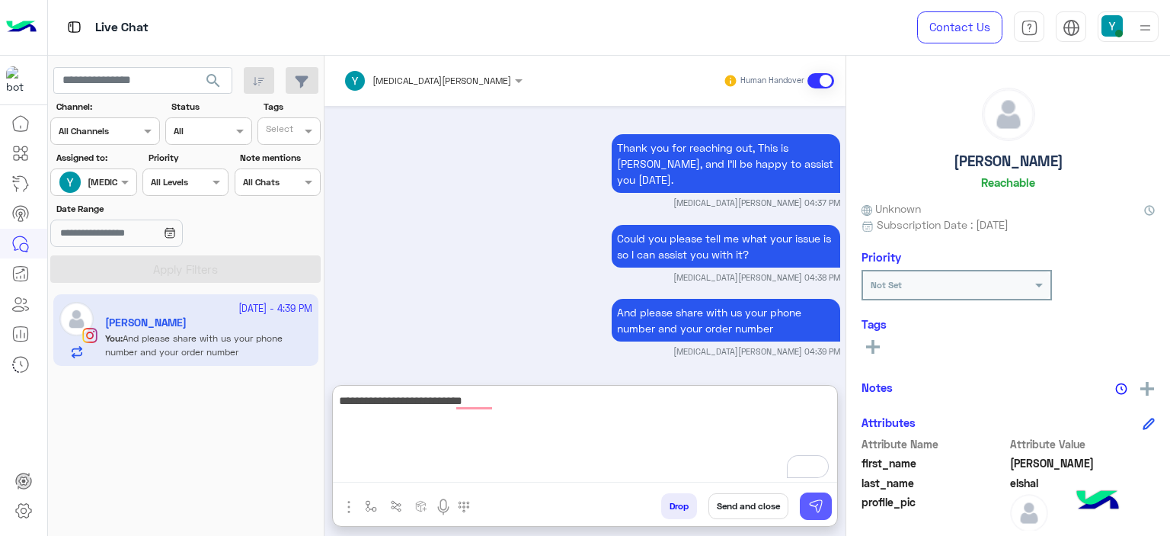
type textarea "**********"
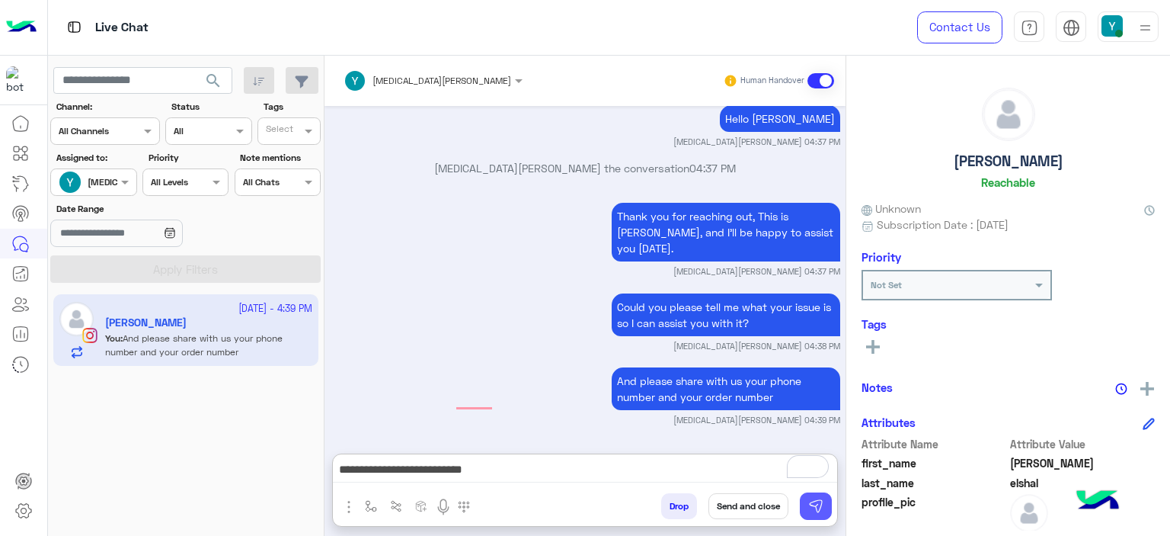
click at [820, 504] on img at bounding box center [815, 505] width 15 height 15
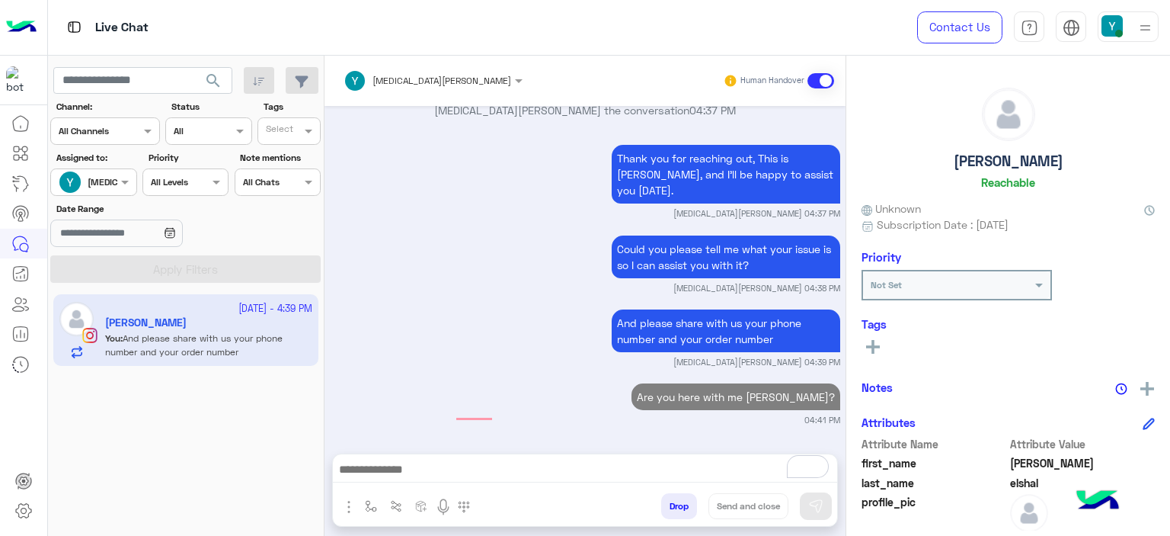
scroll to position [1268, 0]
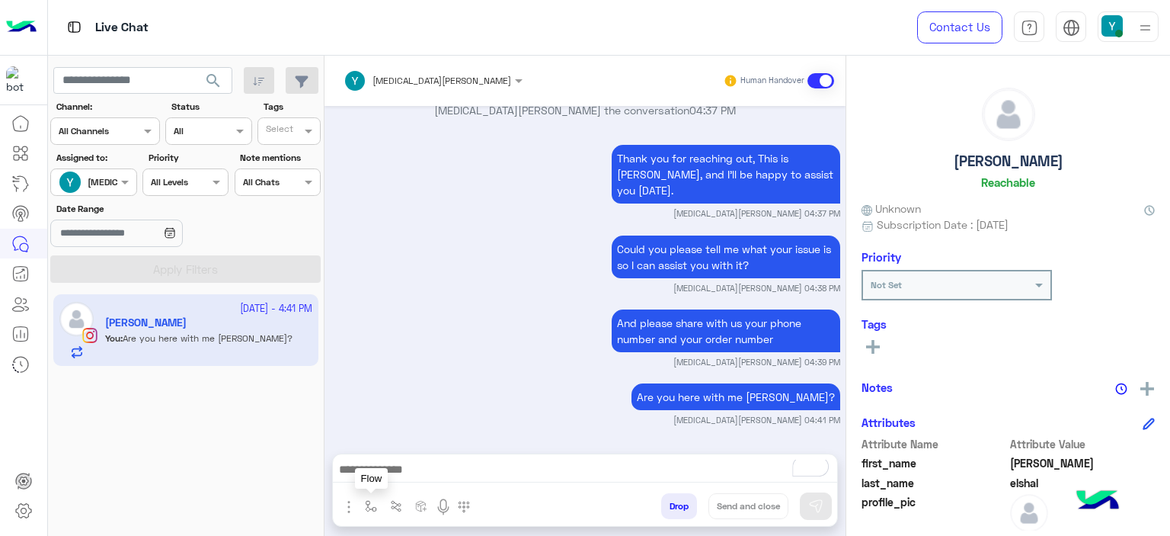
click at [367, 505] on img "button" at bounding box center [371, 506] width 12 height 12
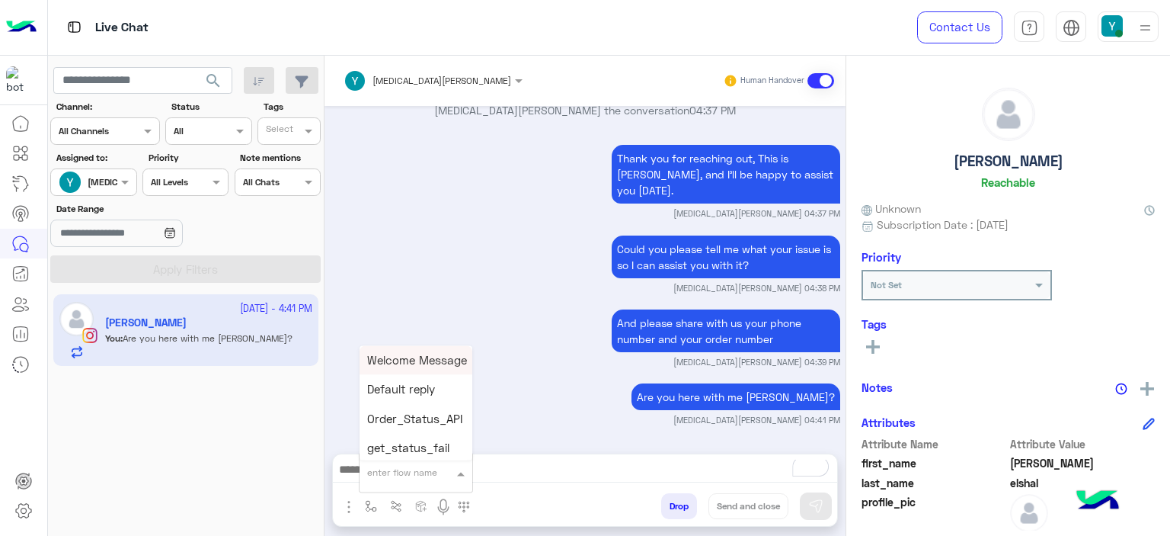
click at [399, 469] on input "text" at bounding box center [397, 470] width 60 height 14
type input "***"
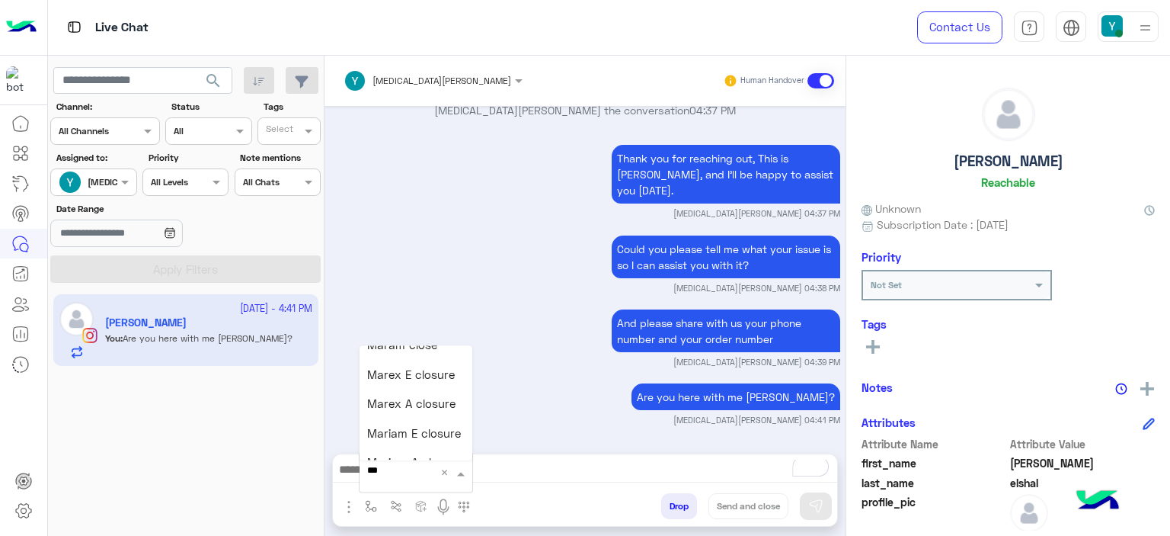
scroll to position [178, 0]
click at [396, 417] on span "Mariam E closure" at bounding box center [414, 416] width 94 height 14
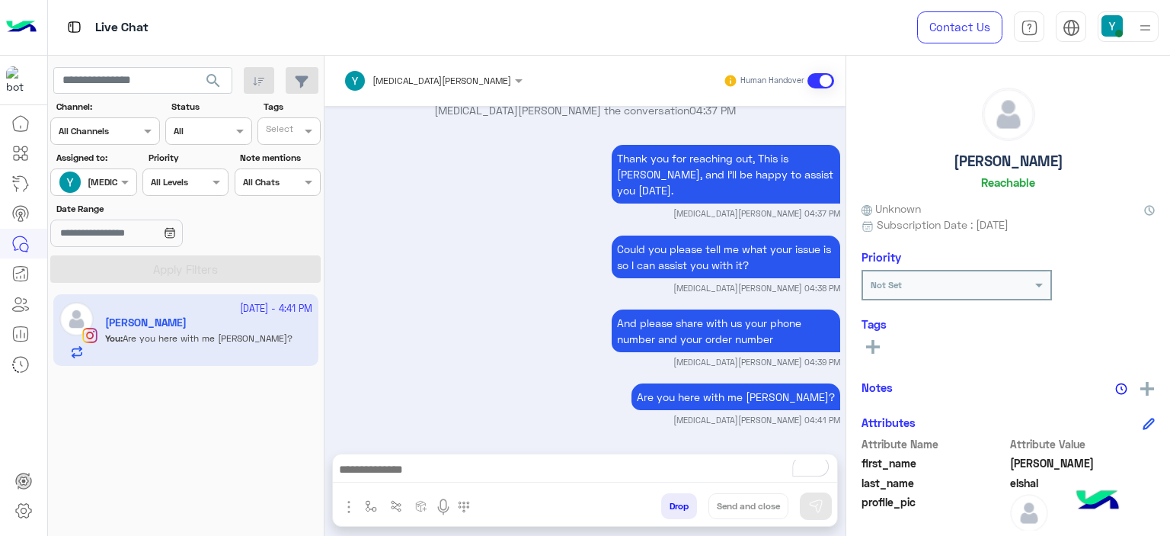
type textarea "**********"
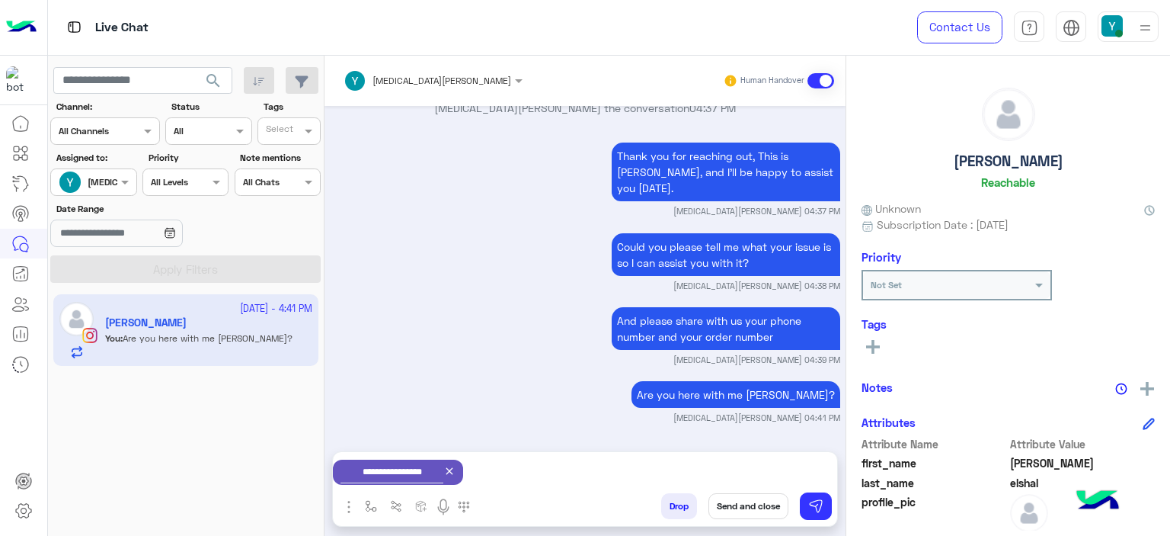
scroll to position [1270, 0]
click at [741, 503] on button "Send and close" at bounding box center [749, 506] width 80 height 26
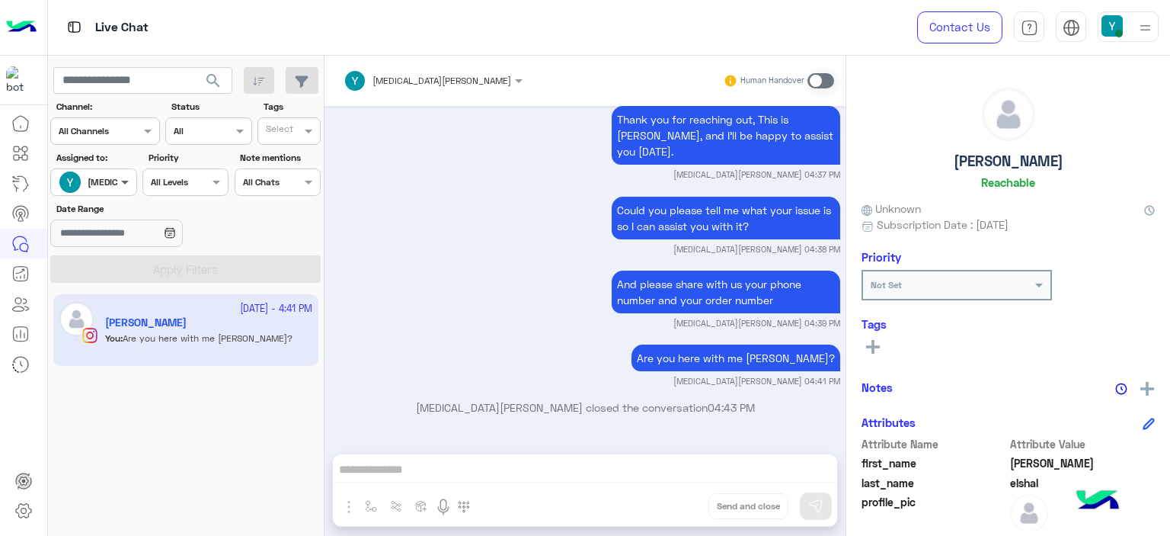
scroll to position [1505, 0]
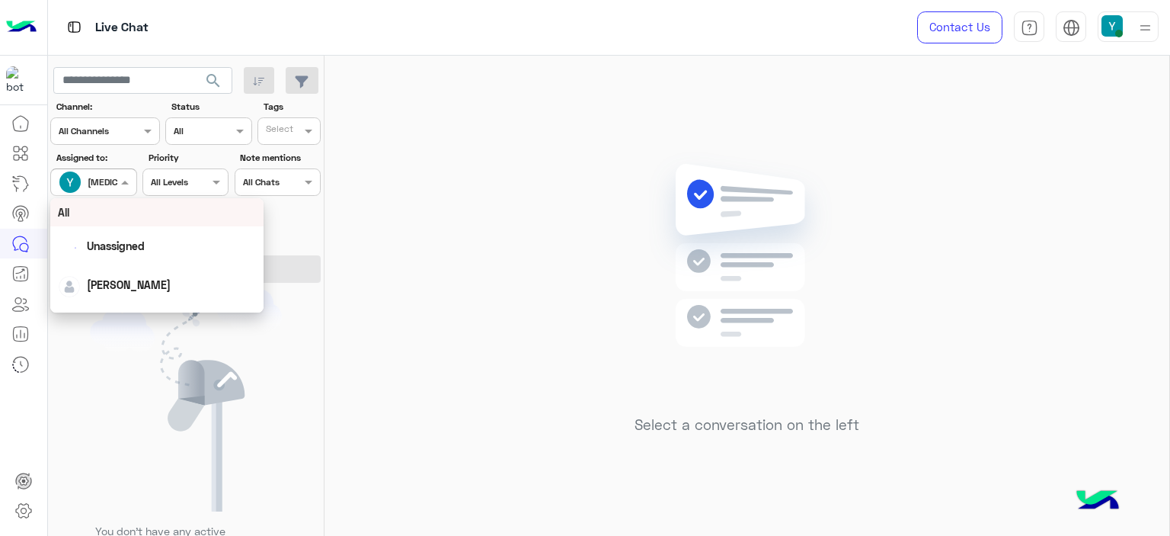
click at [117, 182] on span at bounding box center [126, 182] width 19 height 16
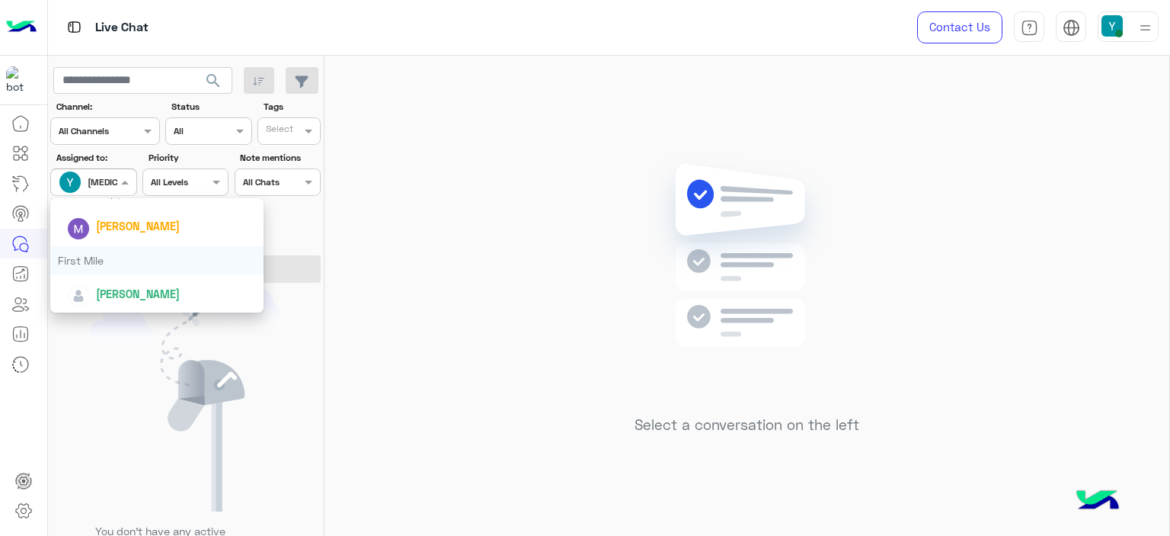
click at [93, 257] on div "First Mile" at bounding box center [156, 260] width 213 height 28
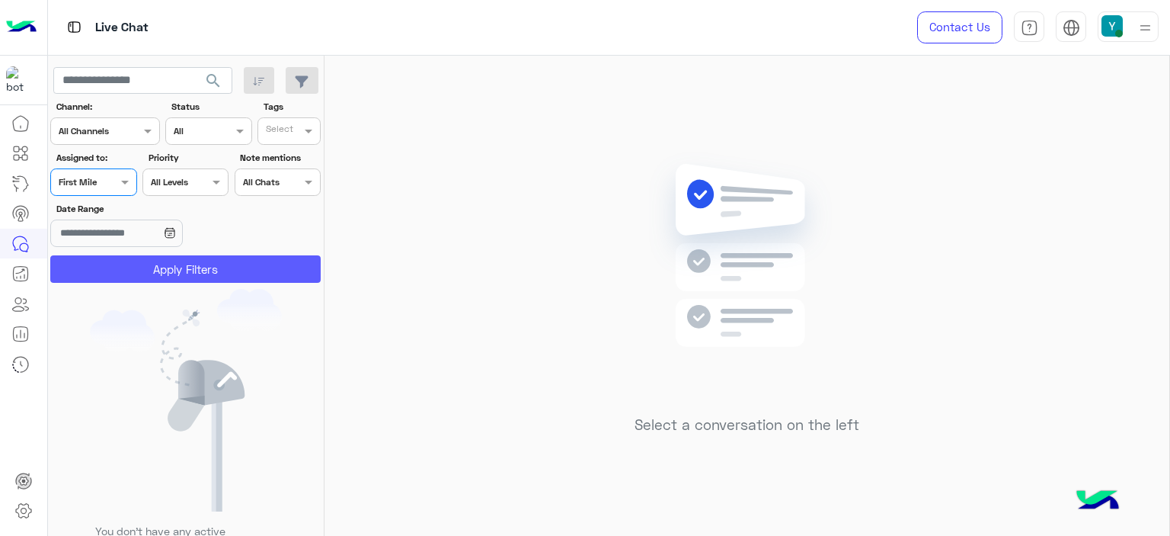
click at [155, 261] on button "Apply Filters" at bounding box center [185, 268] width 270 height 27
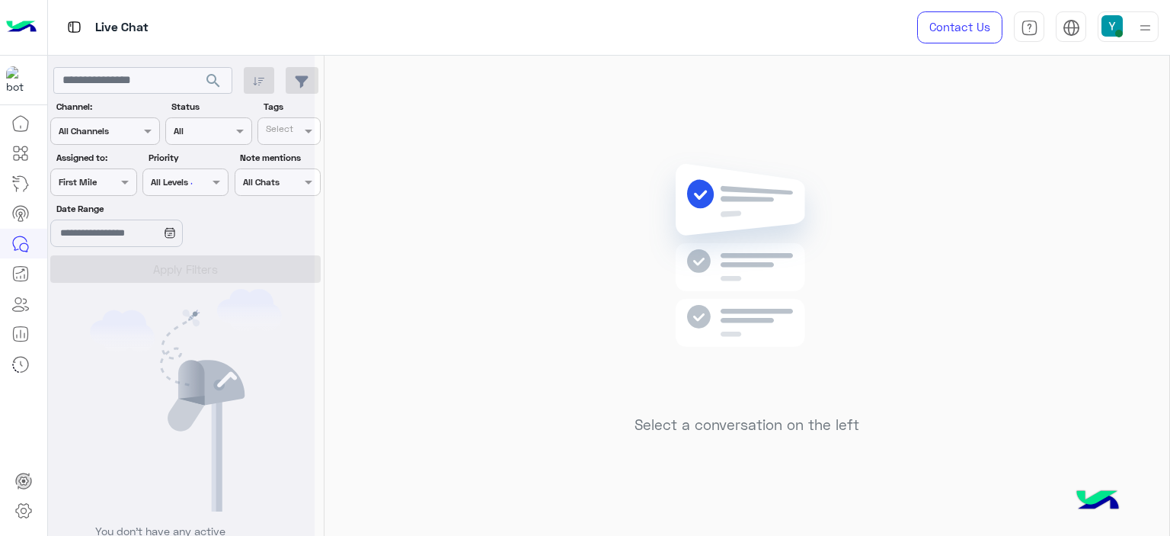
scroll to position [0, 0]
click at [102, 185] on div at bounding box center [93, 180] width 85 height 14
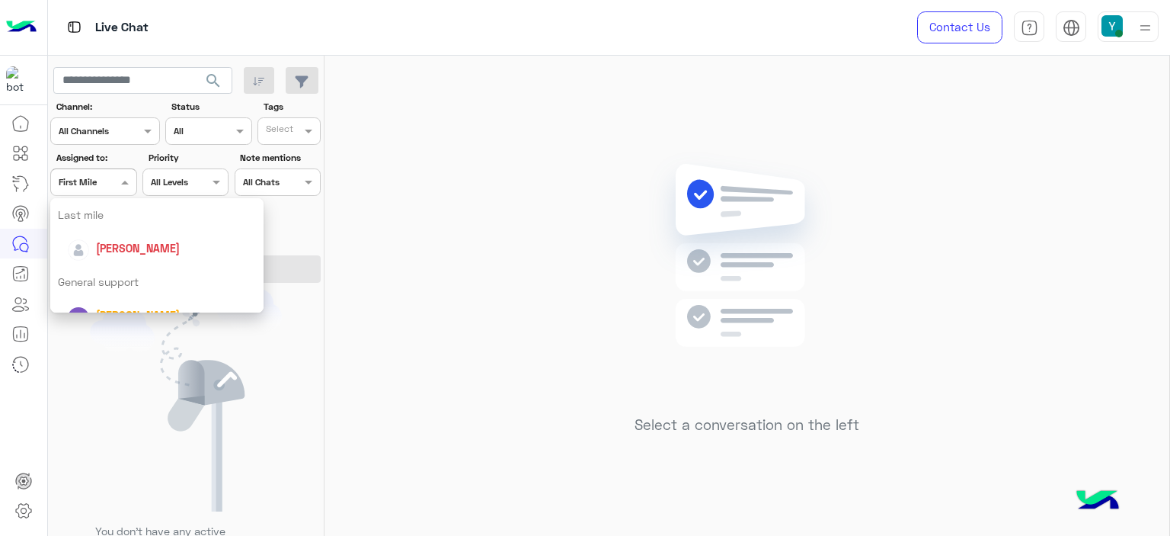
scroll to position [299, 0]
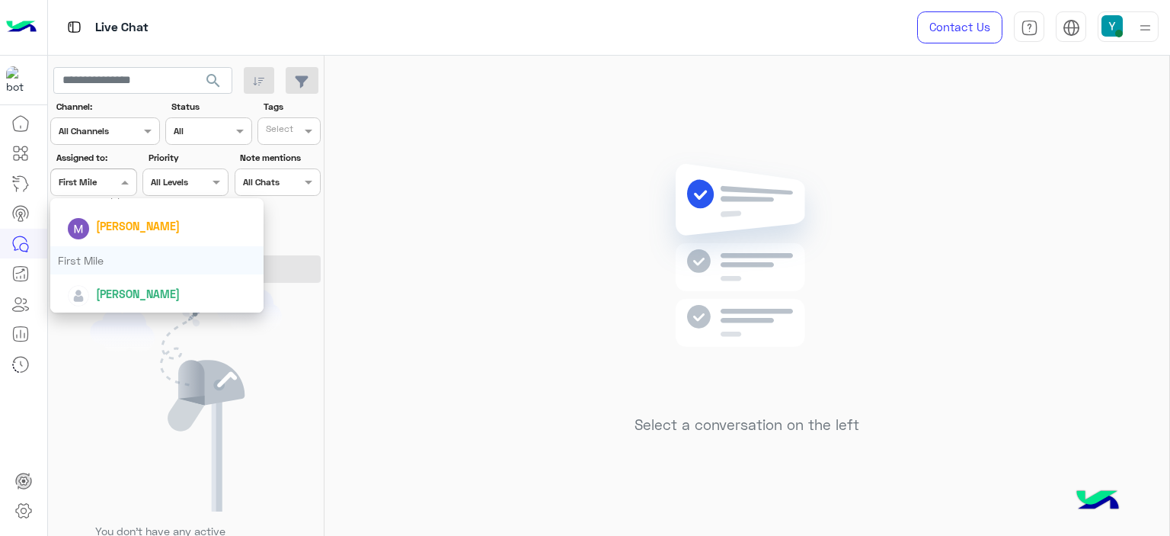
click at [111, 252] on div "First Mile" at bounding box center [156, 260] width 213 height 28
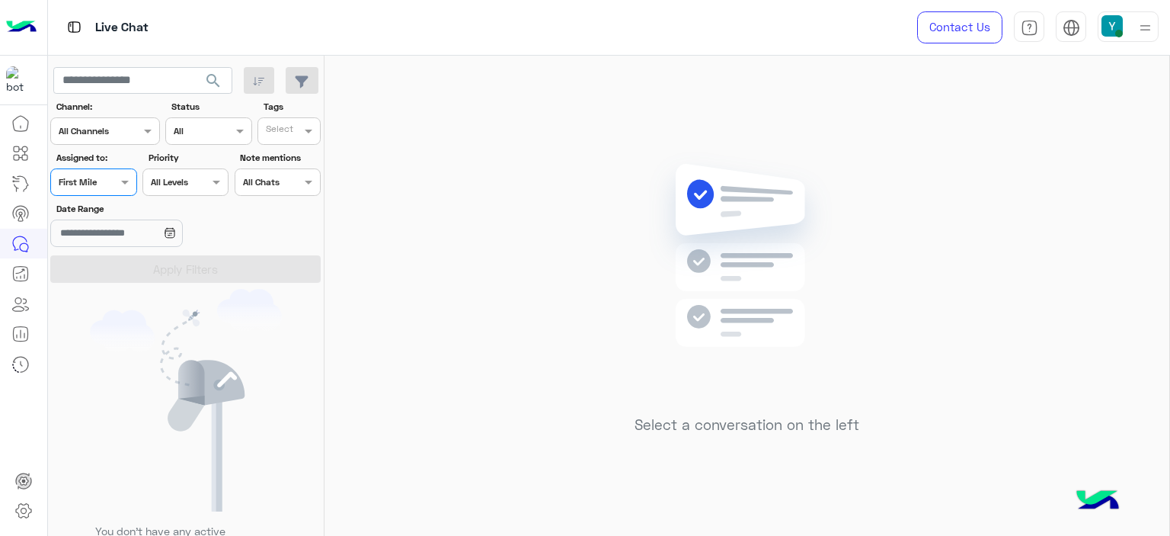
click at [101, 180] on div at bounding box center [93, 180] width 85 height 14
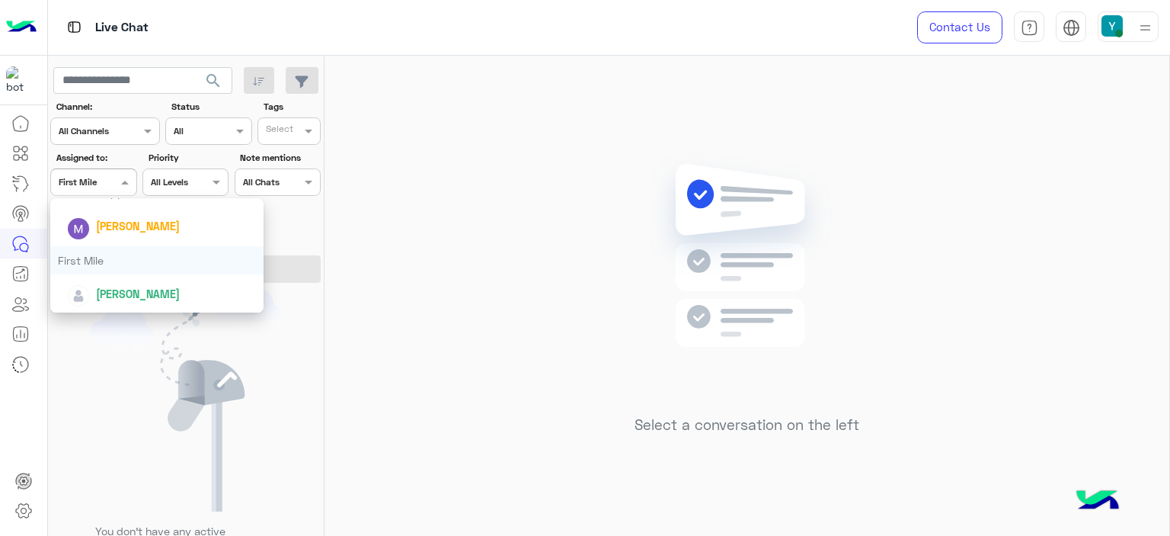
click at [91, 253] on div "First Mile" at bounding box center [156, 260] width 213 height 28
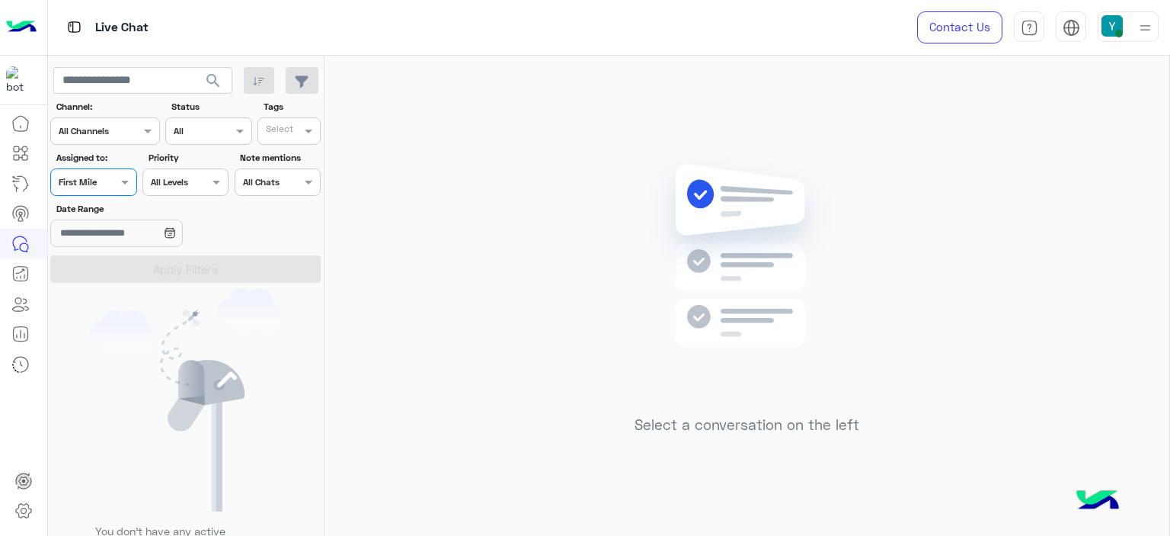
click at [110, 185] on div at bounding box center [93, 180] width 85 height 14
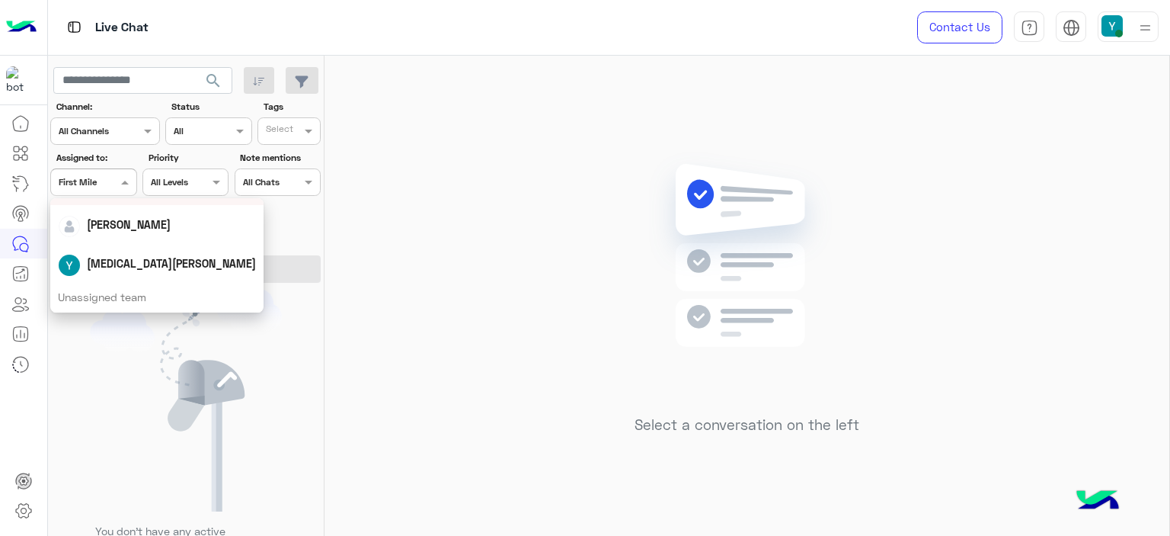
scroll to position [61, 0]
click at [109, 247] on div "[MEDICAL_DATA][PERSON_NAME]" at bounding box center [156, 262] width 213 height 39
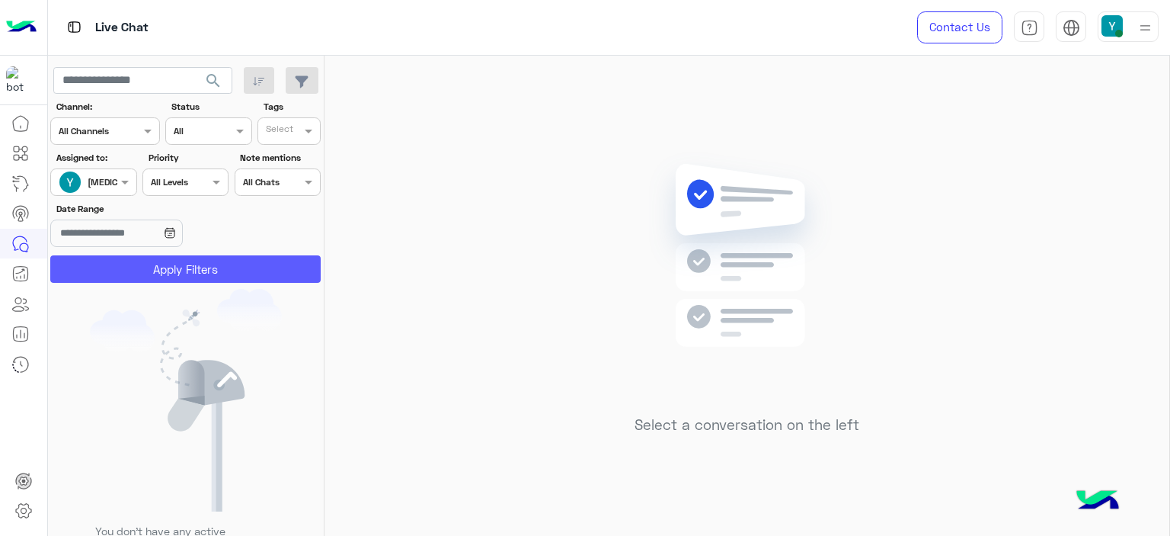
click at [156, 267] on button "Apply Filters" at bounding box center [185, 268] width 270 height 27
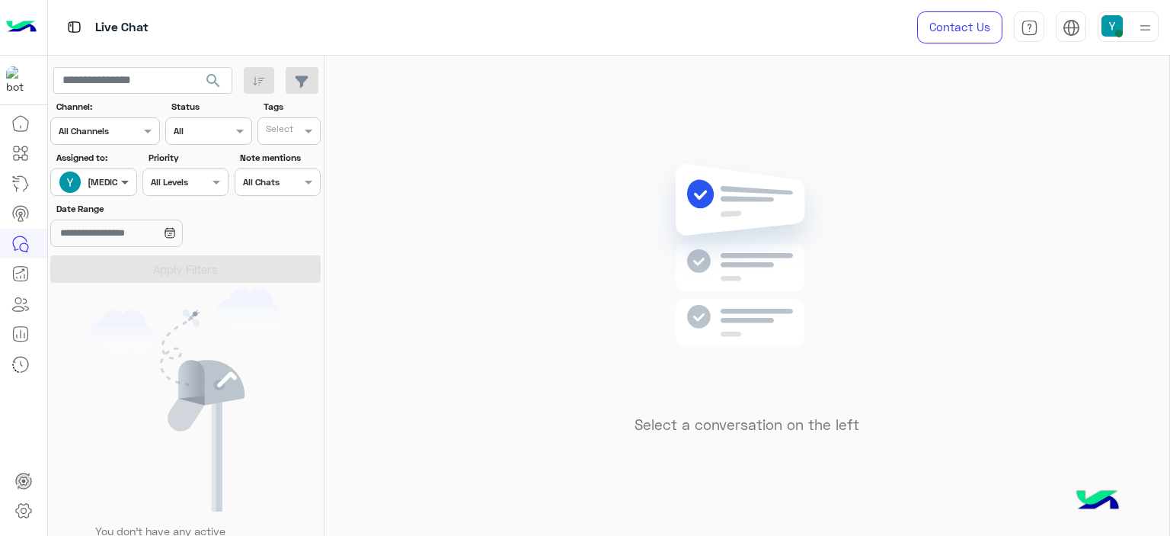
click at [118, 179] on span at bounding box center [126, 182] width 19 height 16
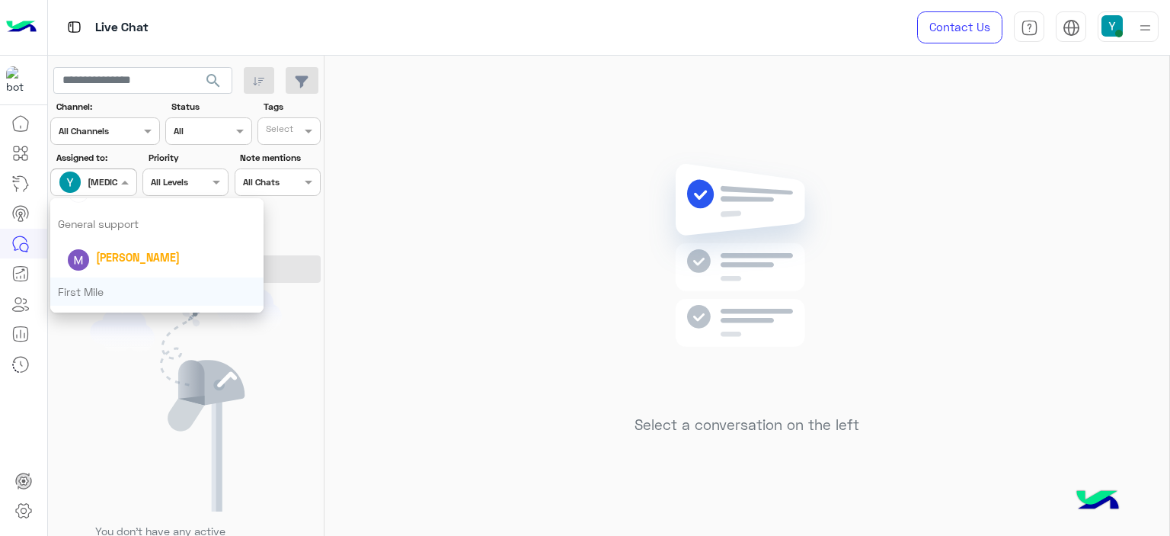
scroll to position [299, 0]
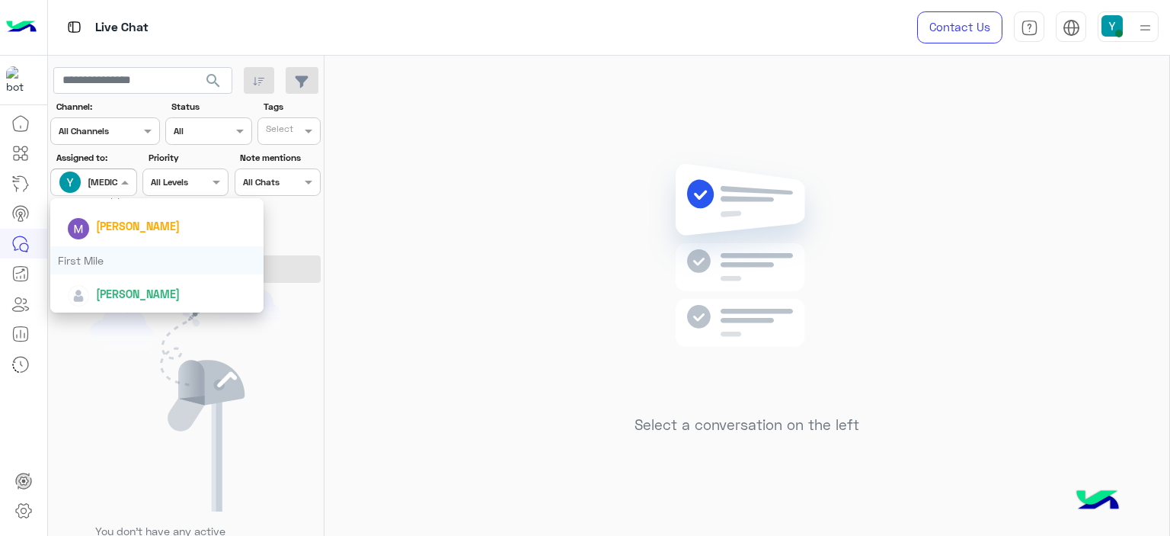
click at [123, 264] on div "First Mile" at bounding box center [156, 260] width 213 height 28
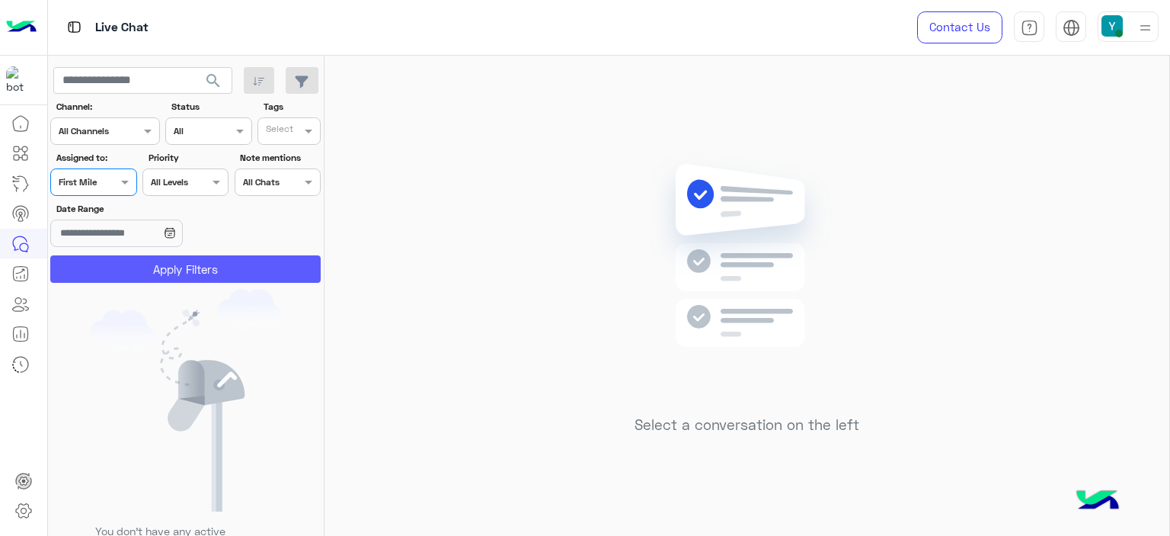
click at [123, 264] on button "Apply Filters" at bounding box center [185, 268] width 270 height 27
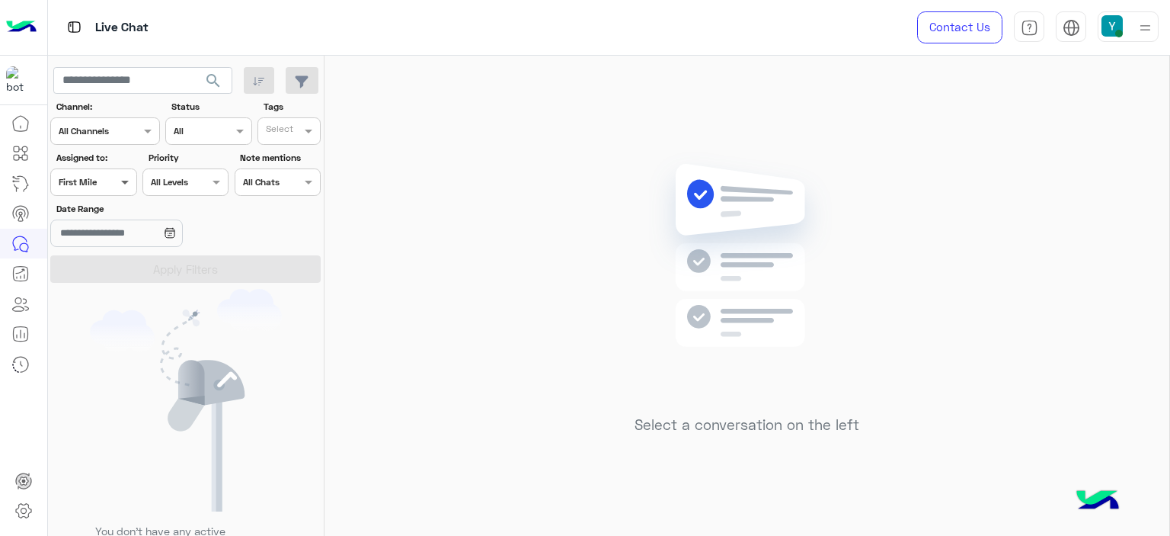
click at [121, 178] on span at bounding box center [126, 182] width 19 height 16
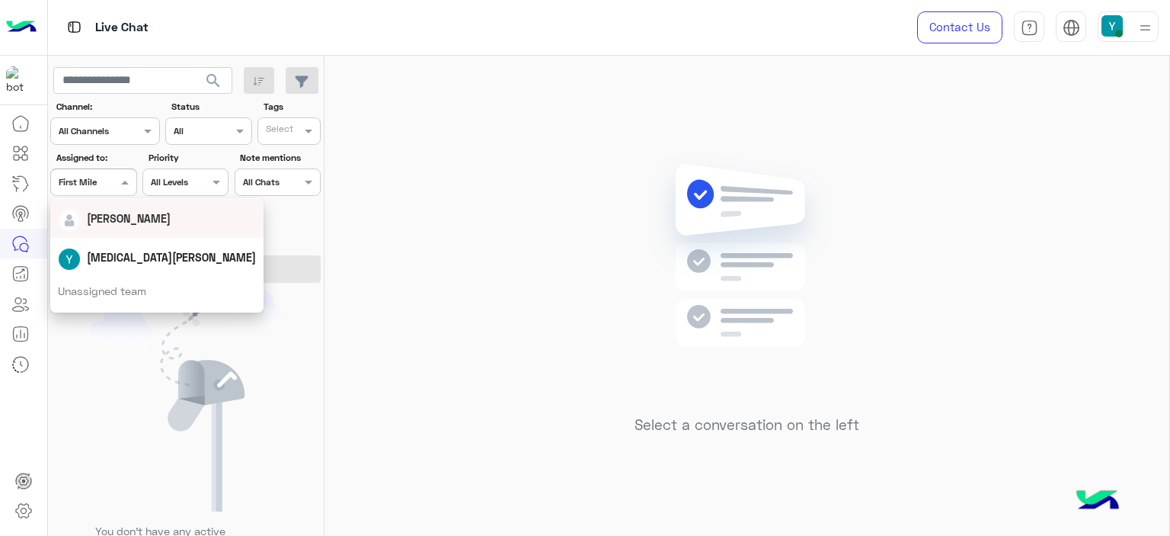
scroll to position [67, 0]
click at [124, 256] on span "[MEDICAL_DATA][PERSON_NAME]" at bounding box center [171, 256] width 169 height 13
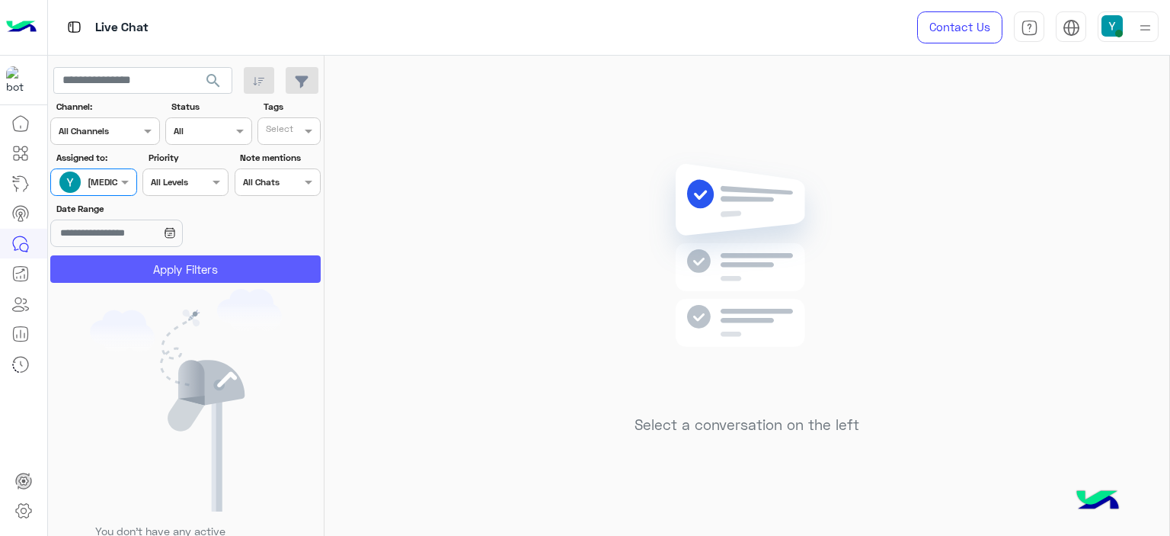
click at [156, 265] on button "Apply Filters" at bounding box center [185, 268] width 270 height 27
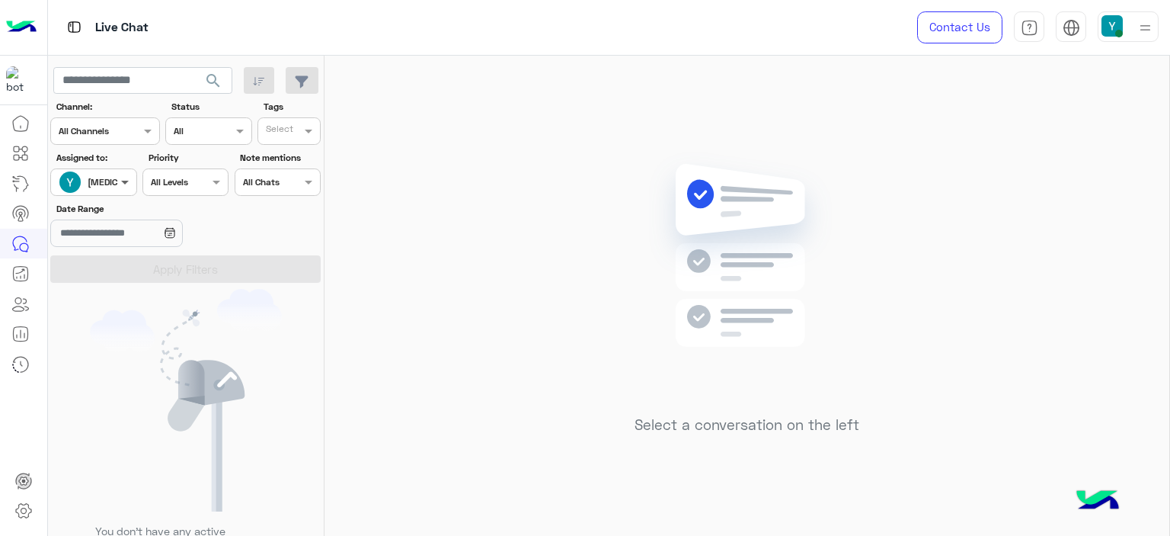
click at [127, 185] on span at bounding box center [126, 182] width 19 height 16
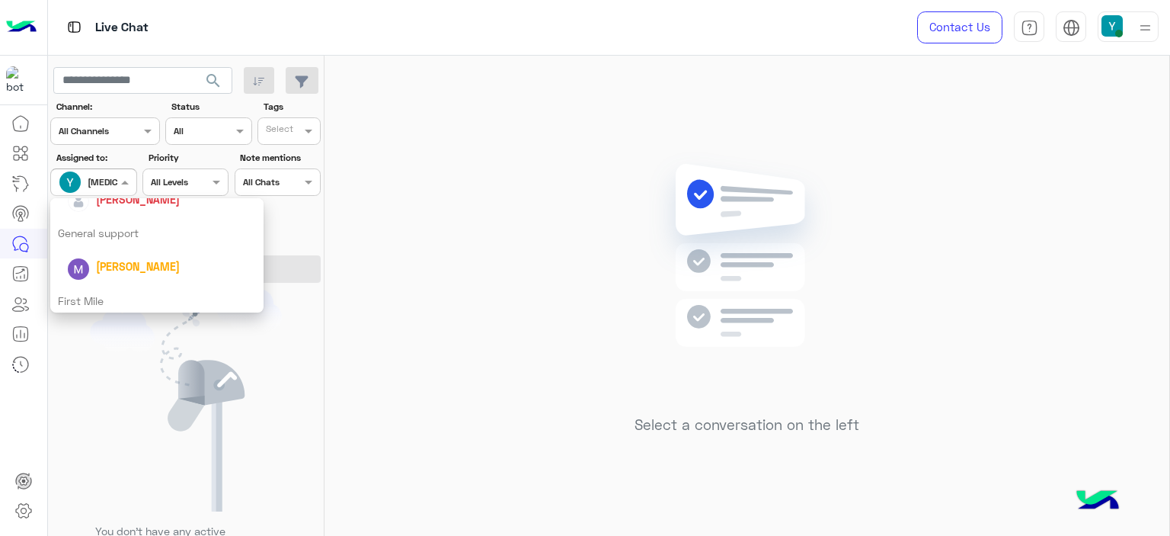
scroll to position [299, 0]
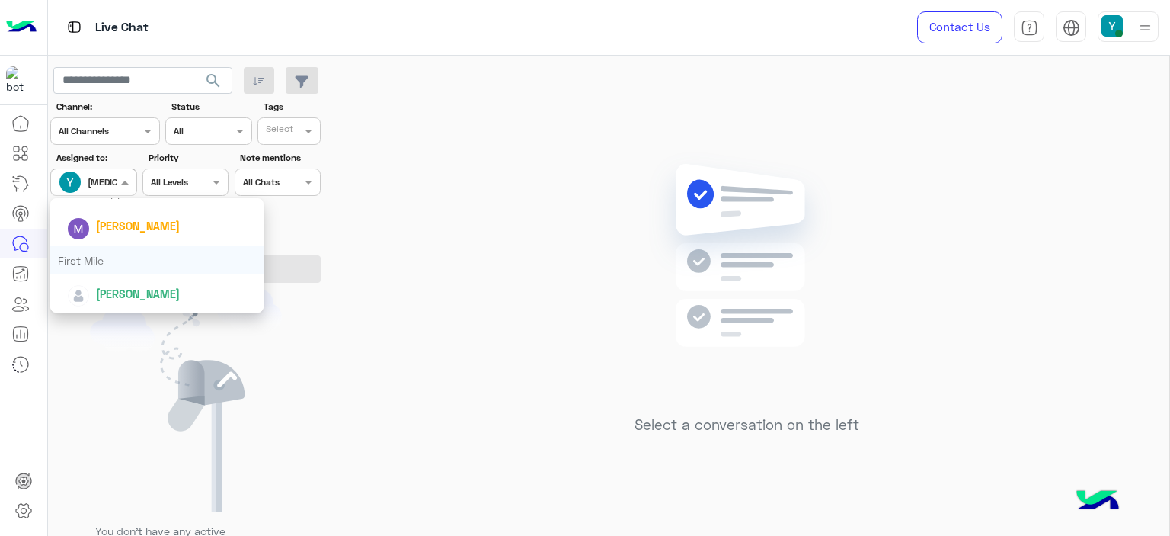
click at [99, 255] on div "First Mile" at bounding box center [156, 260] width 213 height 28
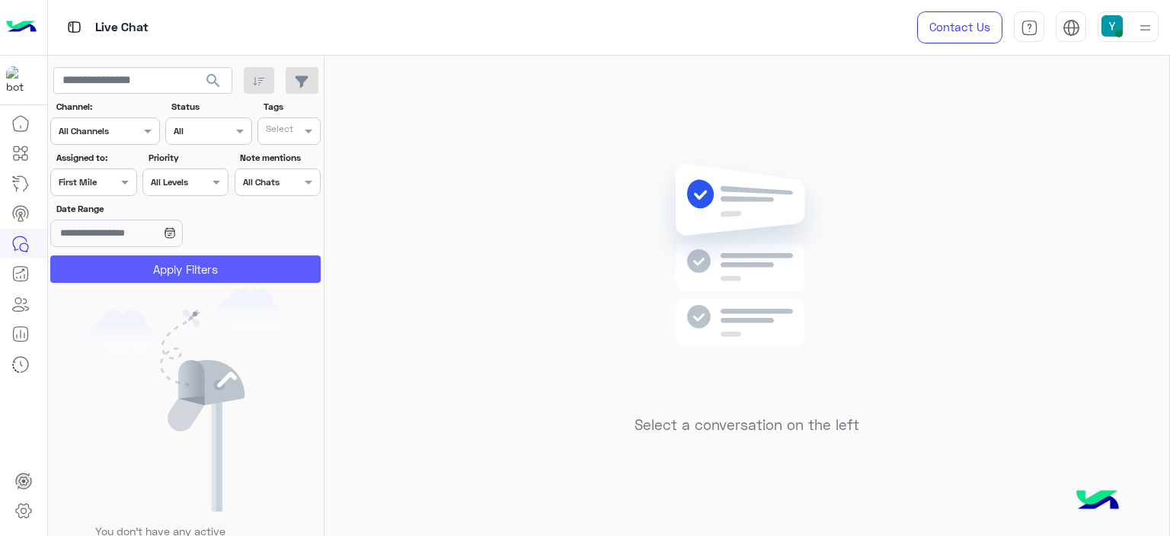
click at [152, 263] on button "Apply Filters" at bounding box center [185, 268] width 270 height 27
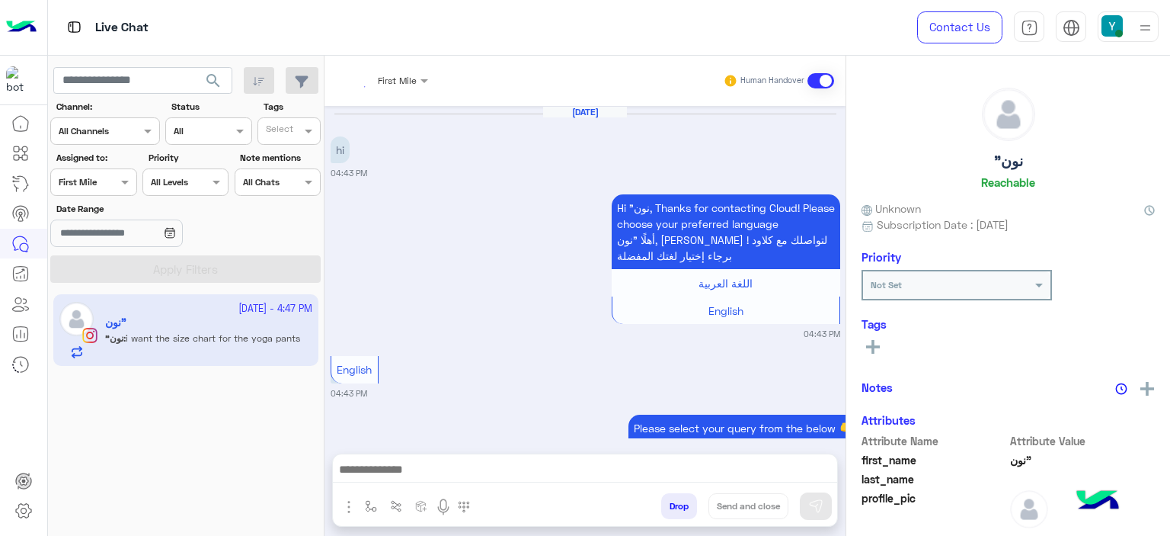
scroll to position [1853, 0]
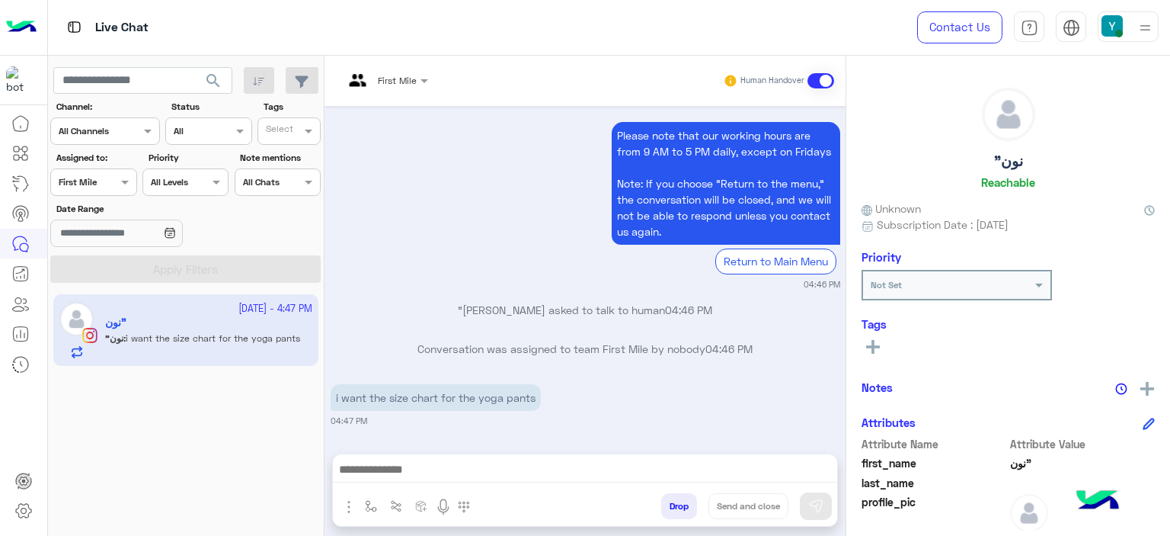
click at [390, 81] on input "text" at bounding box center [368, 79] width 48 height 14
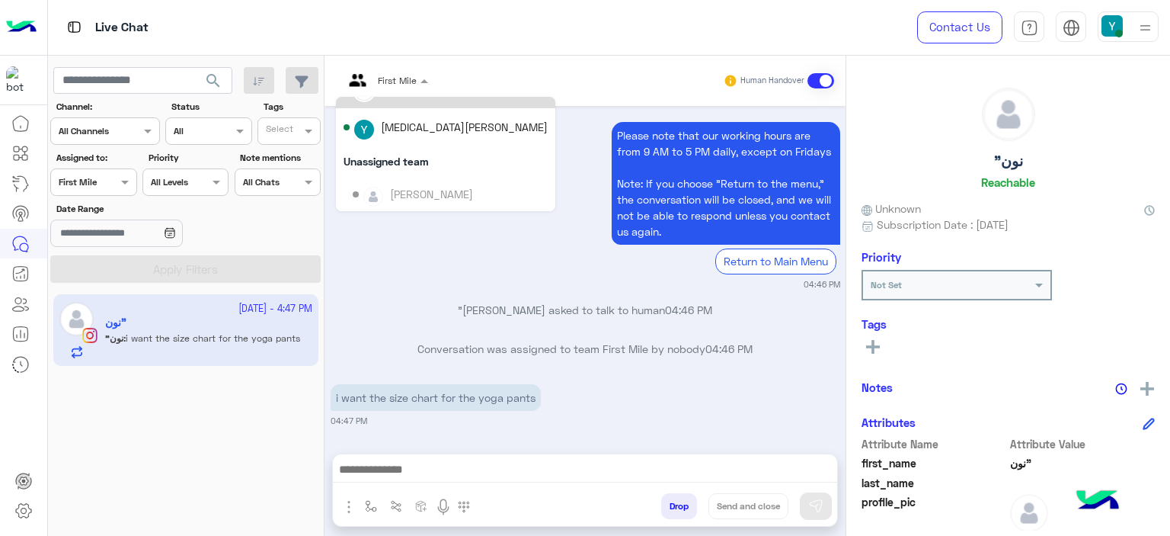
scroll to position [67, 0]
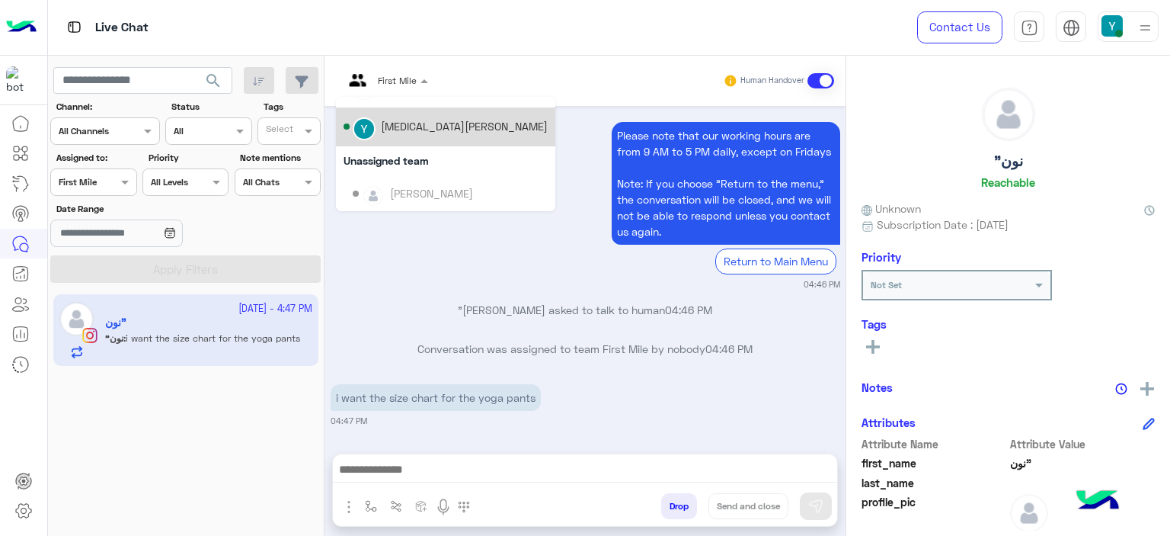
click at [405, 121] on div "[MEDICAL_DATA][PERSON_NAME]" at bounding box center [464, 126] width 167 height 16
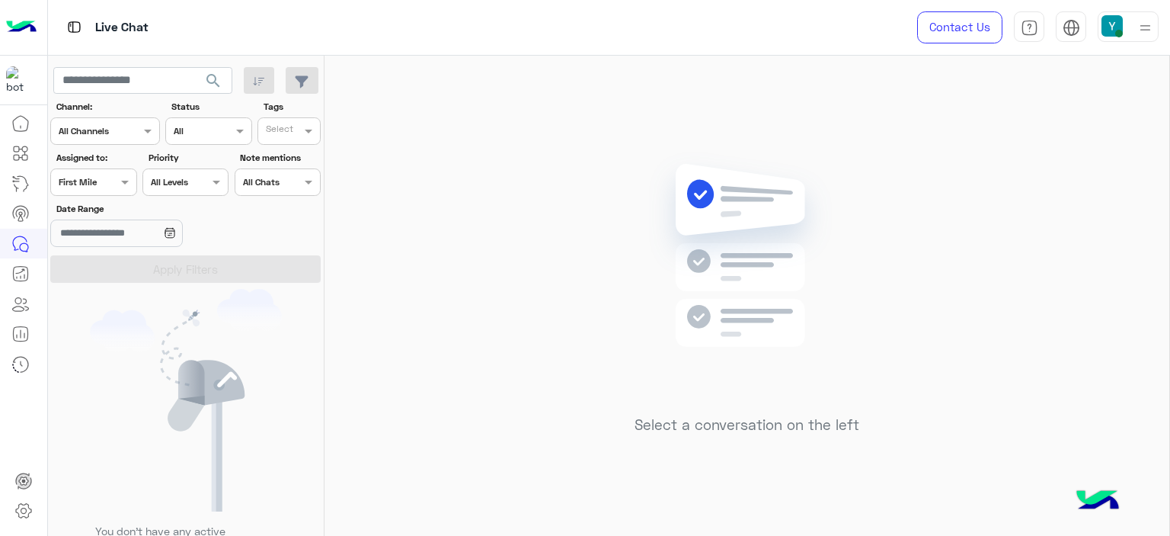
click at [104, 182] on div at bounding box center [93, 180] width 85 height 14
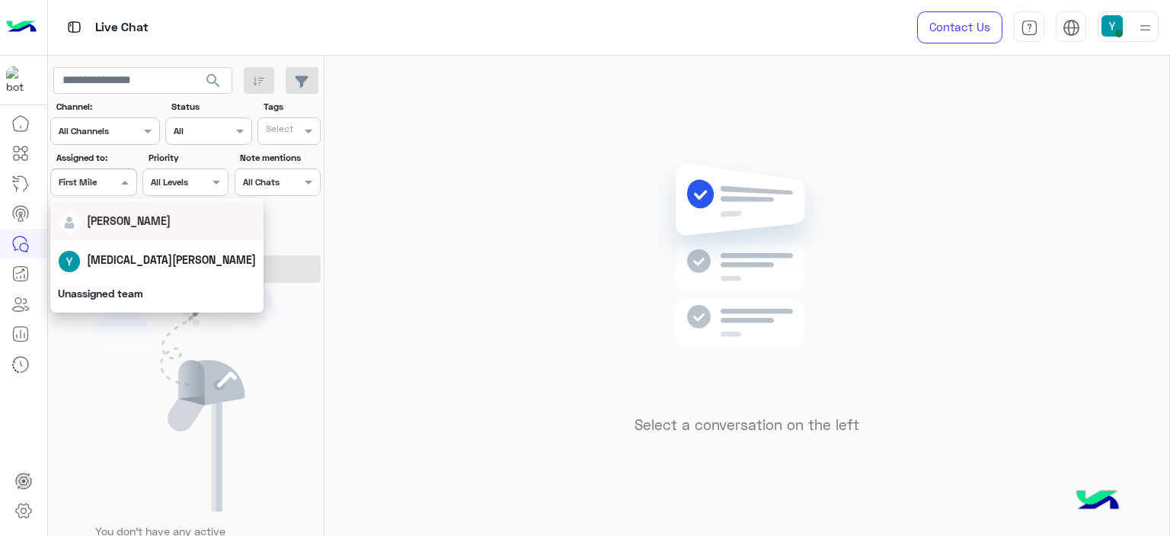
scroll to position [69, 0]
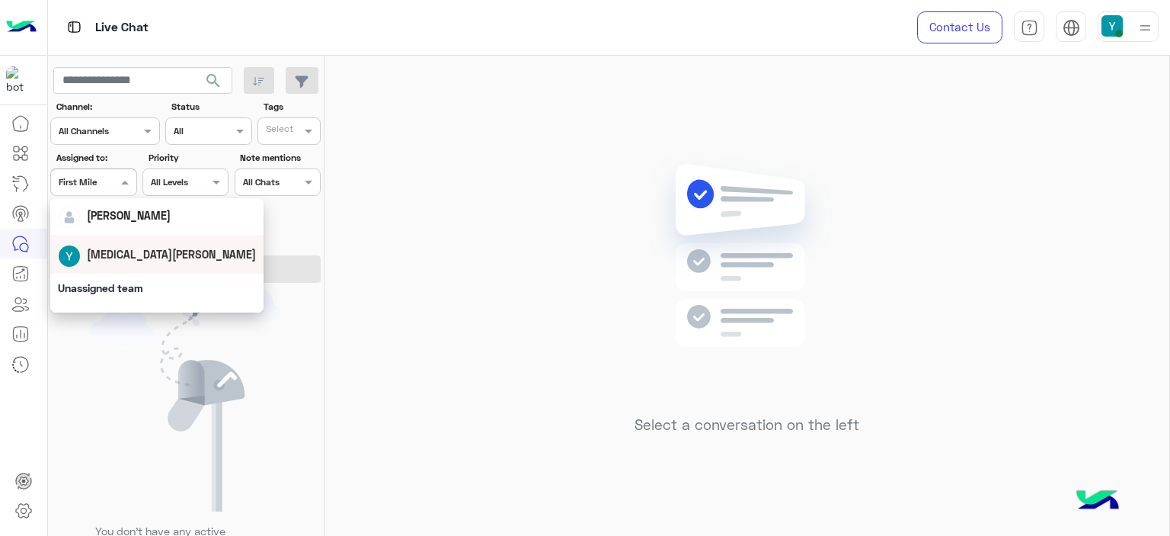
click at [121, 244] on div "[MEDICAL_DATA][PERSON_NAME]" at bounding box center [157, 254] width 198 height 27
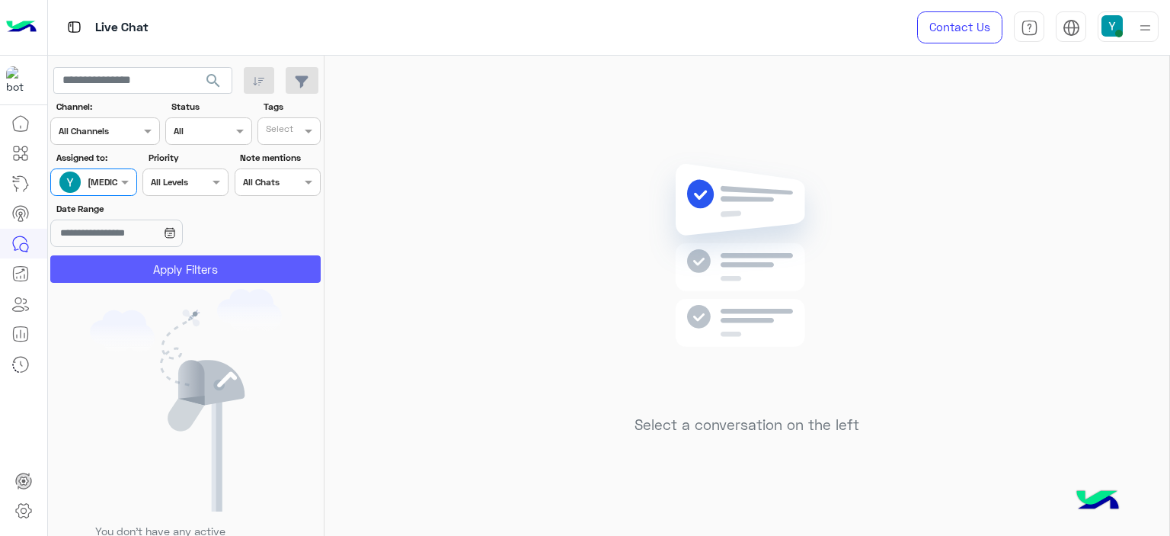
click at [164, 266] on button "Apply Filters" at bounding box center [185, 268] width 270 height 27
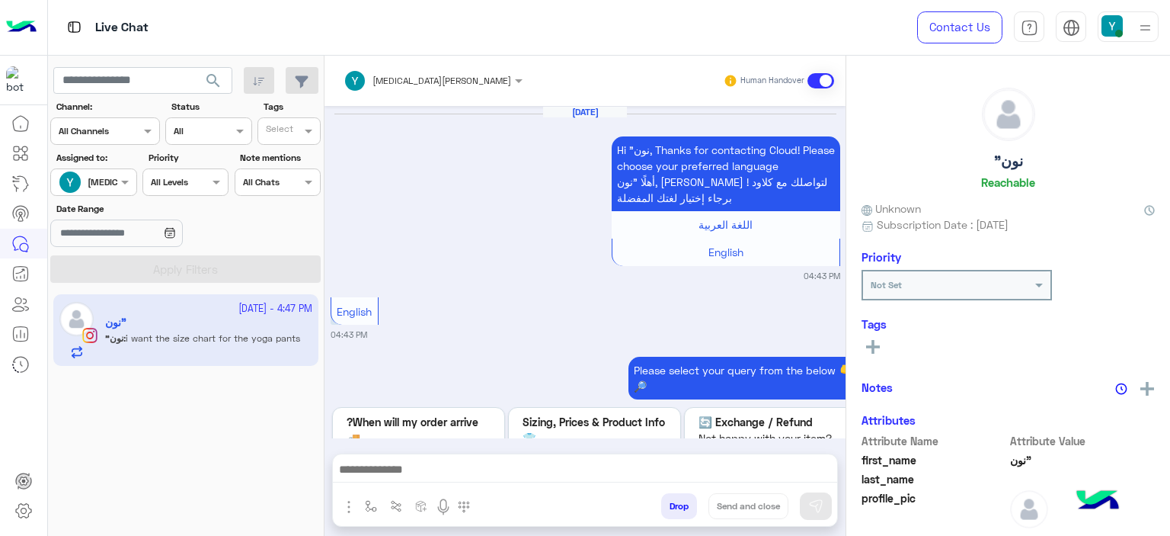
scroll to position [1834, 0]
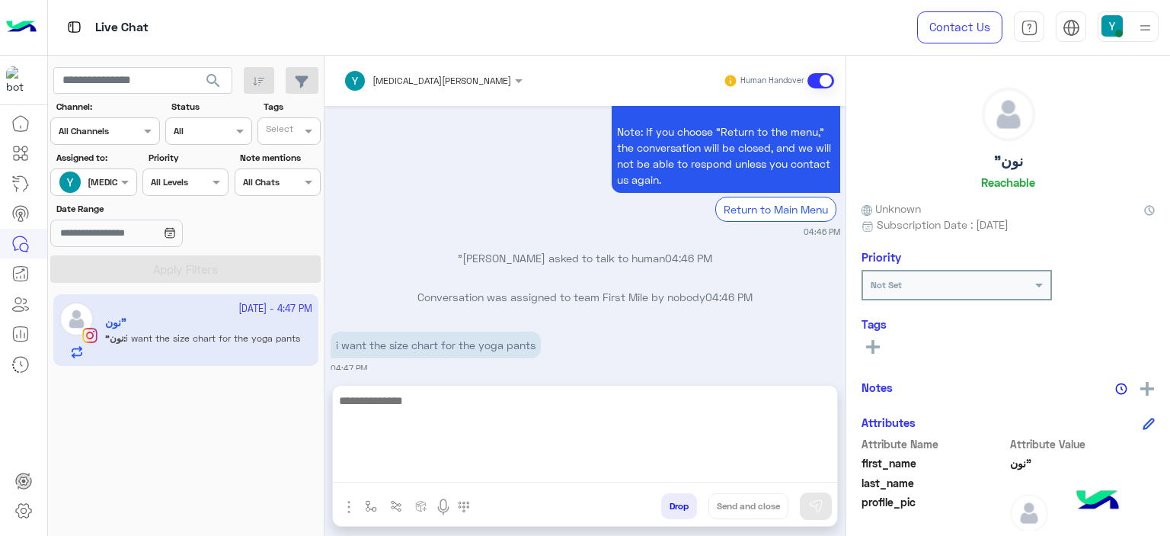
click at [440, 465] on textarea at bounding box center [585, 436] width 504 height 91
type textarea "*"
type textarea "******"
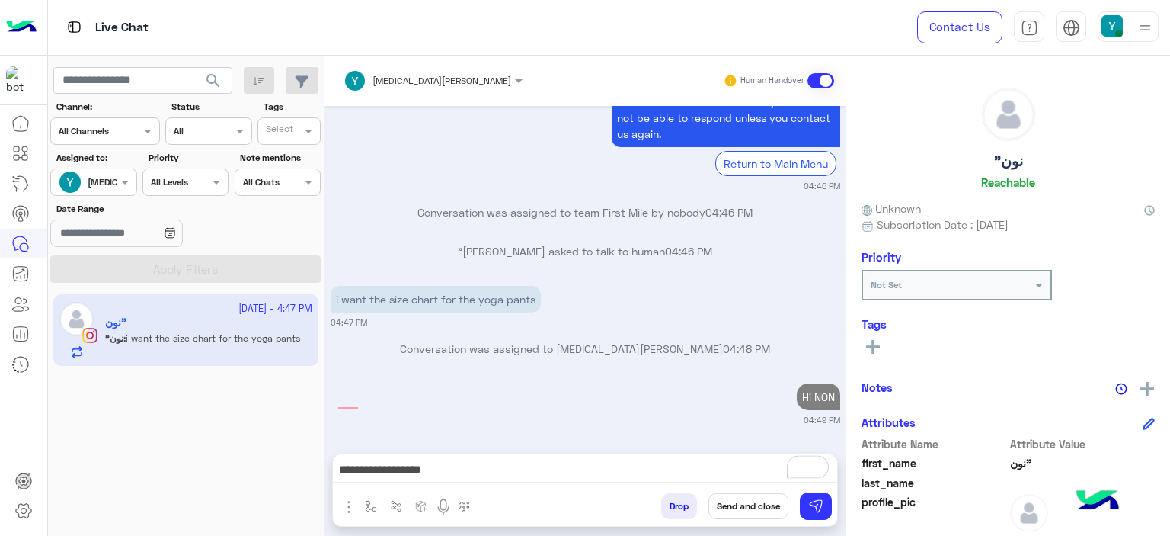
scroll to position [1892, 0]
drag, startPoint x: 391, startPoint y: 229, endPoint x: 443, endPoint y: 304, distance: 90.9
click at [443, 304] on p "i want the size chart for the yoga pants" at bounding box center [436, 299] width 210 height 27
click at [389, 300] on p "i want the size chart for the yoga pants" at bounding box center [436, 299] width 210 height 27
drag, startPoint x: 389, startPoint y: 300, endPoint x: 539, endPoint y: 301, distance: 150.1
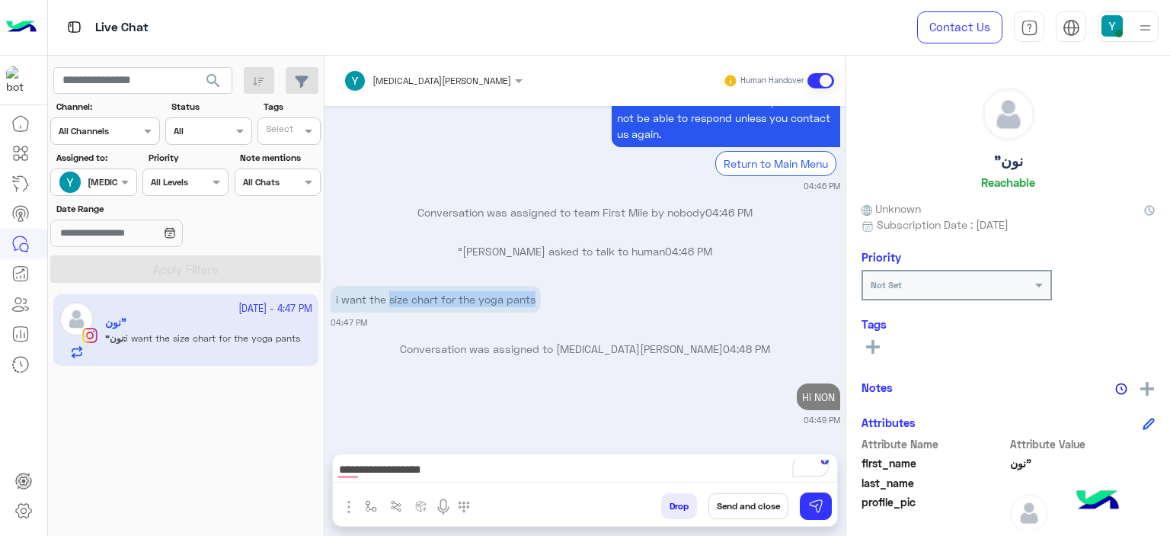
click at [539, 301] on p "i want the size chart for the yoga pants" at bounding box center [436, 299] width 210 height 27
copy p "size chart for the yoga pants"
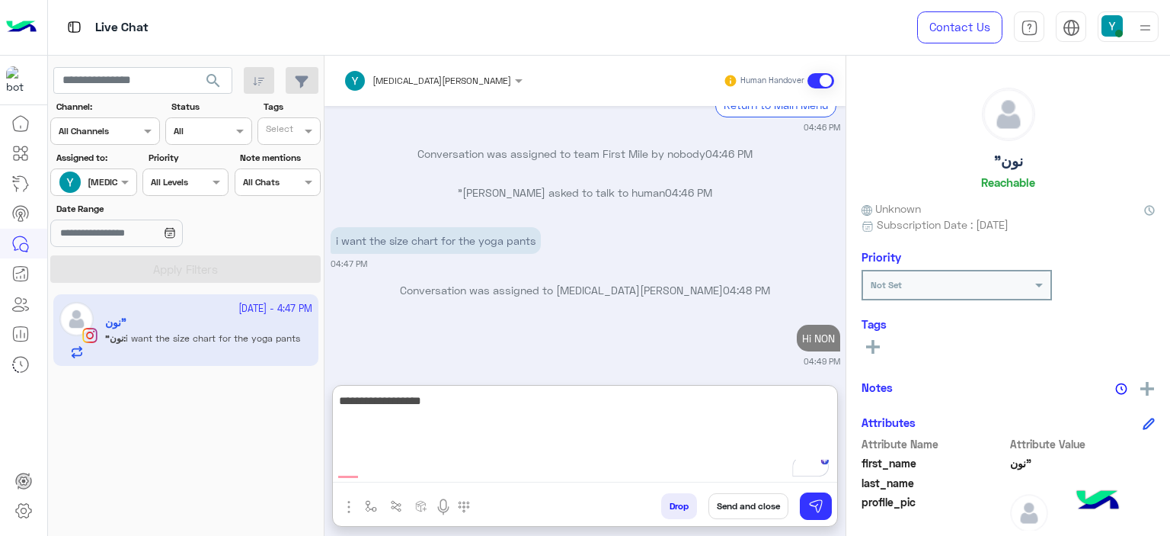
click at [469, 473] on textarea "**********" at bounding box center [585, 436] width 504 height 91
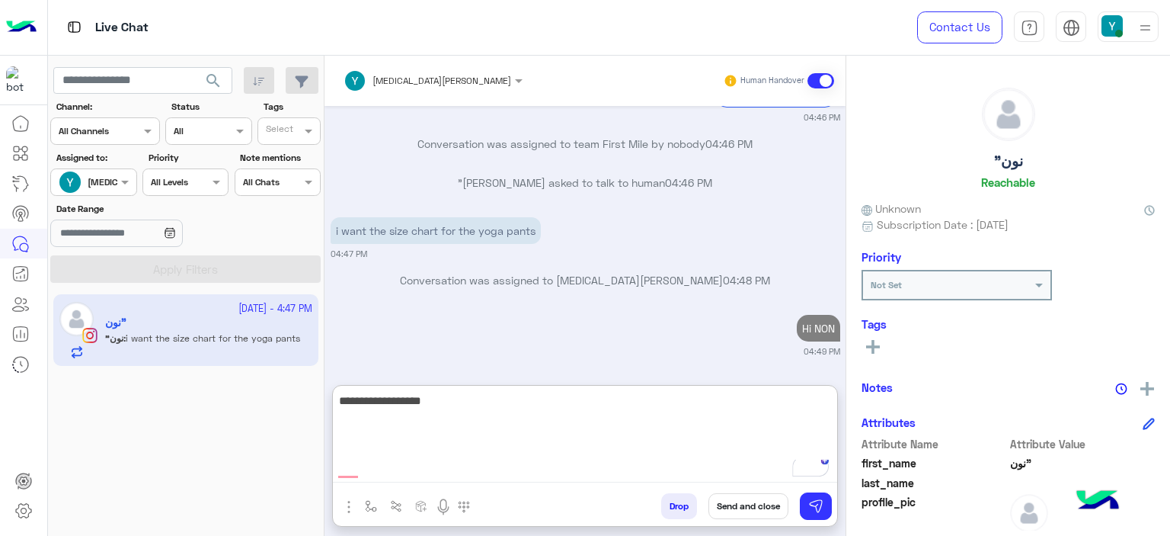
scroll to position [1960, 0]
paste textarea "**********"
click at [712, 400] on textarea "**********" at bounding box center [585, 436] width 504 height 91
type textarea "**********"
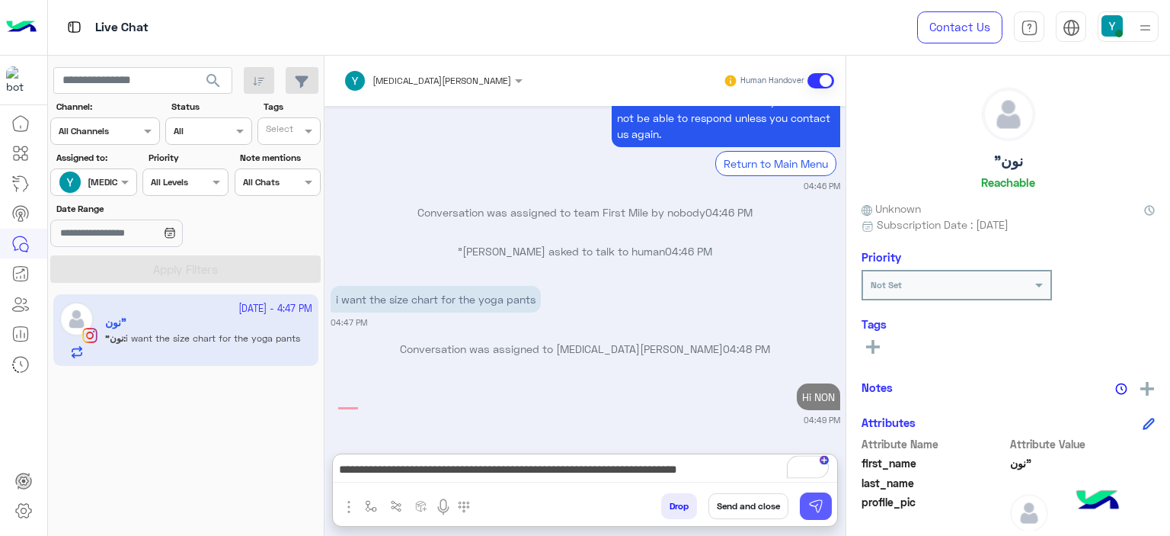
click at [824, 505] on button at bounding box center [816, 505] width 32 height 27
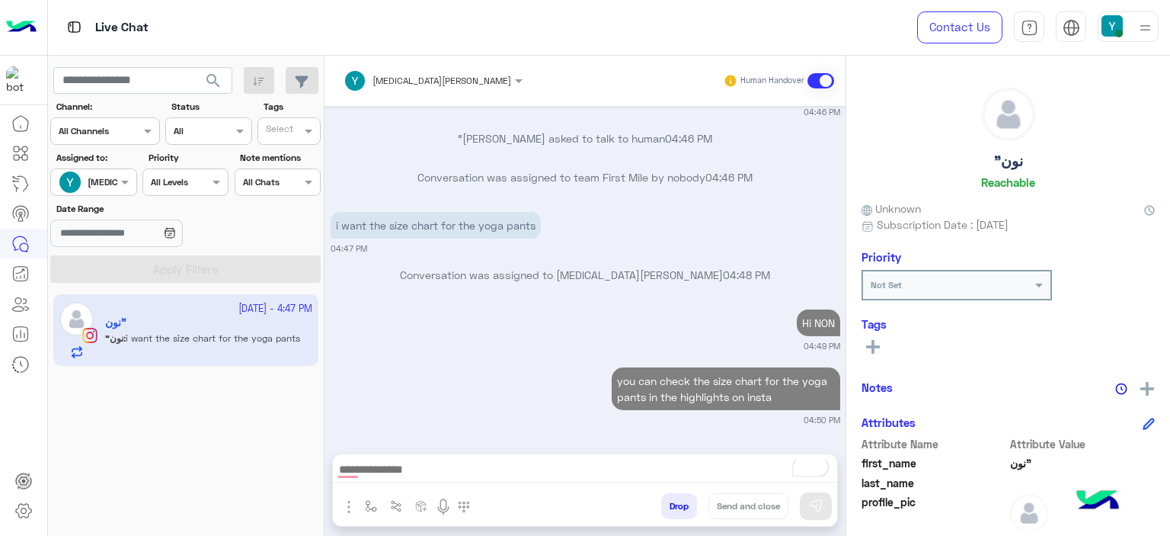
scroll to position [1966, 0]
click at [533, 321] on div "Hi NON 04:49 PM" at bounding box center [586, 329] width 510 height 46
click at [376, 504] on button "button" at bounding box center [371, 505] width 25 height 25
click at [405, 480] on div "enter flow name" at bounding box center [416, 472] width 113 height 27
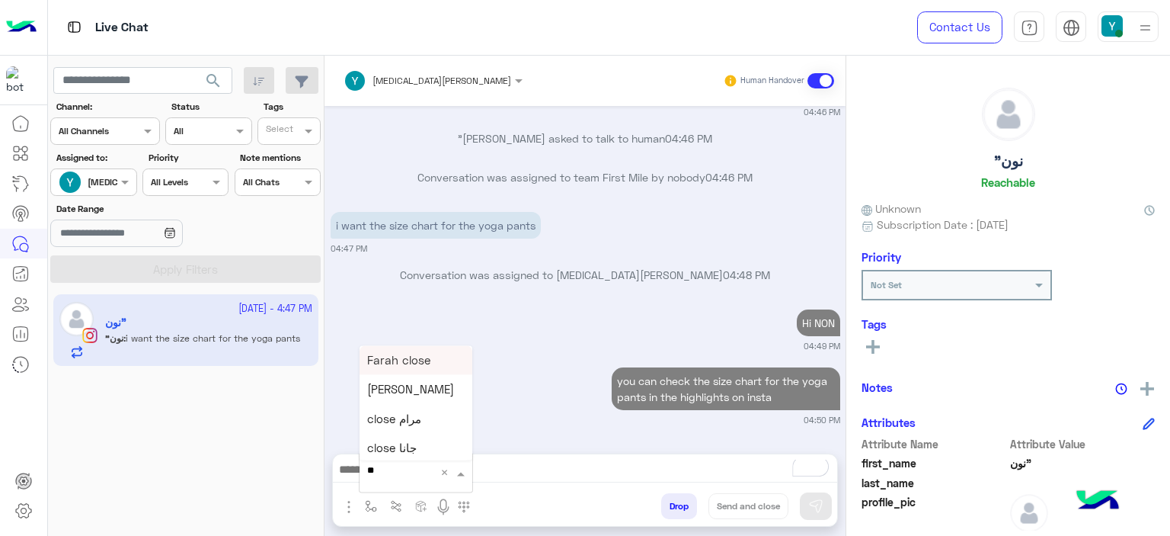
type input "***"
click at [403, 416] on span "Mariam E closure" at bounding box center [414, 416] width 94 height 14
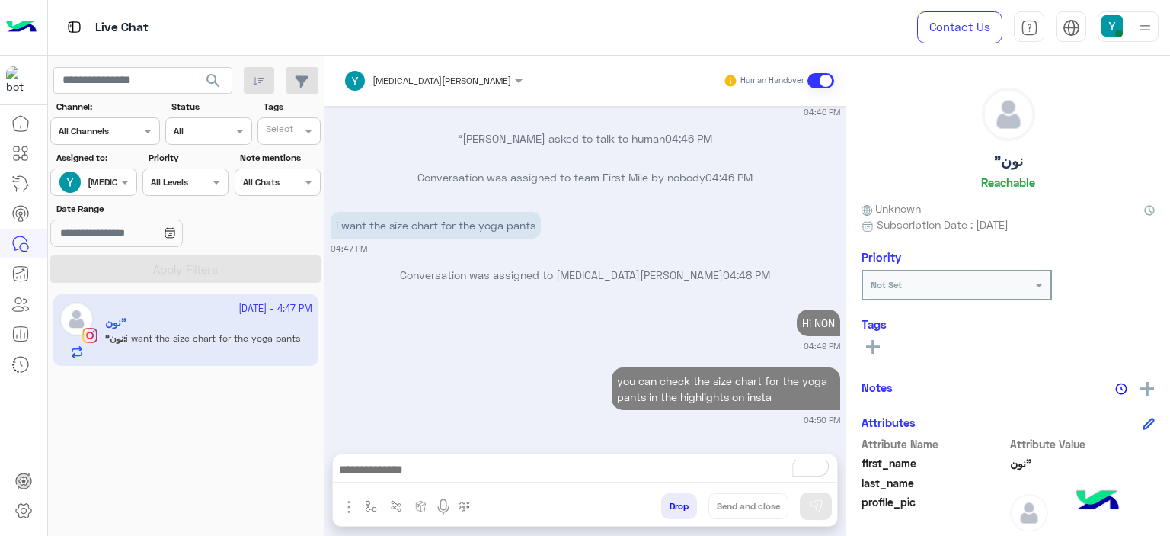
type textarea "**********"
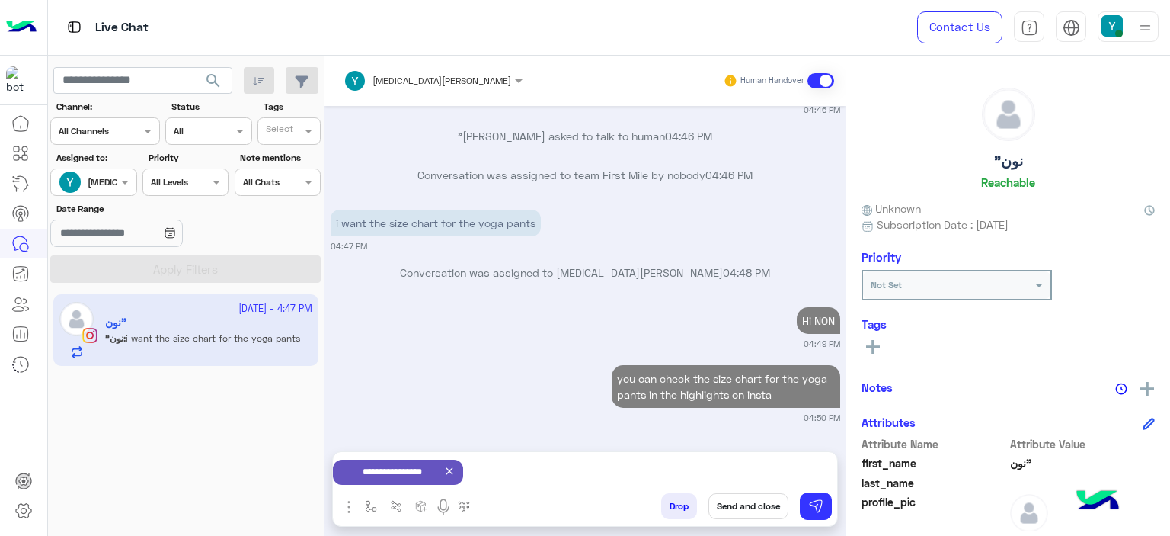
scroll to position [1969, 0]
click at [764, 507] on button "Send and close" at bounding box center [749, 506] width 80 height 26
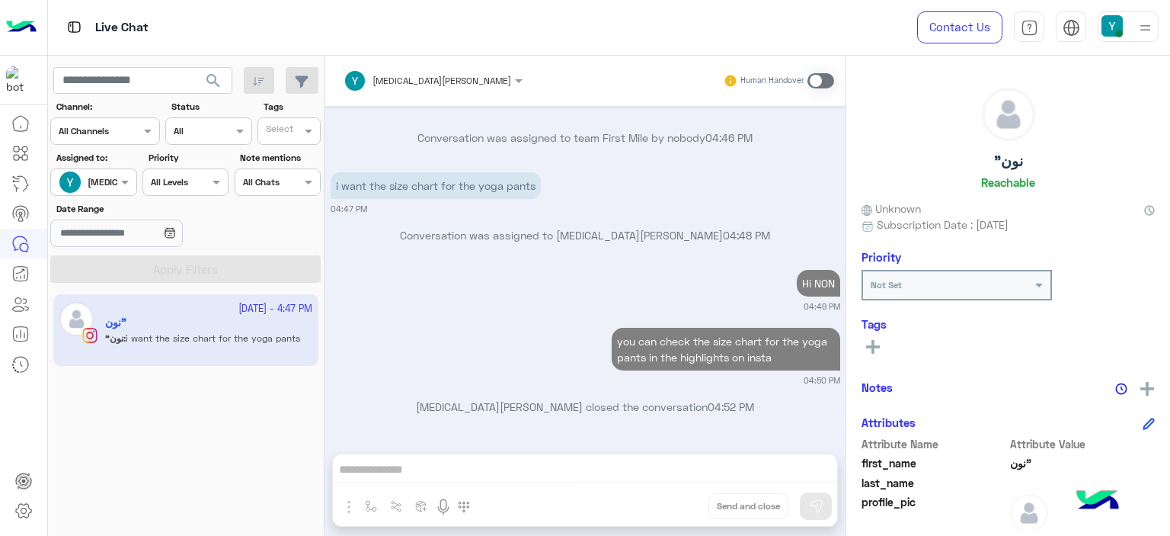
scroll to position [2203, 0]
